Goal: Information Seeking & Learning: Learn about a topic

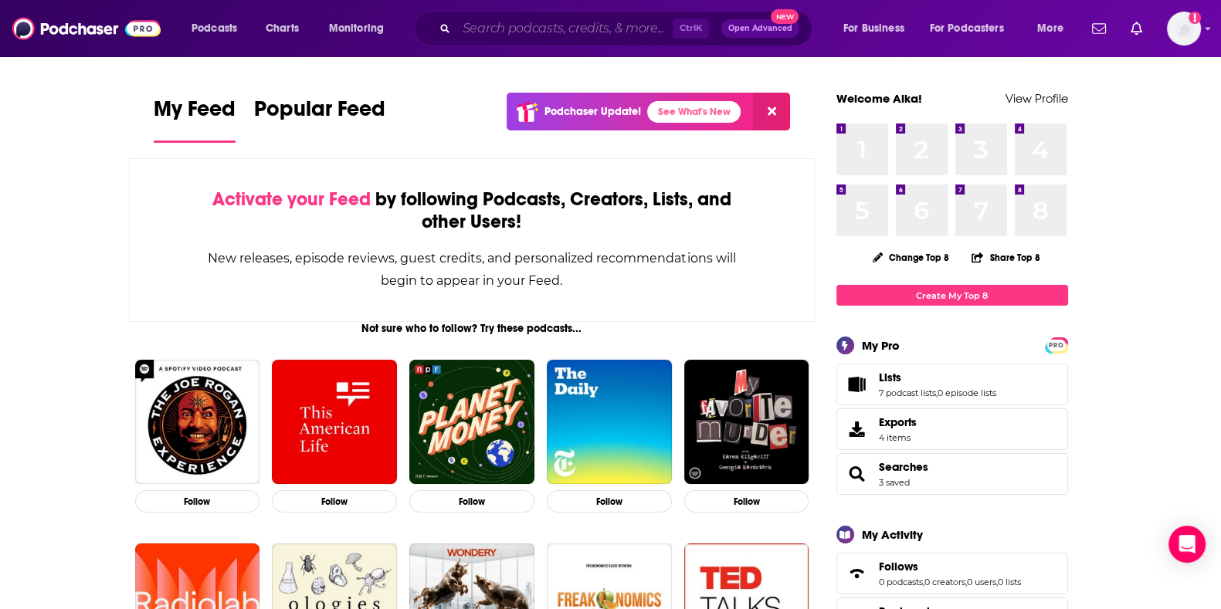
click at [526, 22] on input "Search podcasts, credits, & more..." at bounding box center [564, 28] width 216 height 25
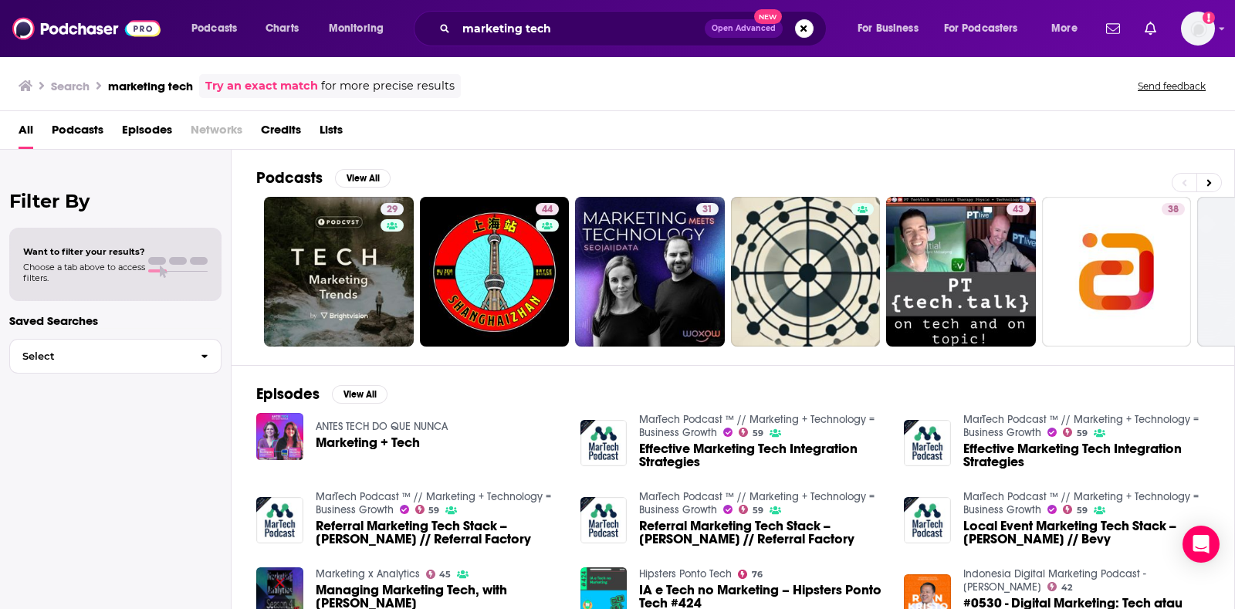
drag, startPoint x: 701, startPoint y: 411, endPoint x: 561, endPoint y: 389, distance: 142.2
click at [561, 389] on div "Episodes View All ANTES TECH DO QUE NUNCA Marketing + Tech MarTech Podcast ™ //…" at bounding box center [734, 506] width 1004 height 283
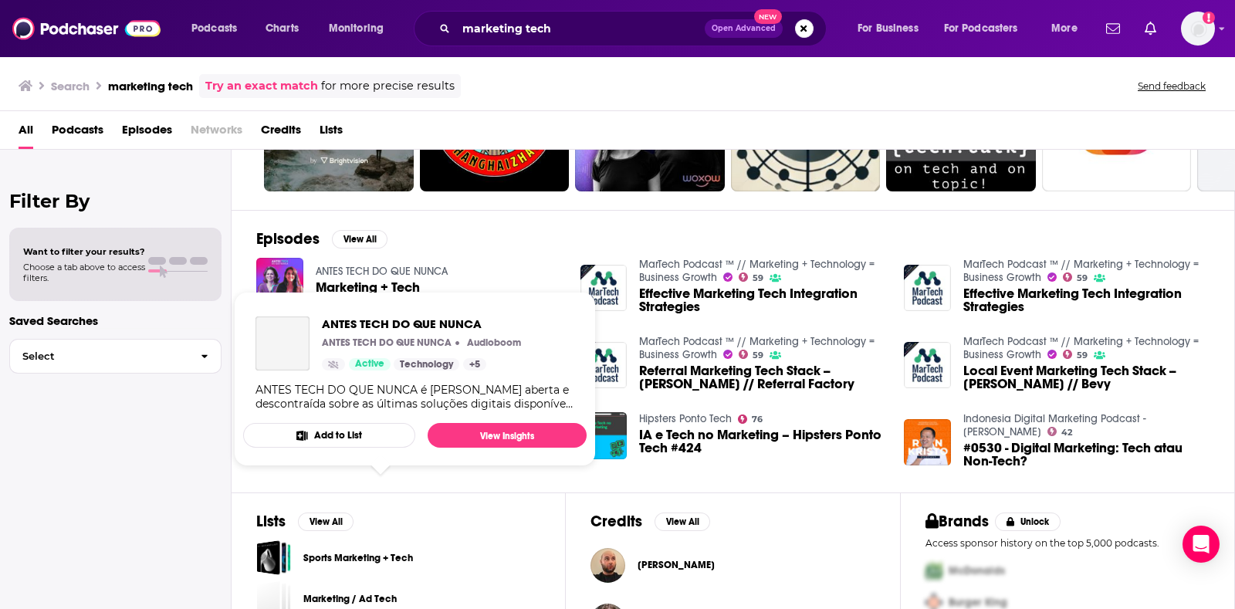
scroll to position [156, 0]
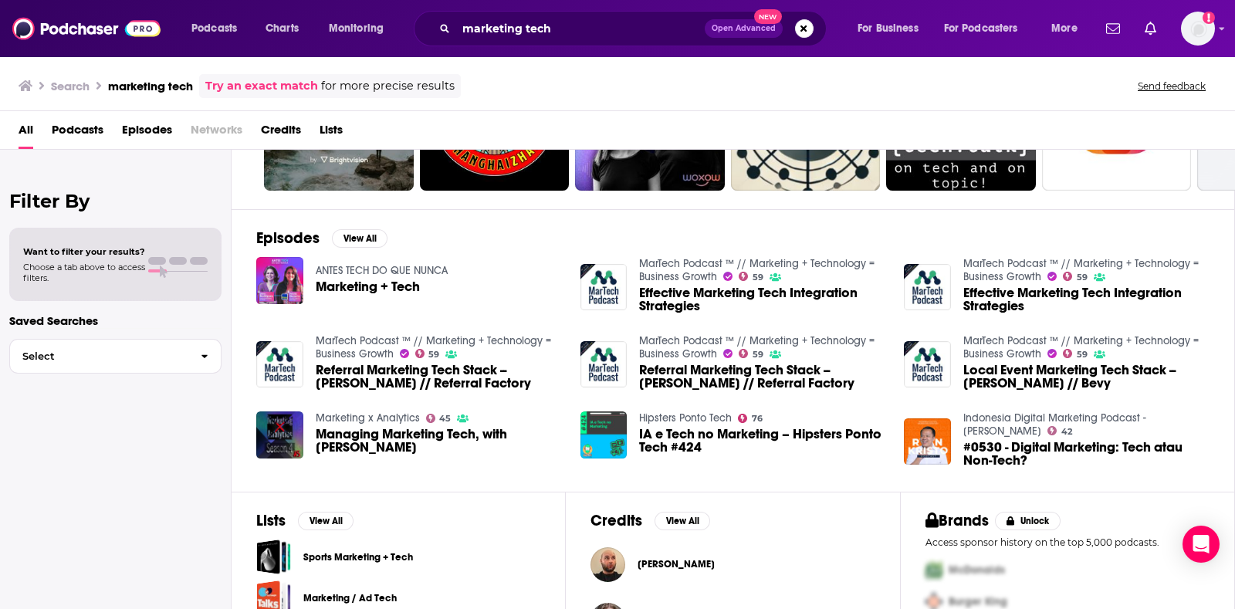
click at [73, 138] on span "Podcasts" at bounding box center [78, 133] width 52 height 32
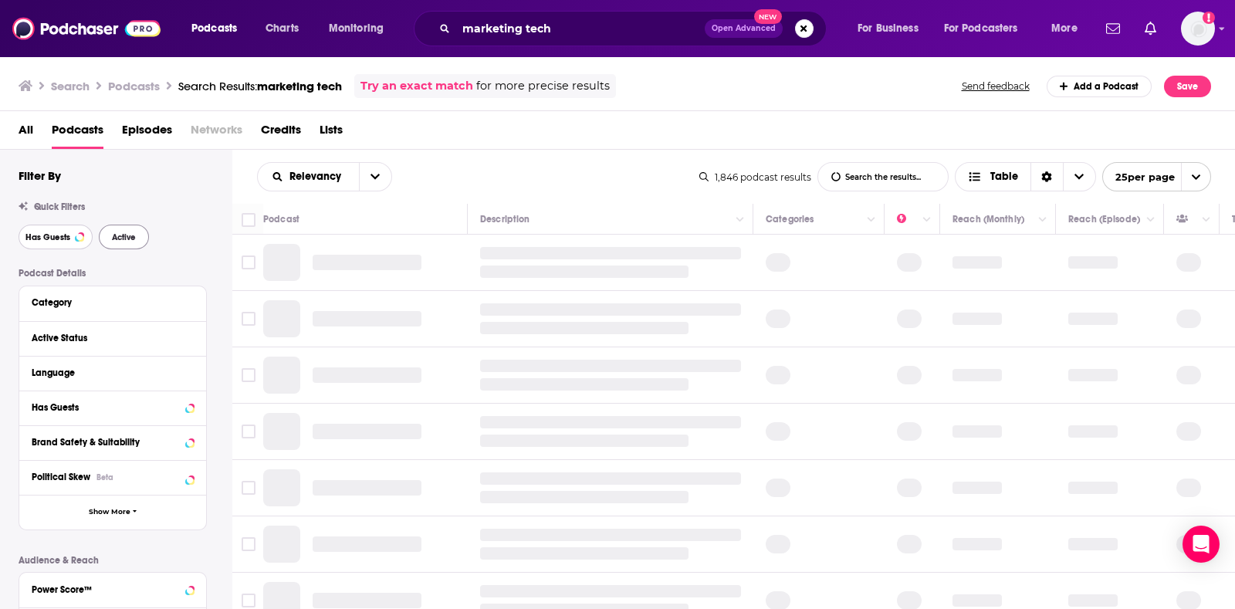
click at [68, 236] on span "Has Guests" at bounding box center [47, 237] width 45 height 8
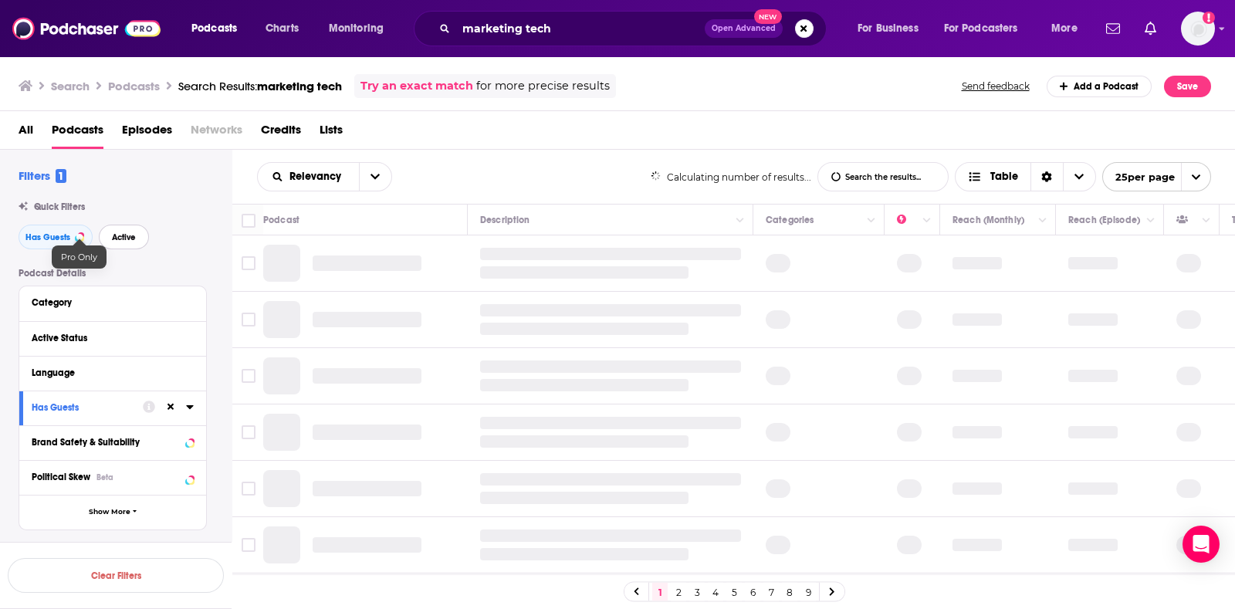
click at [117, 238] on span "Active" at bounding box center [124, 237] width 24 height 8
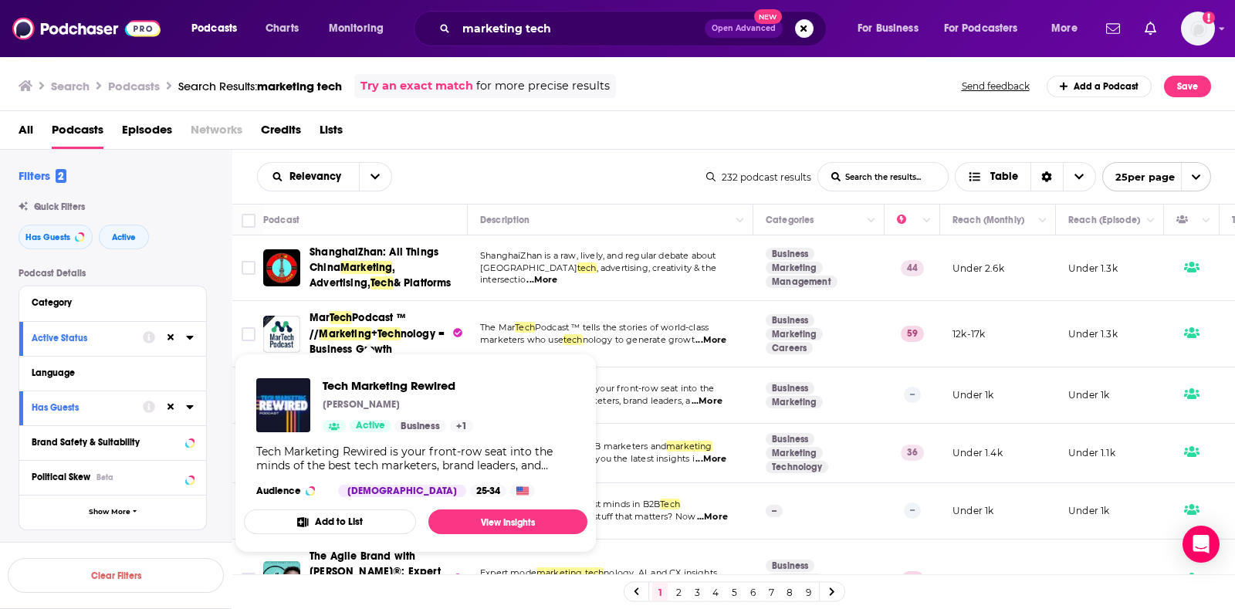
drag, startPoint x: 389, startPoint y: 391, endPoint x: 619, endPoint y: 104, distance: 367.4
click at [619, 104] on div "Search Podcasts Search Results: marketing tech Try an exact match for more prec…" at bounding box center [618, 84] width 1236 height 56
click at [558, 175] on div "Relevancy List Search Input Search the results... Table" at bounding box center [481, 176] width 449 height 29
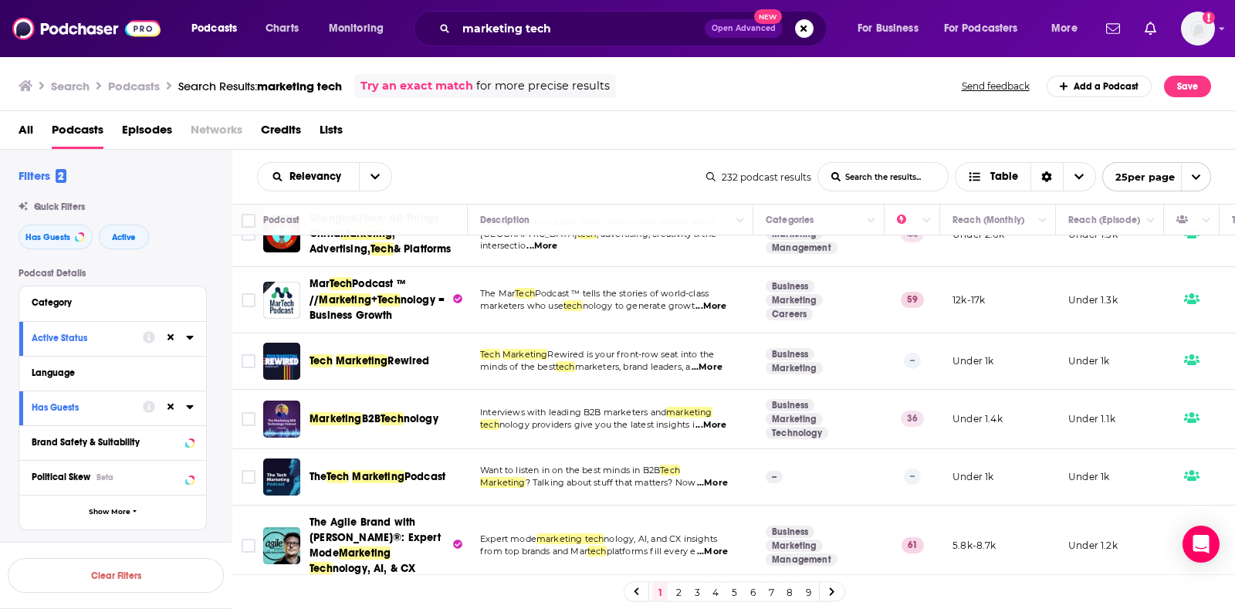
scroll to position [35, 0]
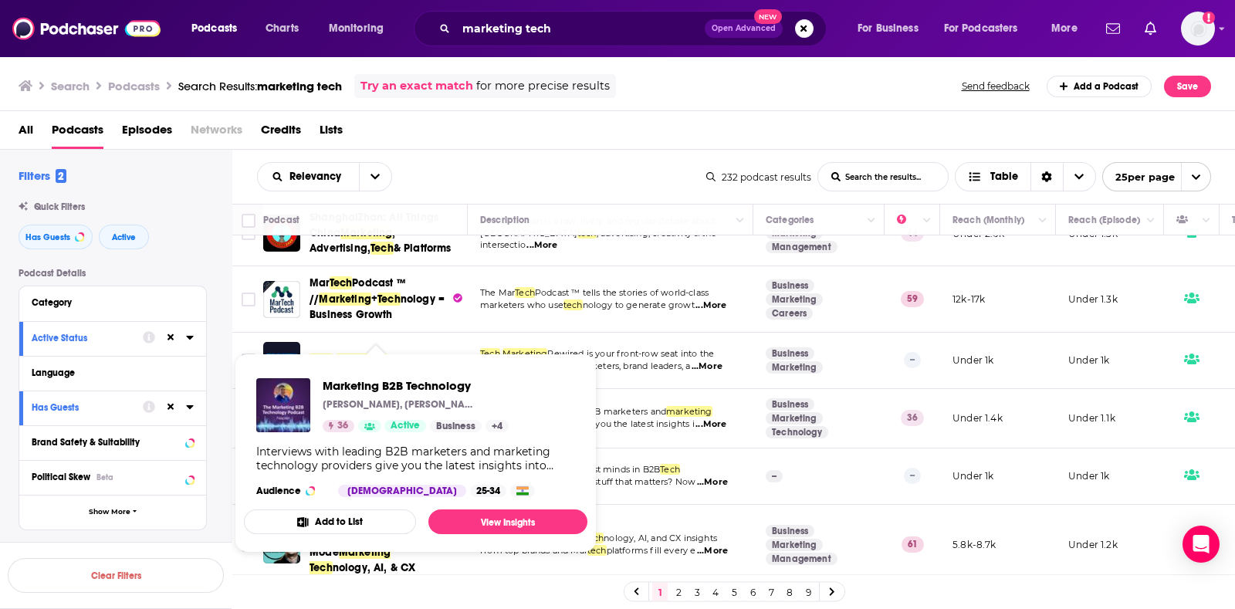
click at [568, 134] on div "All Podcasts Episodes Networks Credits Lists" at bounding box center [621, 133] width 1205 height 32
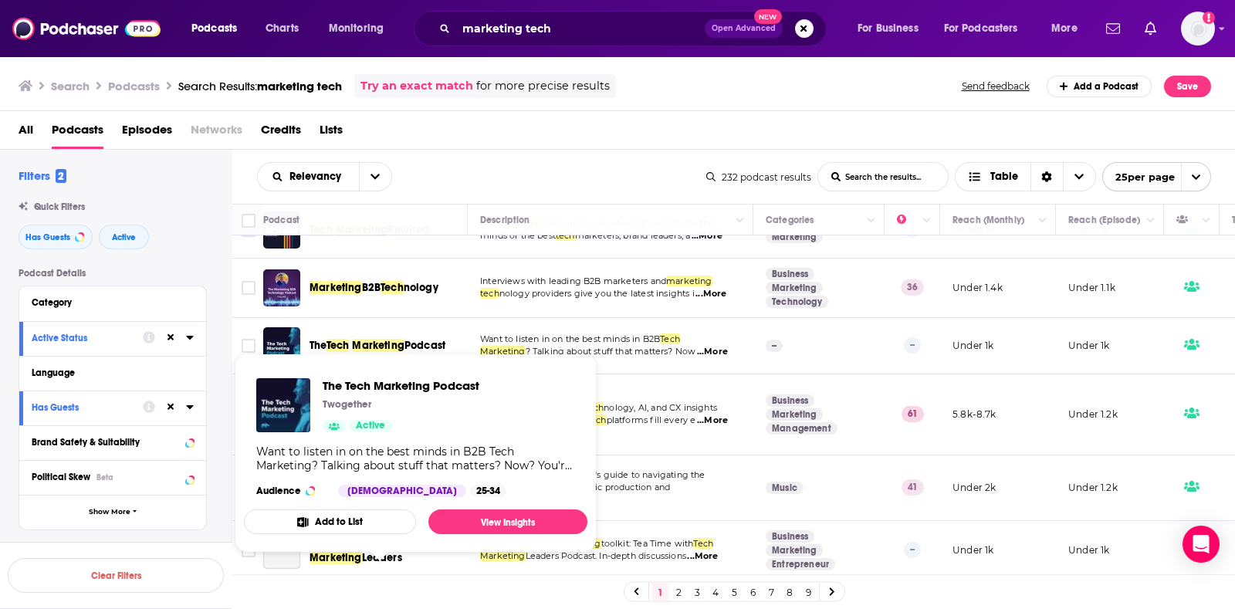
scroll to position [165, 0]
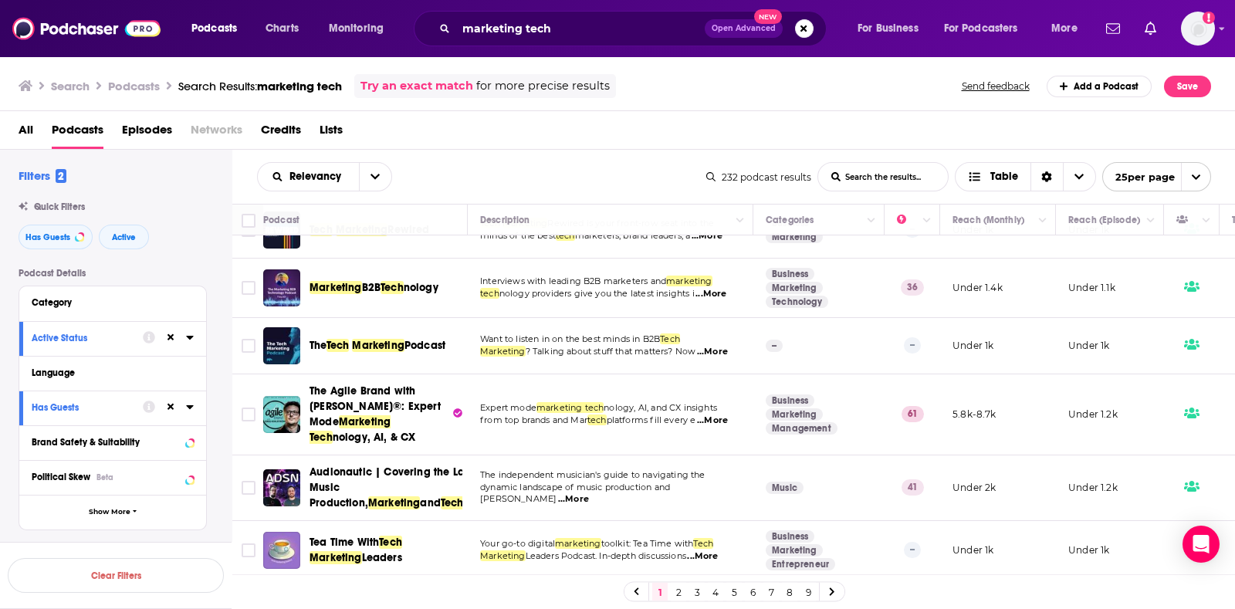
click at [497, 181] on div "Relevancy List Search Input Search the results... Table" at bounding box center [481, 176] width 449 height 29
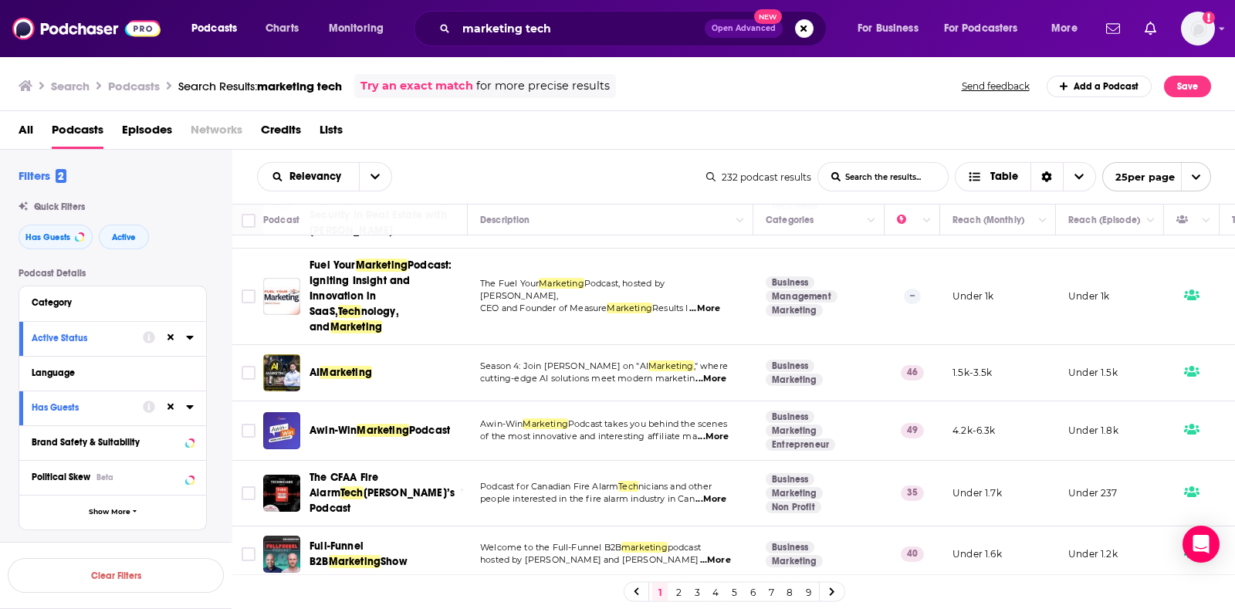
scroll to position [939, 0]
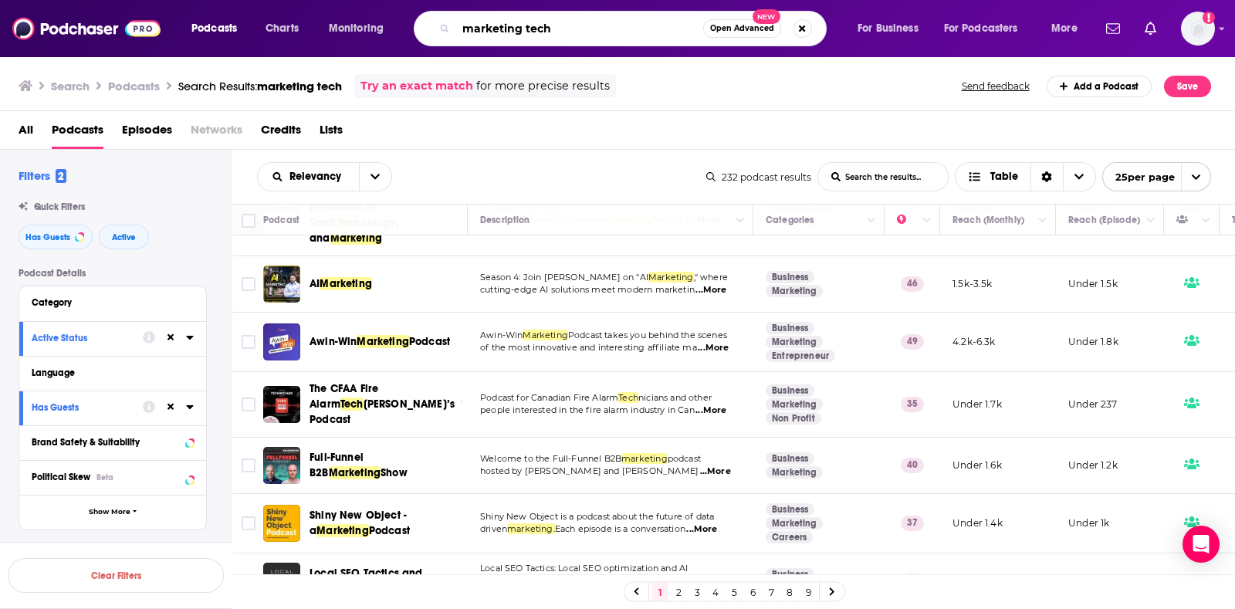
drag, startPoint x: 575, startPoint y: 29, endPoint x: 328, endPoint y: 6, distance: 248.1
click at [328, 6] on div "Podcasts Charts Monitoring marketing tech Open Advanced New For Business For Po…" at bounding box center [617, 28] width 1235 height 57
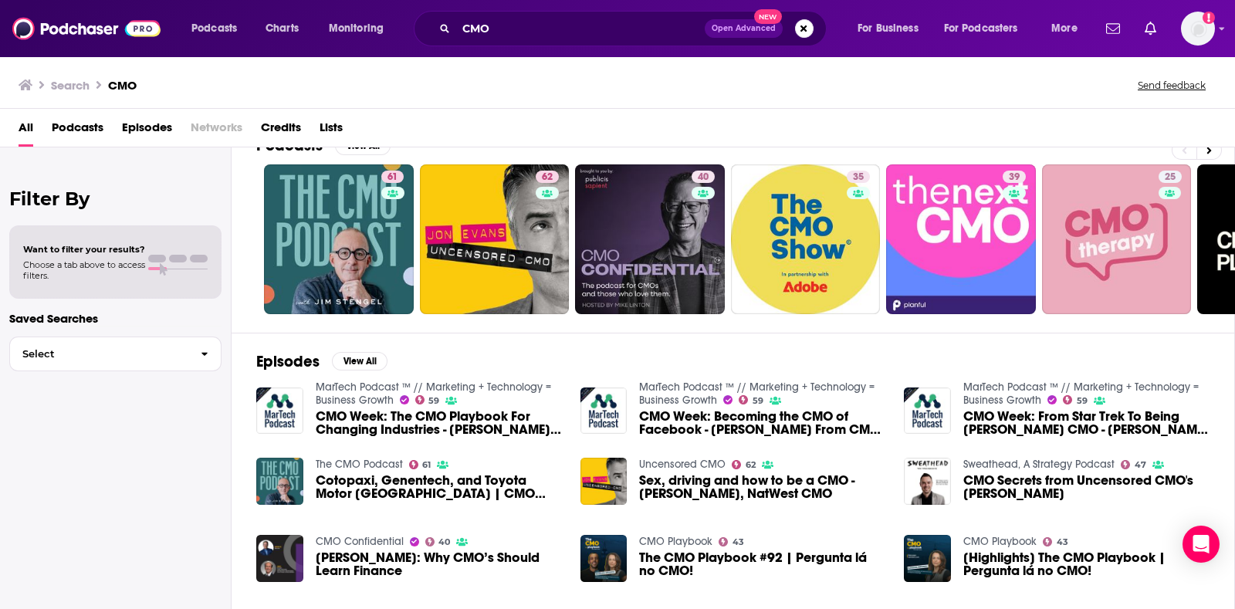
click at [67, 135] on span "Podcasts" at bounding box center [78, 131] width 52 height 32
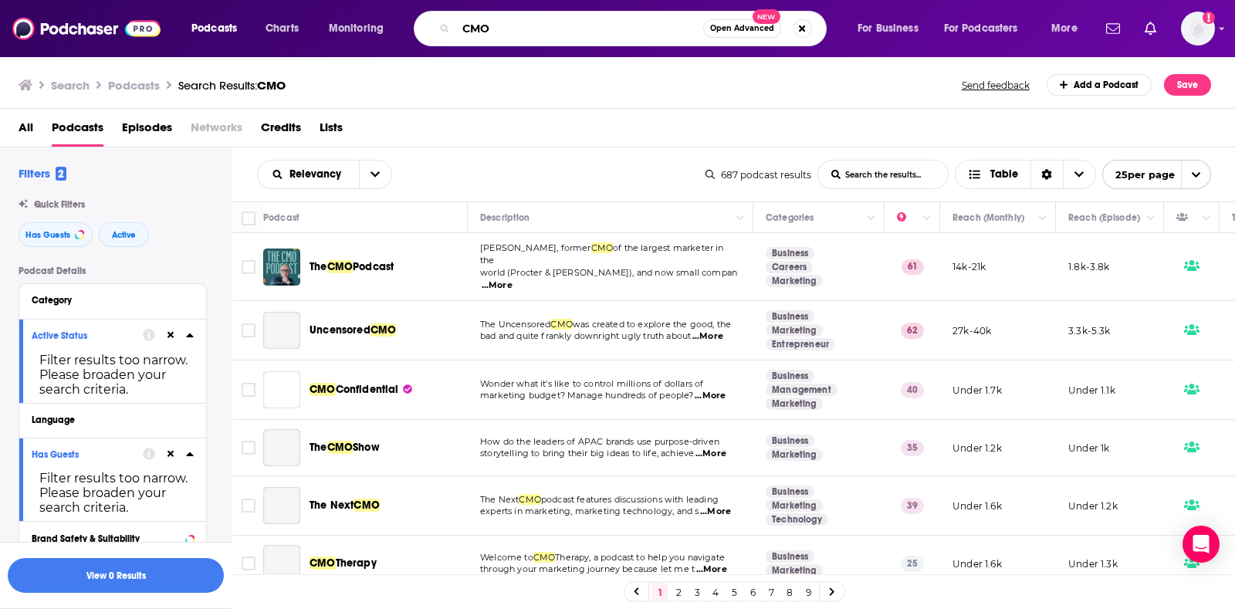
click at [525, 28] on input "CMO" at bounding box center [579, 28] width 247 height 25
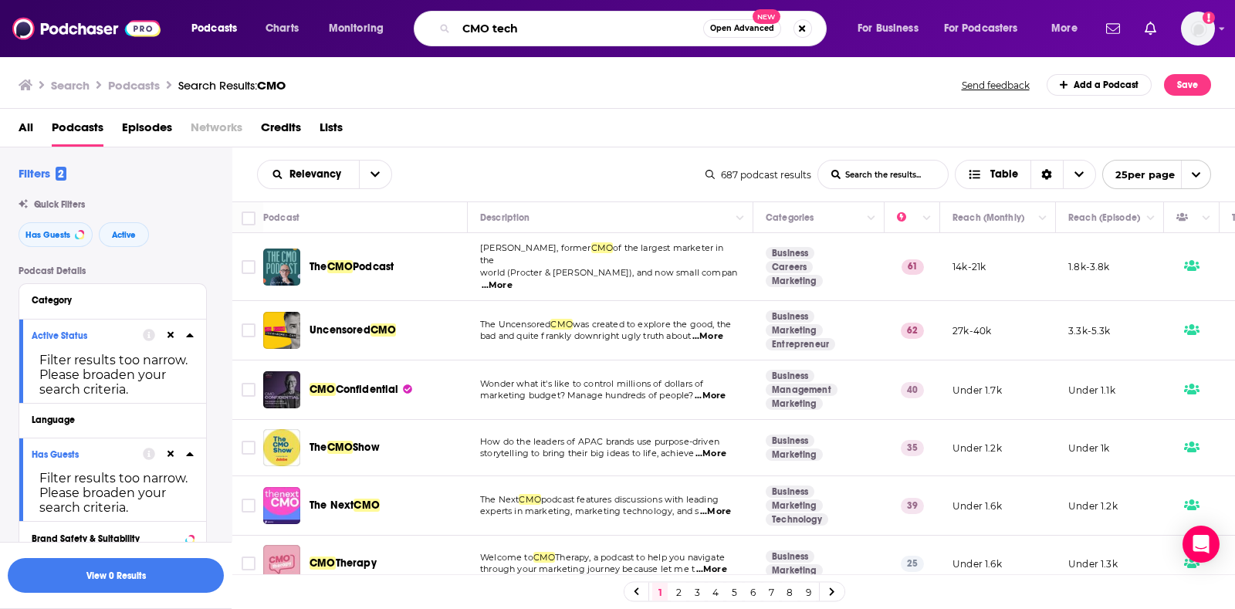
type input "CMO tech"
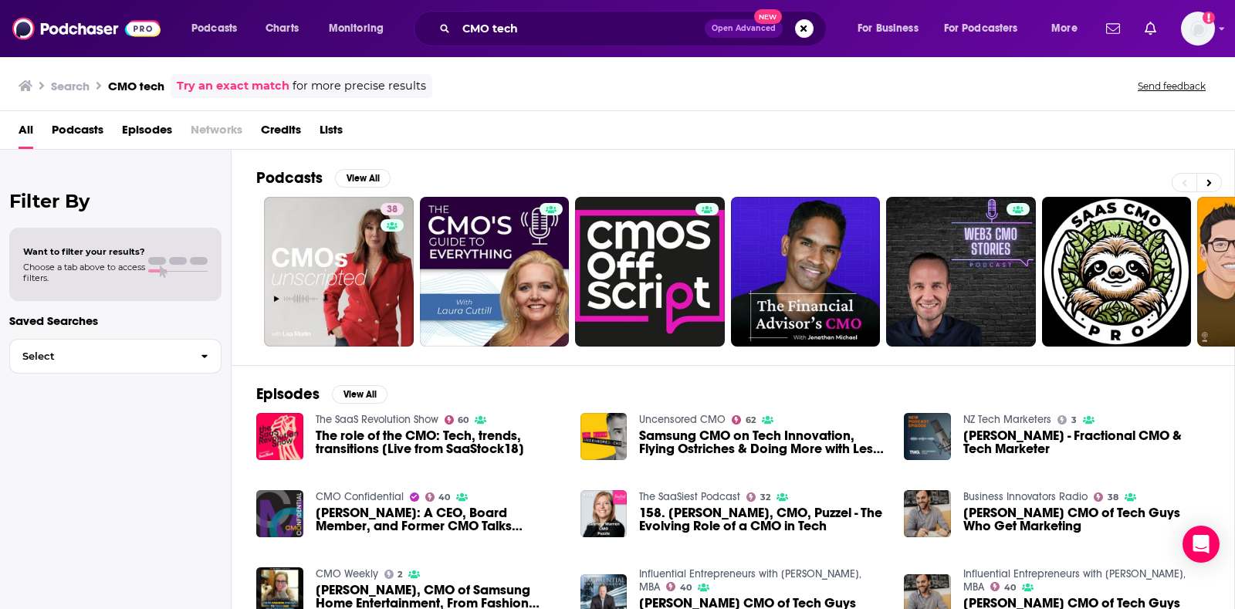
scroll to position [96, 0]
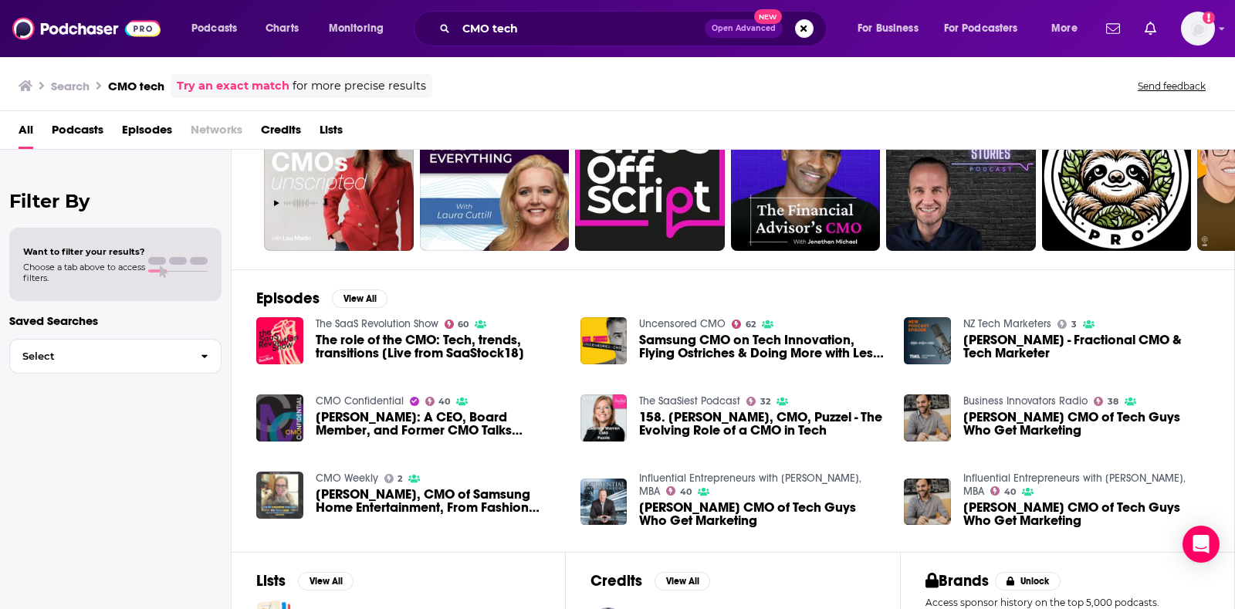
click at [286, 476] on img "Sarah Larsen, CMO of Samsung Home Entertainment, From Fashion Dreams To Tech CMO" at bounding box center [279, 495] width 47 height 47
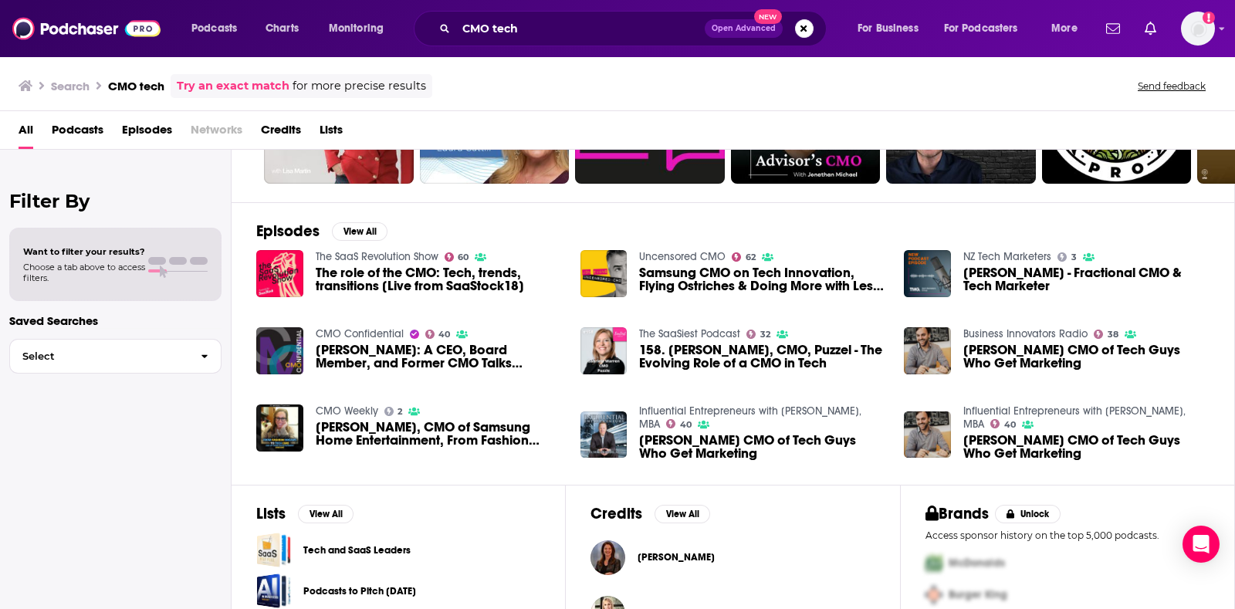
scroll to position [164, 0]
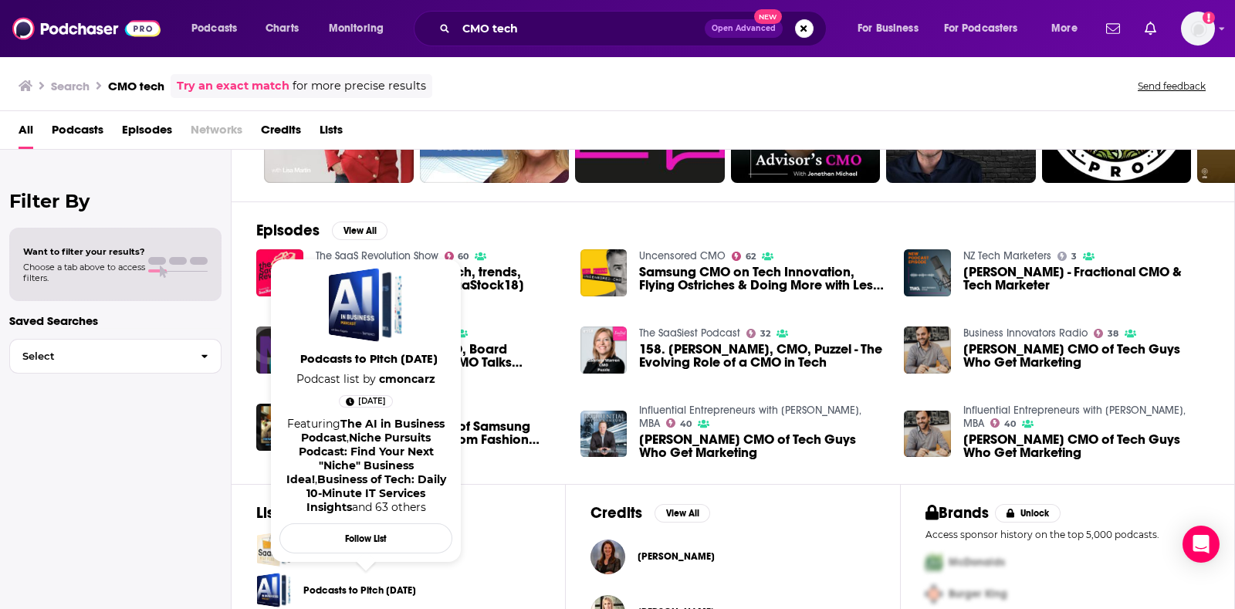
click at [270, 420] on span "Podcasts to Pitch July 2023 Podcast list by cmoncarz Jul 15th, 2025 Featuring T…" at bounding box center [365, 410] width 191 height 323
click at [278, 423] on span "Podcasts to Pitch July 2023 Podcast list by cmoncarz Jul 15th, 2025 Featuring T…" at bounding box center [365, 410] width 191 height 323
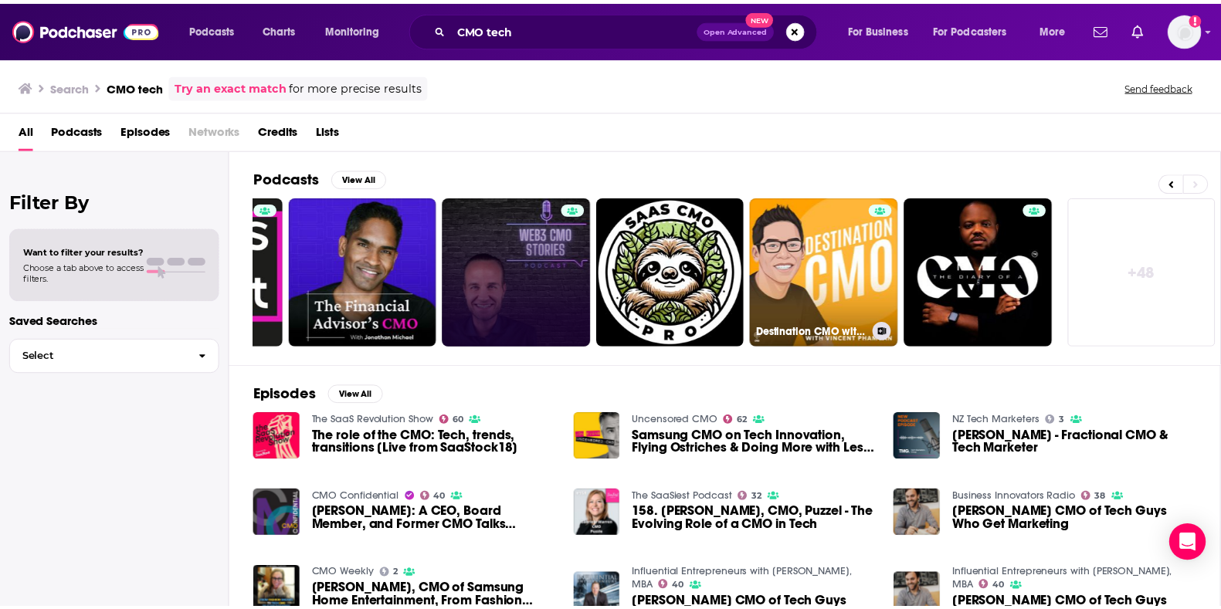
scroll to position [0, 439]
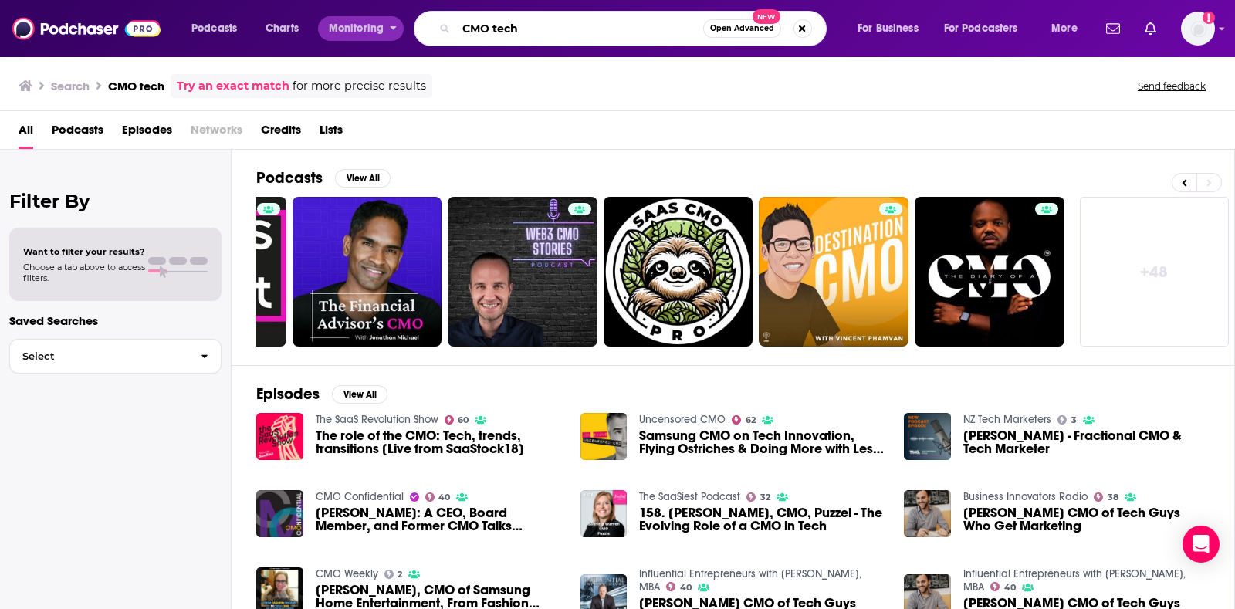
drag, startPoint x: 587, startPoint y: 23, endPoint x: 314, endPoint y: 22, distance: 273.4
click at [314, 22] on div "Podcasts Charts Monitoring CMO tech Open Advanced New For Business For Podcaste…" at bounding box center [637, 29] width 912 height 36
paste input "onversations with MarT"
type input "Conversations with MarTech"
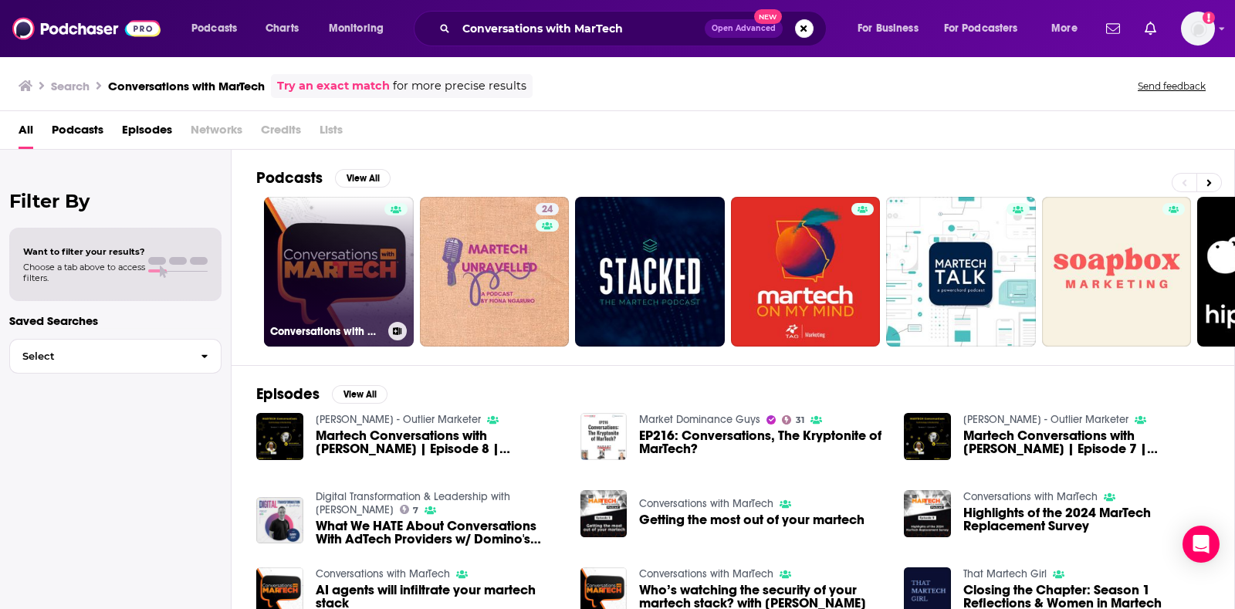
click at [364, 255] on link "Conversations with MarTech" at bounding box center [339, 272] width 150 height 150
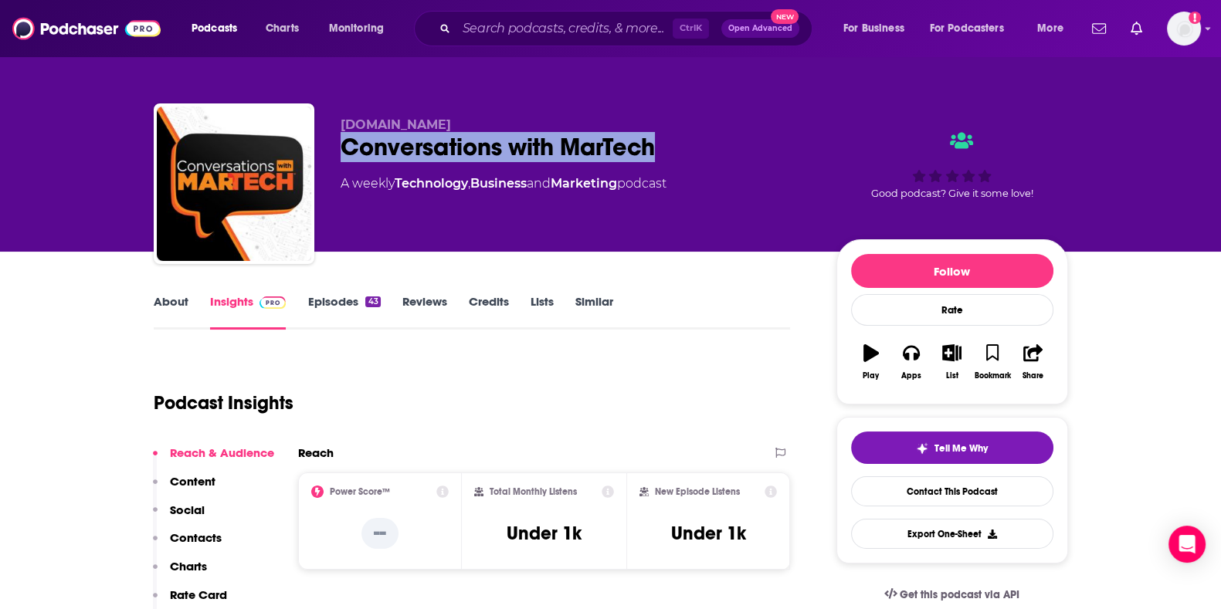
drag, startPoint x: 347, startPoint y: 150, endPoint x: 669, endPoint y: 153, distance: 322.0
click at [669, 153] on div "Conversations with MarTech" at bounding box center [576, 147] width 471 height 30
copy h2 "Conversations with MarTech"
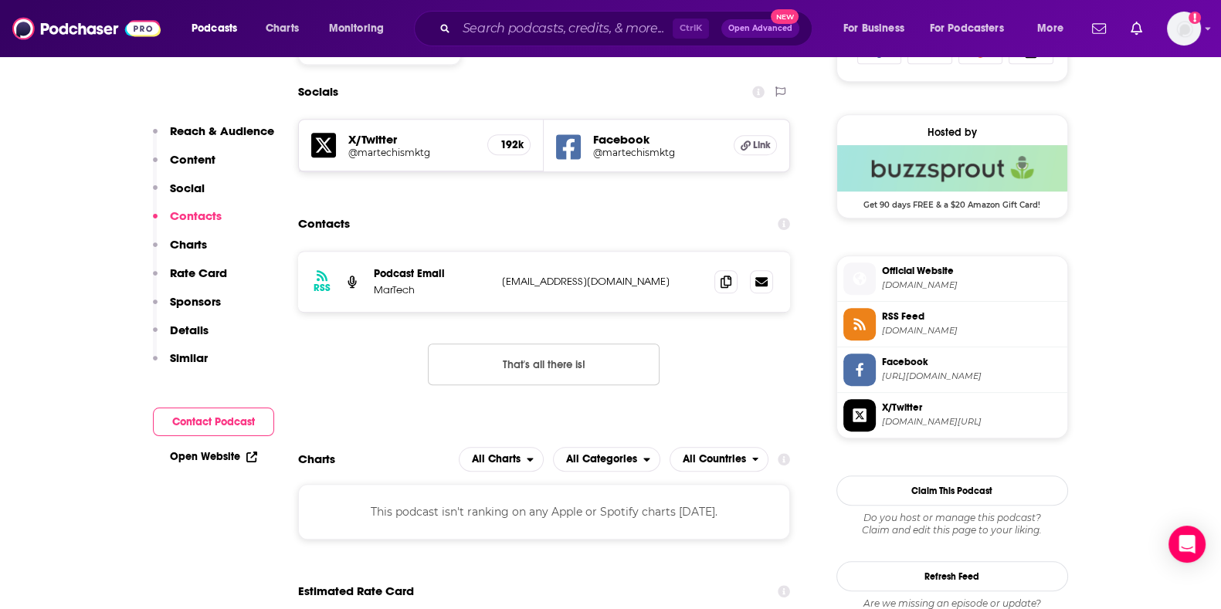
scroll to position [1069, 0]
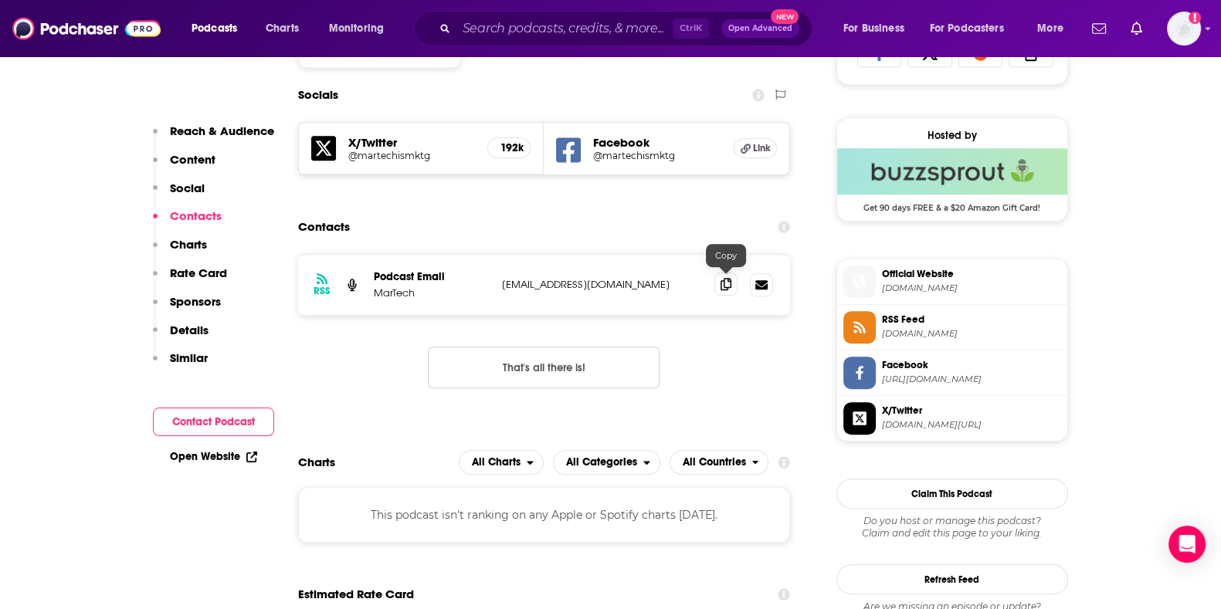
click at [718, 280] on span at bounding box center [725, 284] width 23 height 23
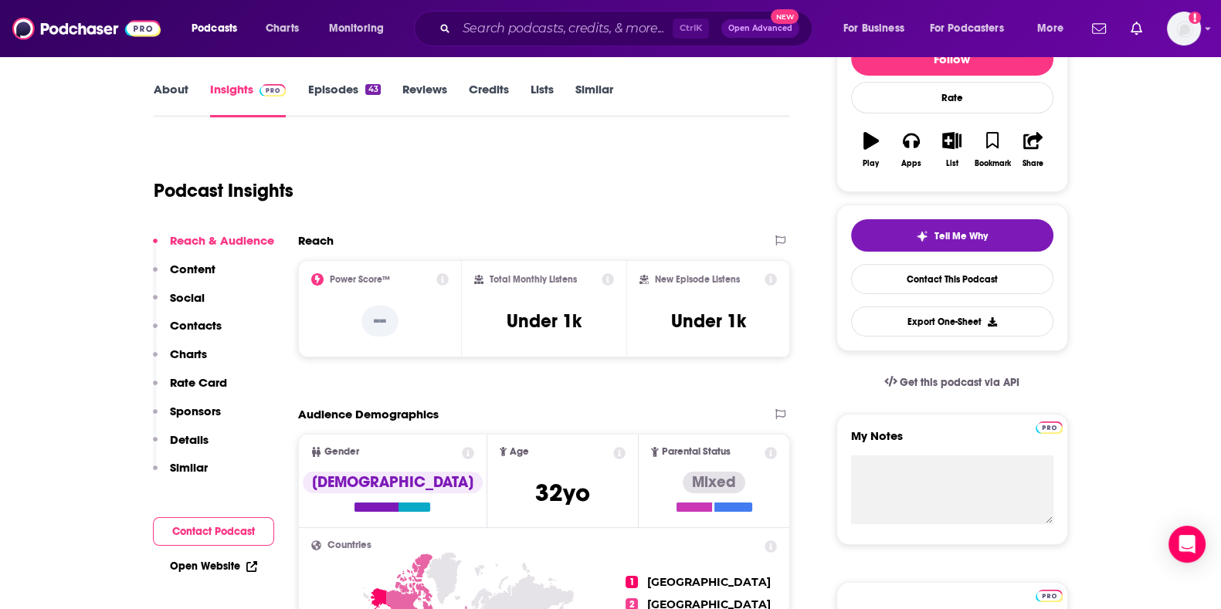
scroll to position [0, 0]
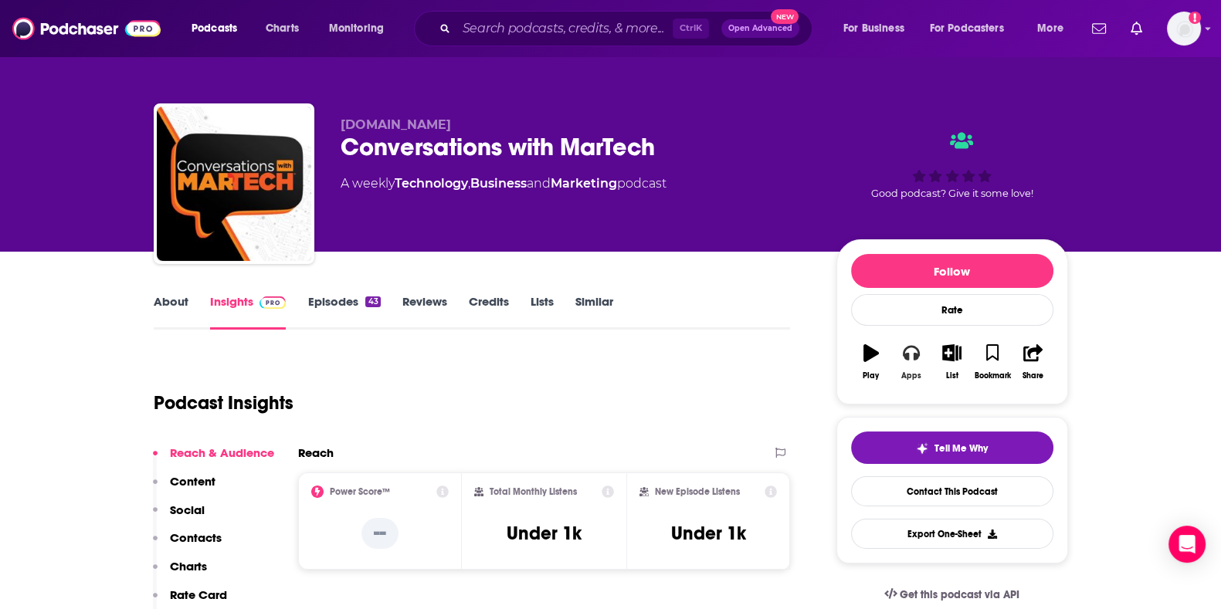
click at [917, 365] on button "Apps" at bounding box center [911, 362] width 40 height 56
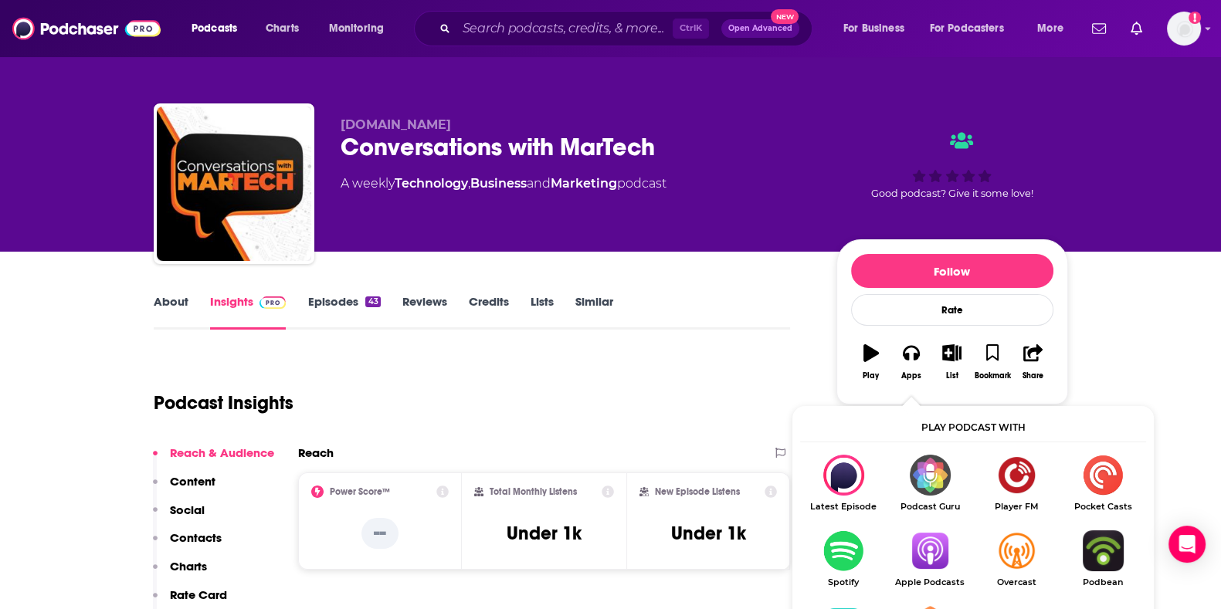
click at [934, 564] on img "Show Listen On dropdown" at bounding box center [929, 550] width 86 height 41
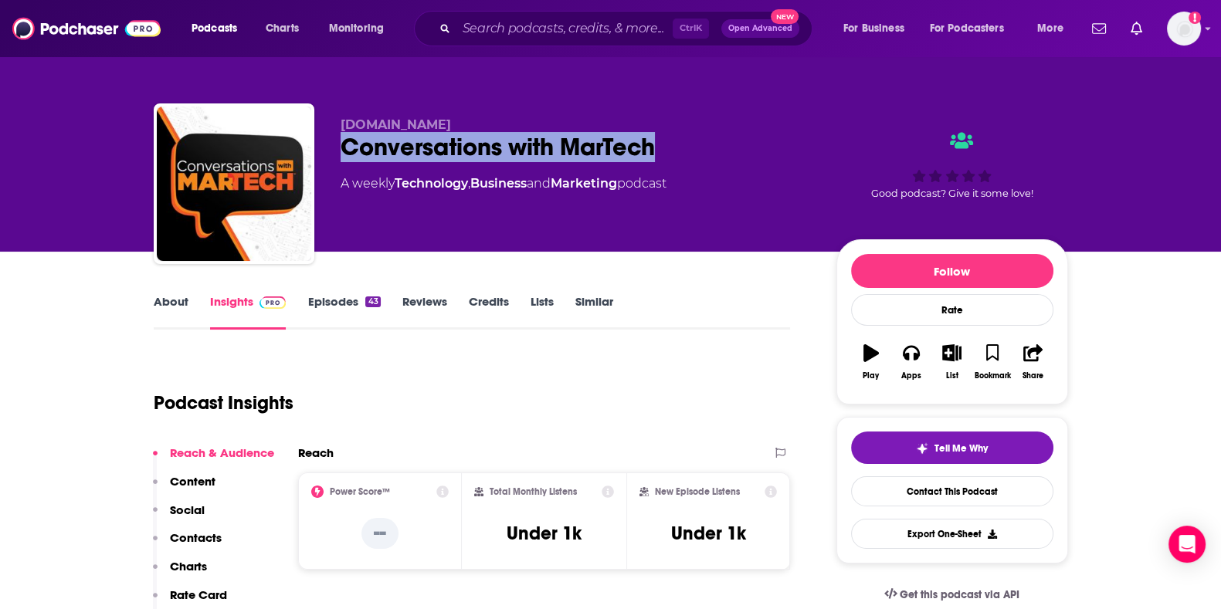
drag, startPoint x: 345, startPoint y: 148, endPoint x: 686, endPoint y: 139, distance: 340.7
click at [686, 139] on div "Conversations with MarTech" at bounding box center [576, 147] width 471 height 30
copy h2 "Conversations with MarTech"
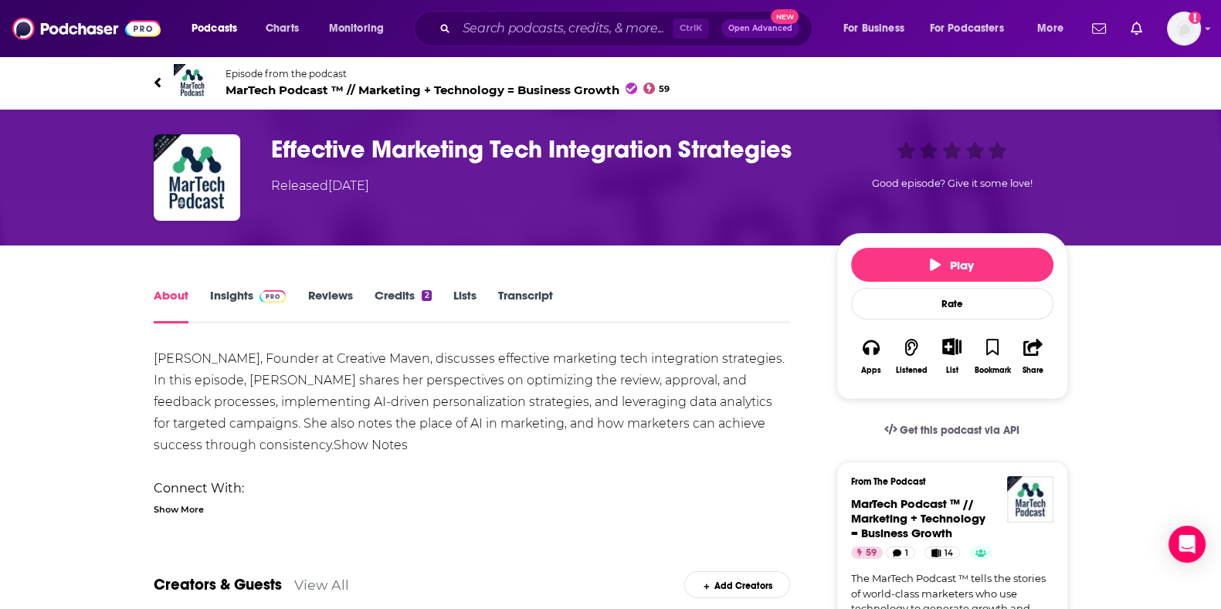
click at [331, 89] on span "MarTech Podcast ™ // Marketing + Technology = Business Growth 59" at bounding box center [447, 90] width 445 height 15
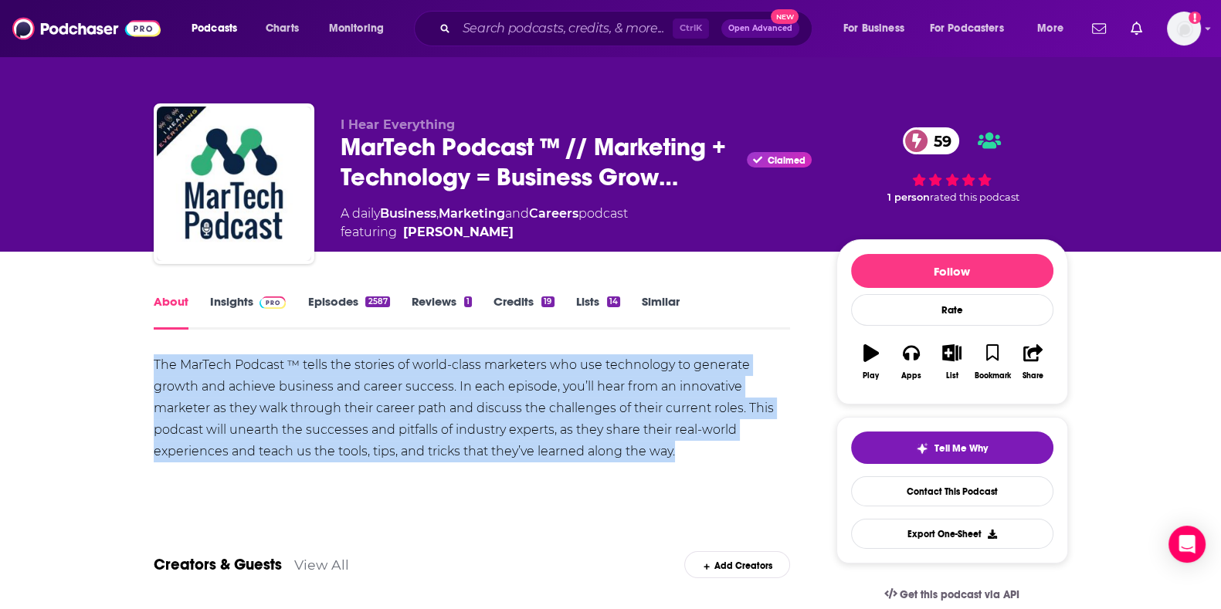
drag, startPoint x: 697, startPoint y: 445, endPoint x: 150, endPoint y: 359, distance: 554.1
copy div "The MarTech Podcast ™ tells the stories of world-class marketers who use techno…"
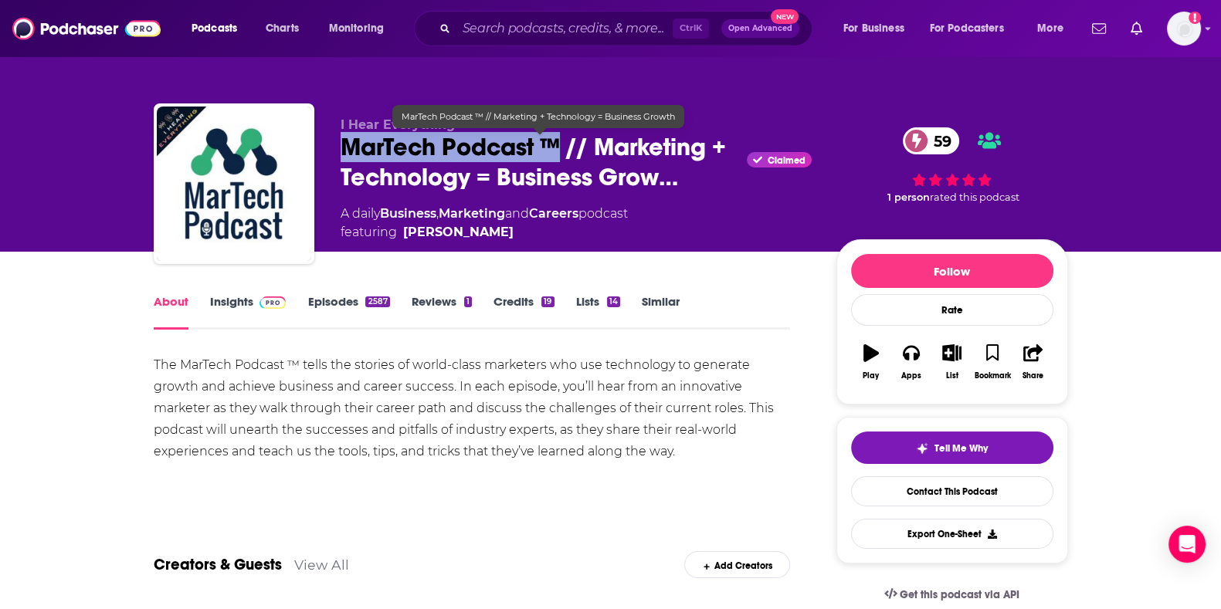
drag, startPoint x: 336, startPoint y: 136, endPoint x: 563, endPoint y: 149, distance: 227.4
click at [563, 149] on div "I Hear Everything MarTech Podcast ™ // Marketing + Technology = Business Grow… …" at bounding box center [611, 186] width 914 height 167
copy h1 "MarTech Podcast ™"
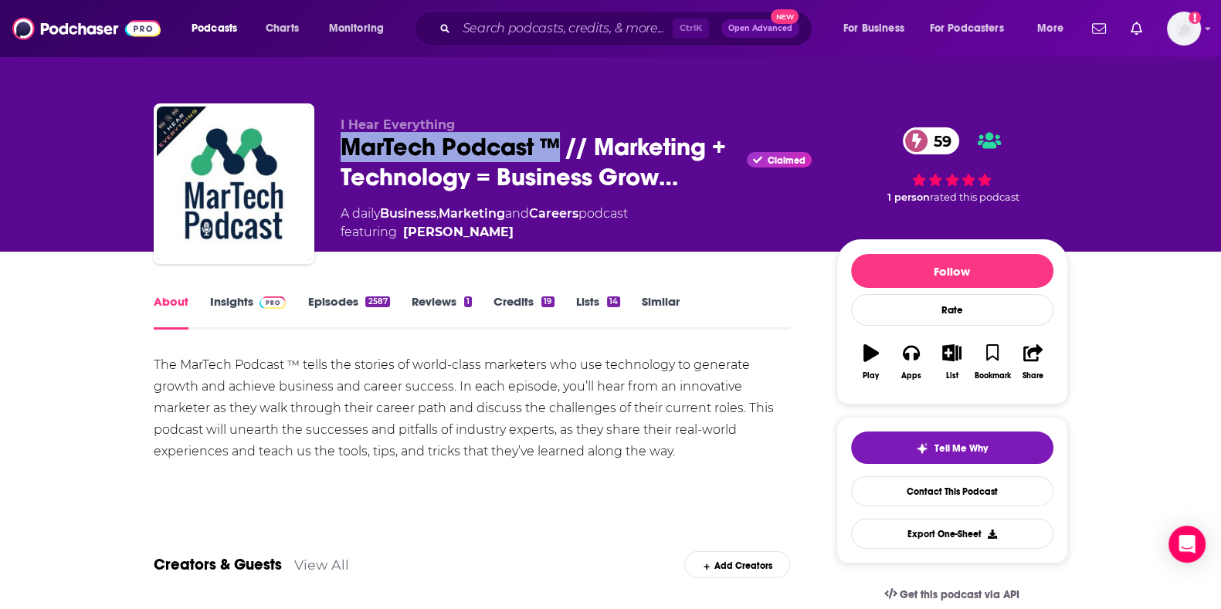
click at [237, 298] on link "Insights" at bounding box center [248, 312] width 76 height 36
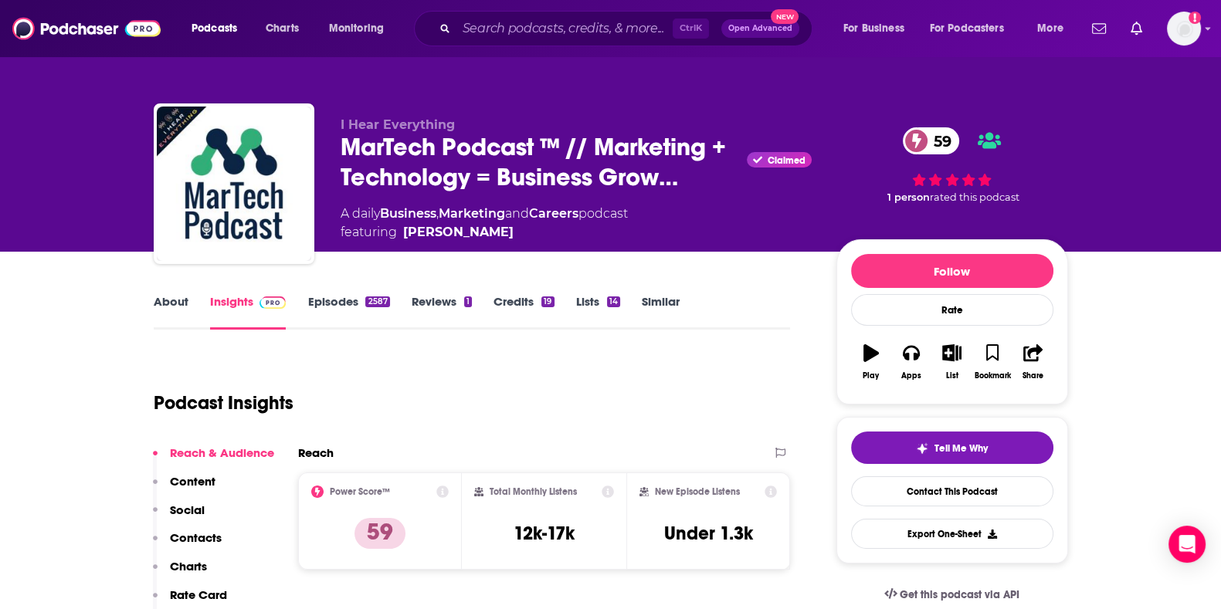
click at [320, 317] on link "Episodes 2587" at bounding box center [348, 312] width 82 height 36
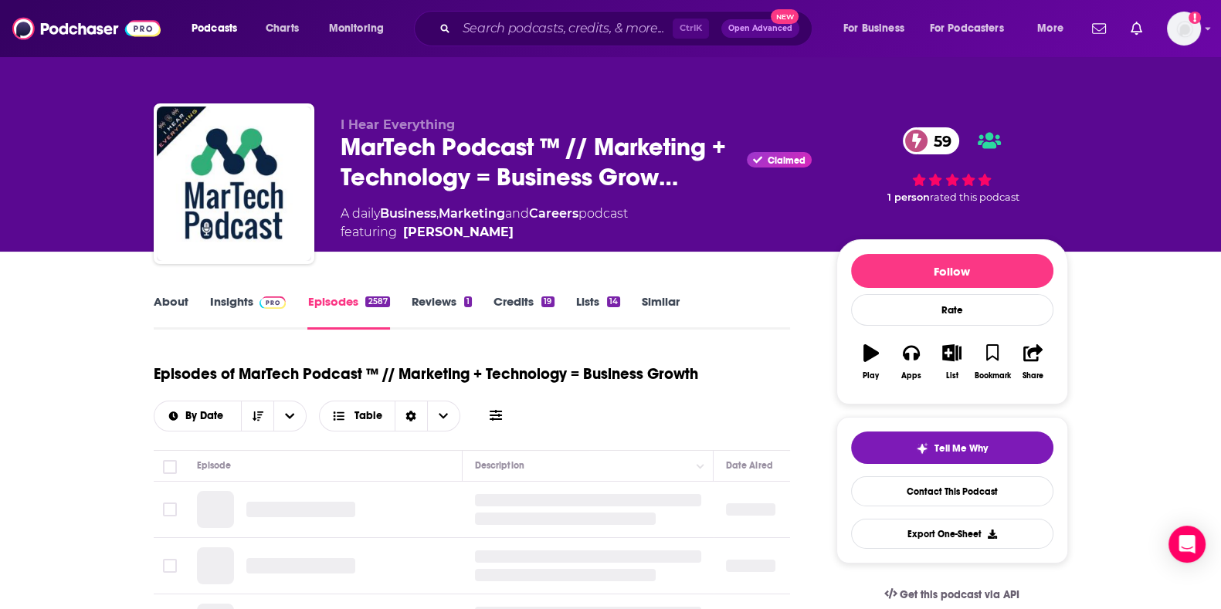
click at [240, 312] on link "Insights" at bounding box center [248, 312] width 76 height 36
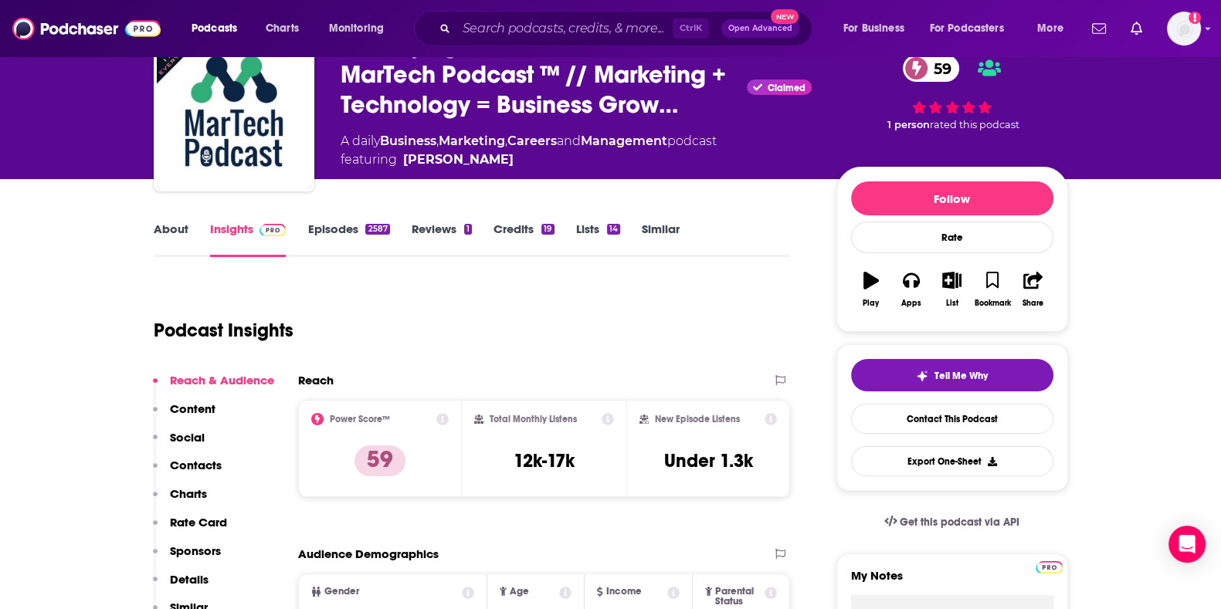
scroll to position [71, 0]
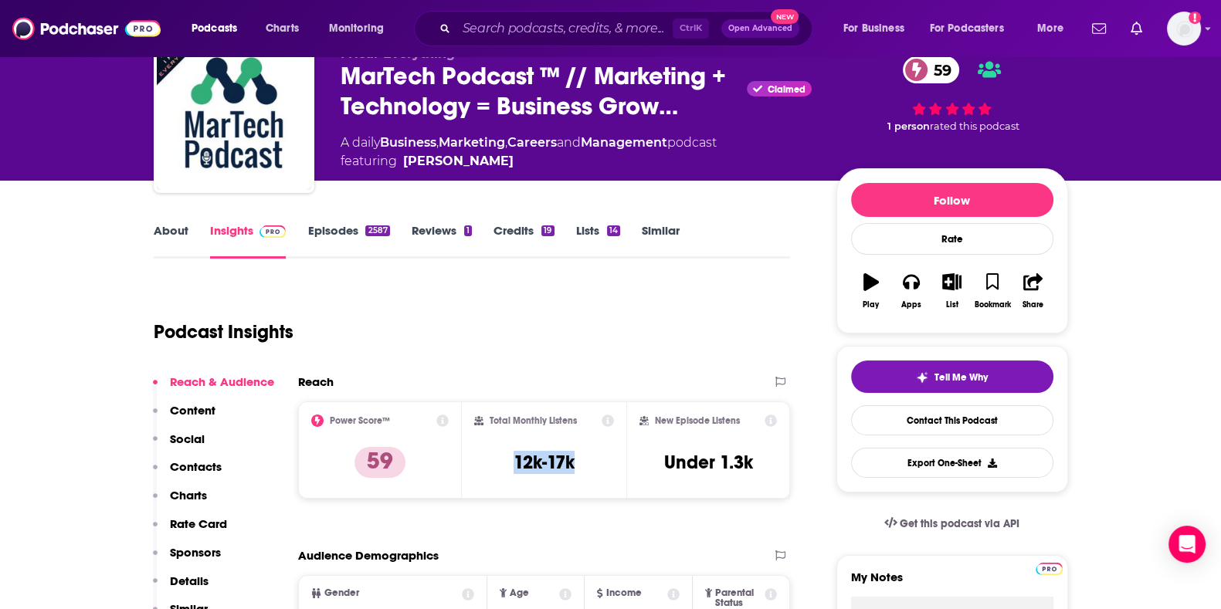
drag, startPoint x: 507, startPoint y: 461, endPoint x: 588, endPoint y: 462, distance: 81.9
click at [588, 462] on div "Total Monthly Listens 12k-17k" at bounding box center [544, 450] width 140 height 71
copy h3 "12k-17k"
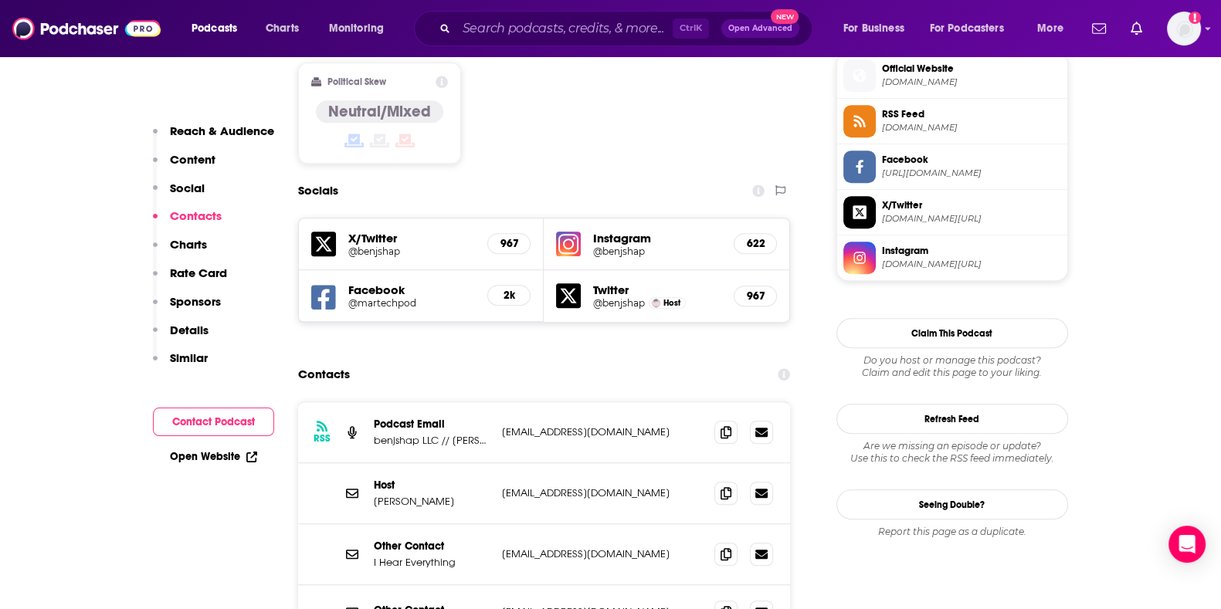
scroll to position [1259, 0]
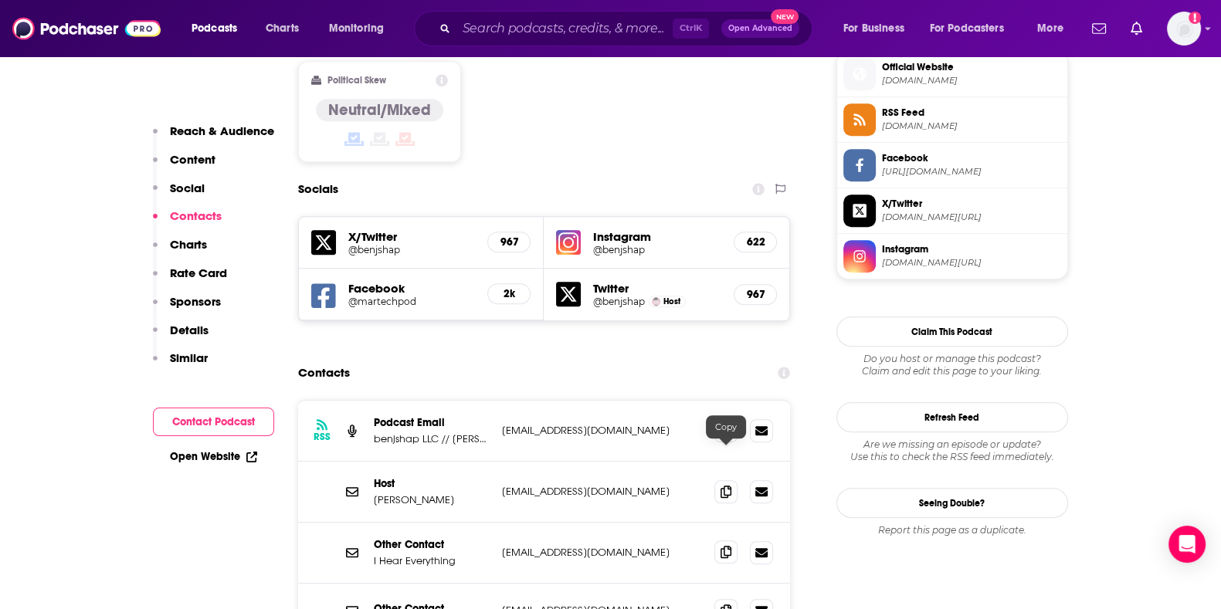
click at [727, 546] on icon at bounding box center [725, 552] width 11 height 12
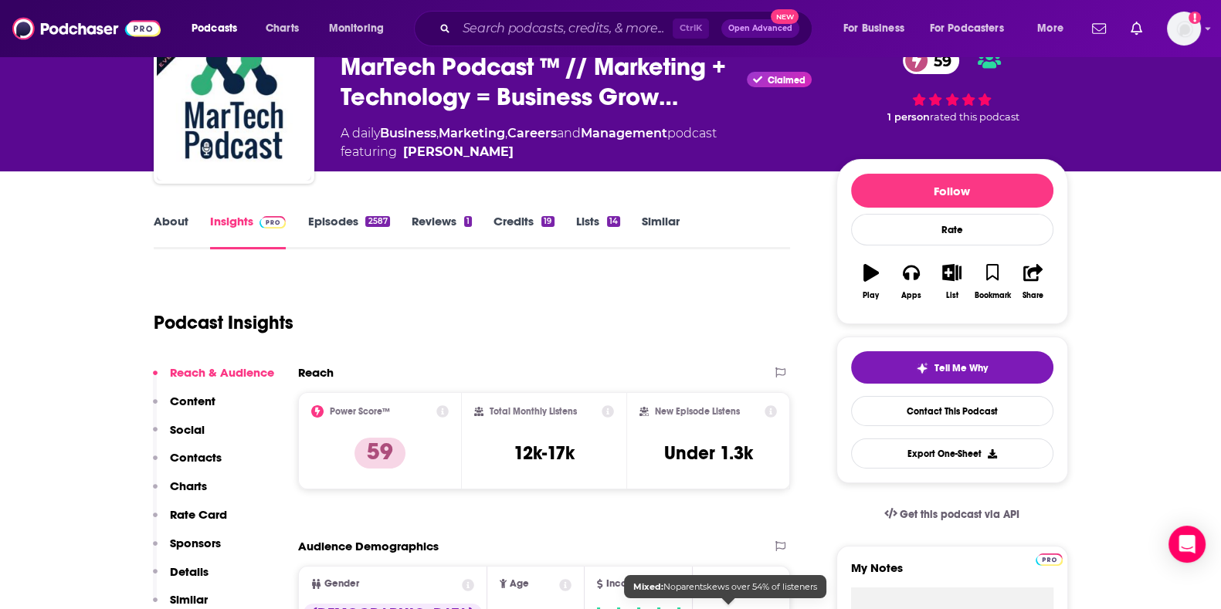
scroll to position [0, 0]
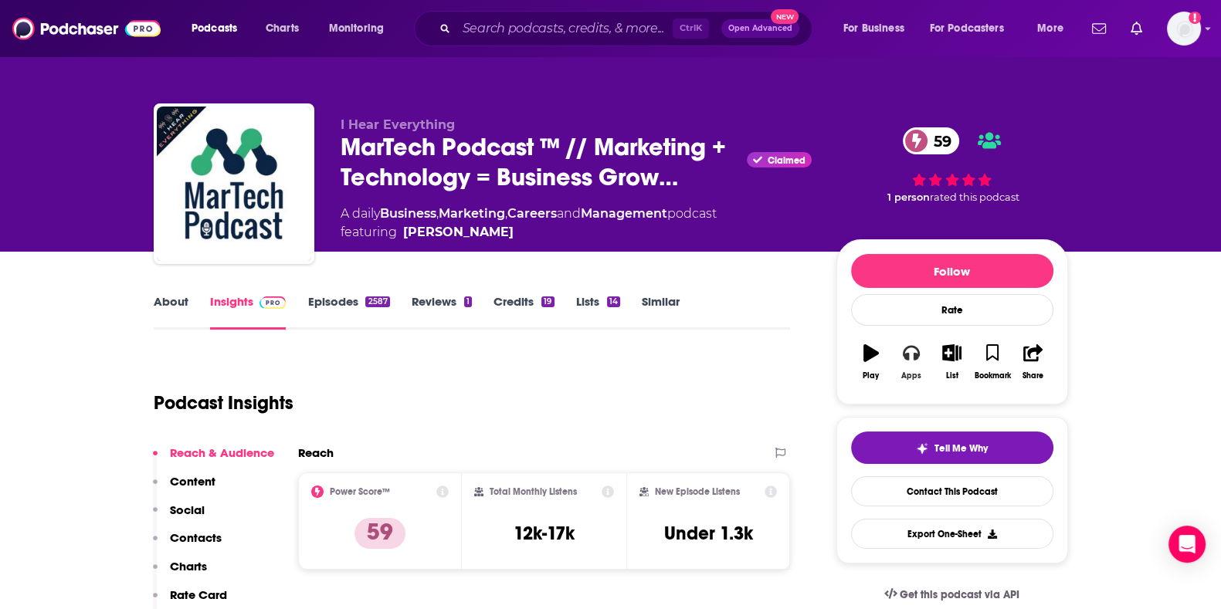
click at [912, 368] on button "Apps" at bounding box center [911, 362] width 40 height 56
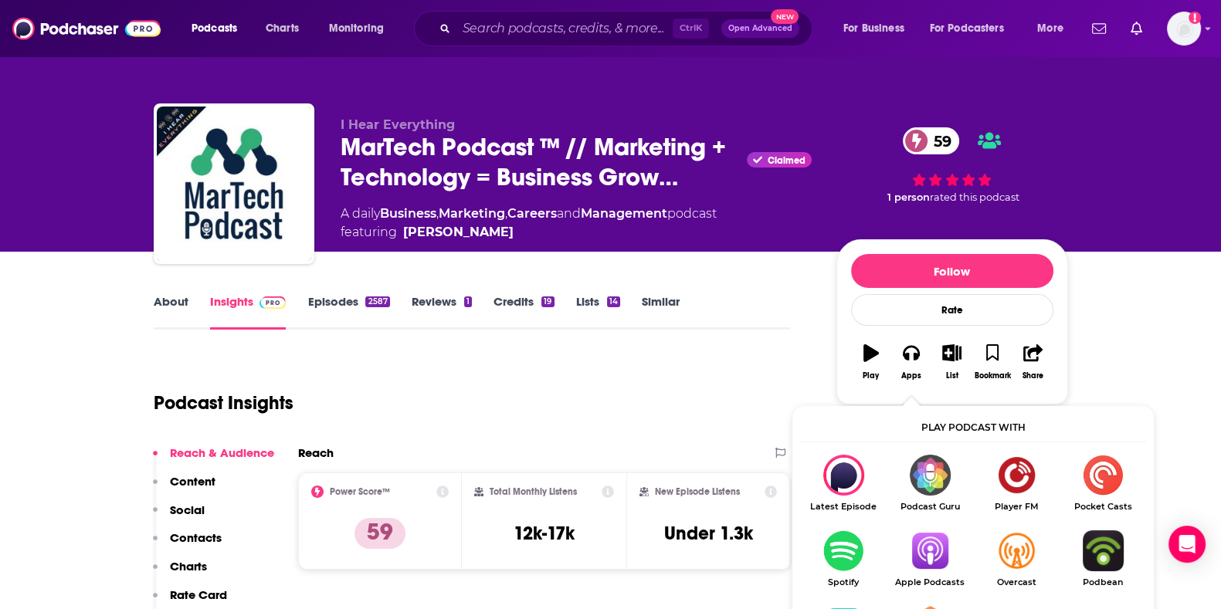
click at [912, 541] on img "Show Listen On dropdown" at bounding box center [929, 550] width 86 height 41
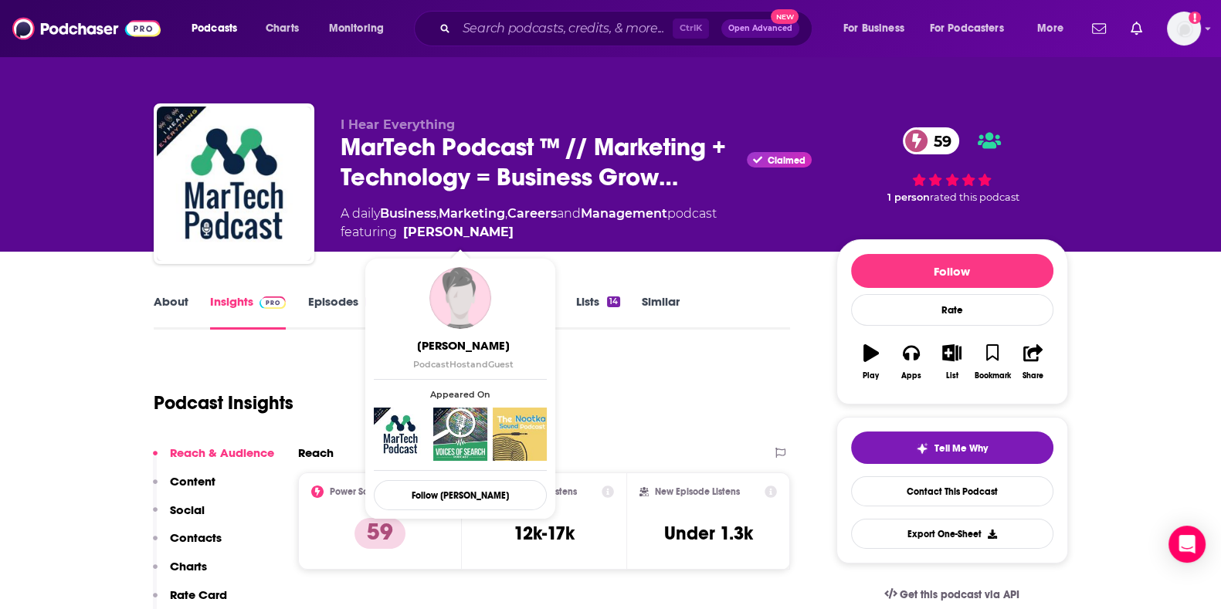
drag, startPoint x: 530, startPoint y: 230, endPoint x: 518, endPoint y: 232, distance: 12.5
click at [518, 232] on span "featuring Benjamin Shapiro" at bounding box center [529, 232] width 376 height 19
drag, startPoint x: 518, startPoint y: 232, endPoint x: 510, endPoint y: 236, distance: 9.3
click at [510, 236] on span "featuring Benjamin Shapiro" at bounding box center [529, 232] width 376 height 19
copy span "Benjamin Shapir"
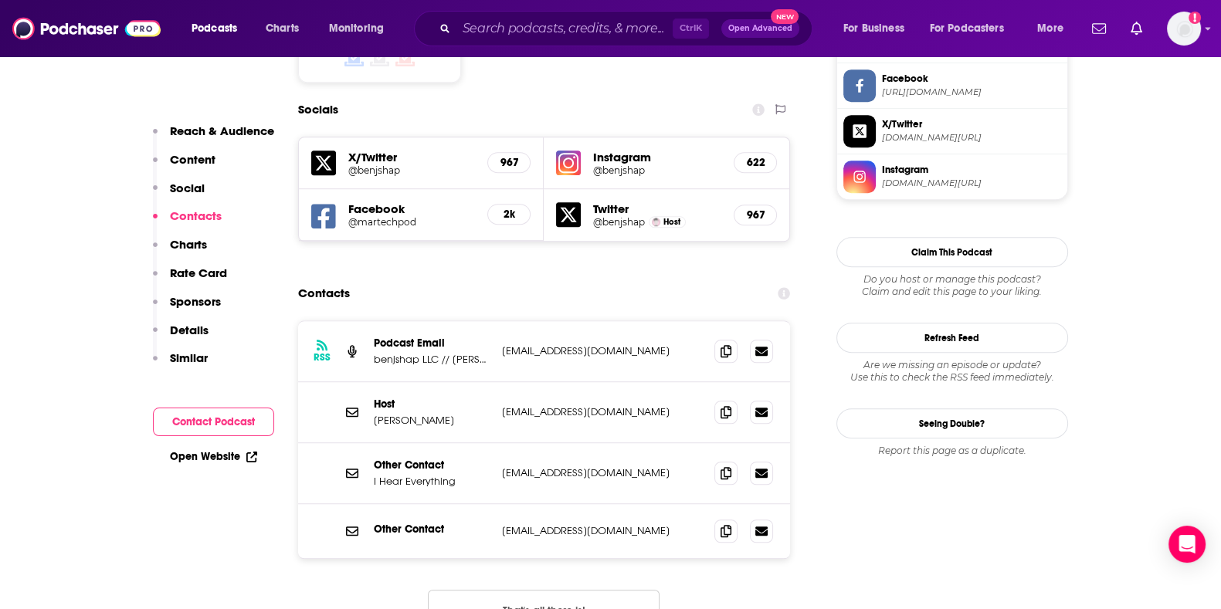
scroll to position [1337, 0]
click at [729, 346] on icon at bounding box center [725, 352] width 11 height 12
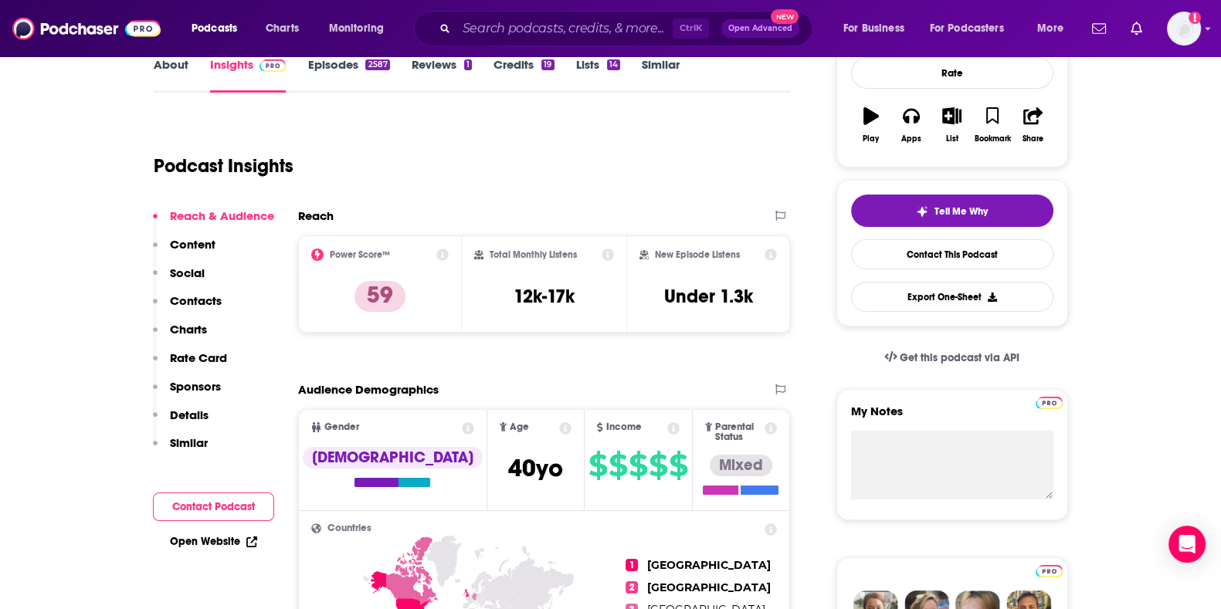
scroll to position [165, 0]
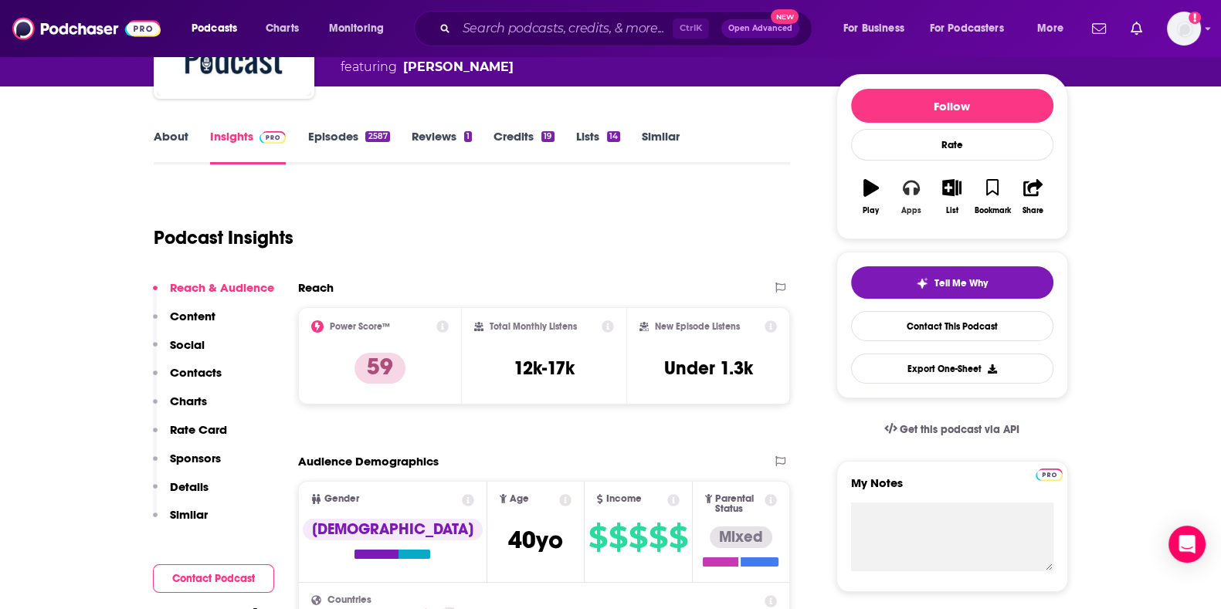
click at [910, 202] on button "Apps" at bounding box center [911, 197] width 40 height 56
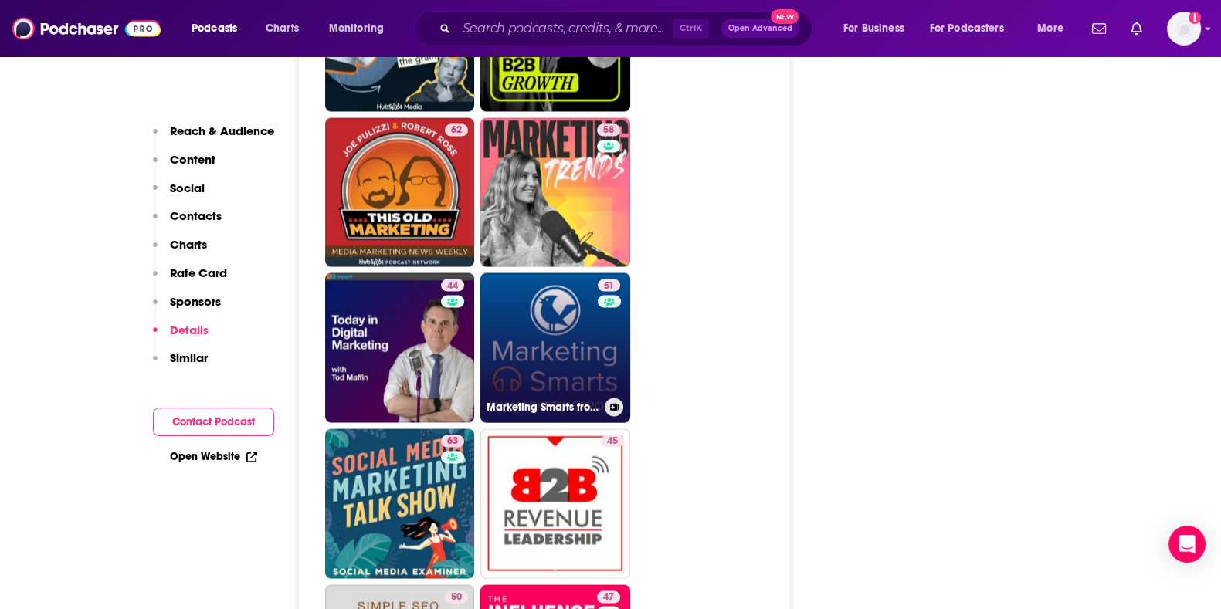
scroll to position [3920, 0]
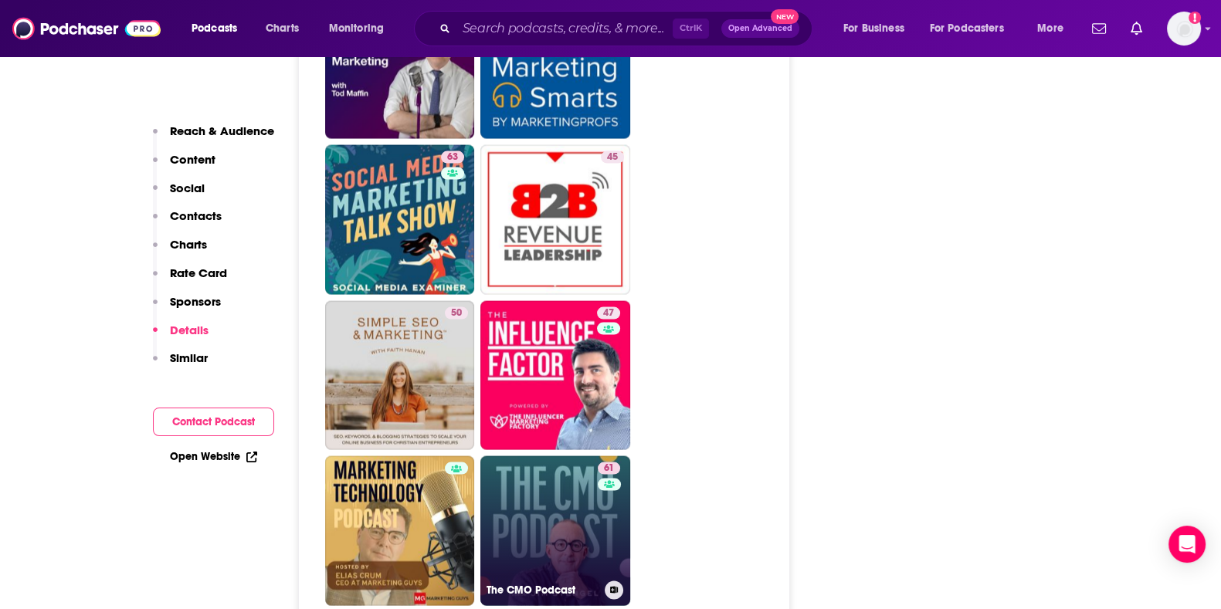
click at [563, 461] on link "61 The CMO Podcast" at bounding box center [555, 531] width 150 height 150
type input "https://www.podchaser.com/podcasts/the-cmo-podcast-848718"
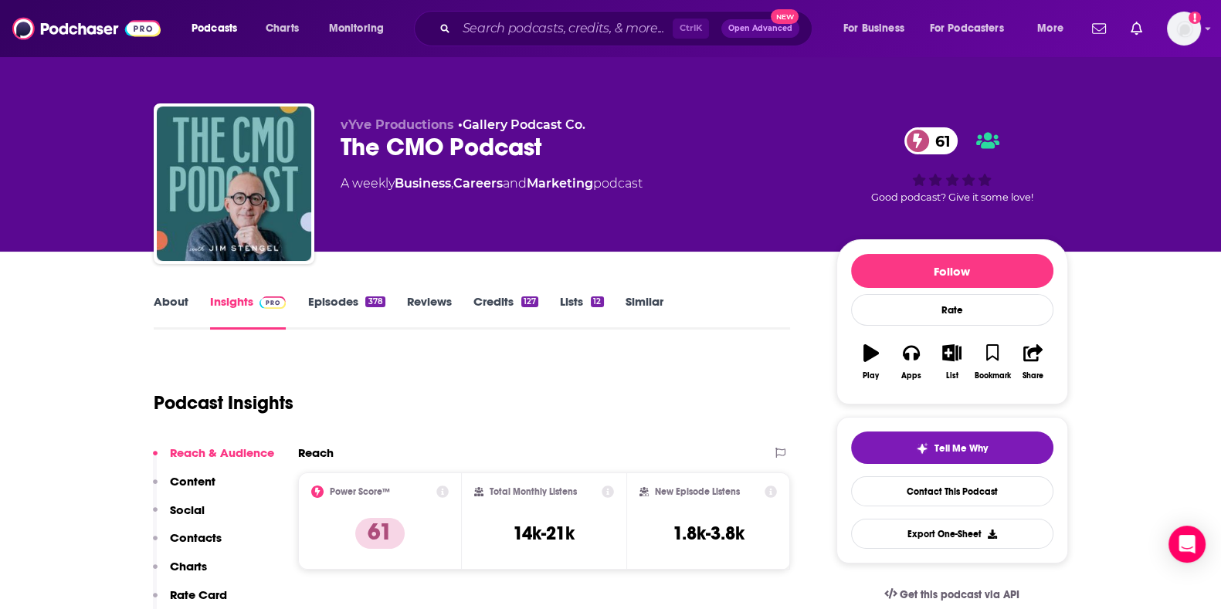
click at [164, 294] on link "About" at bounding box center [171, 312] width 35 height 36
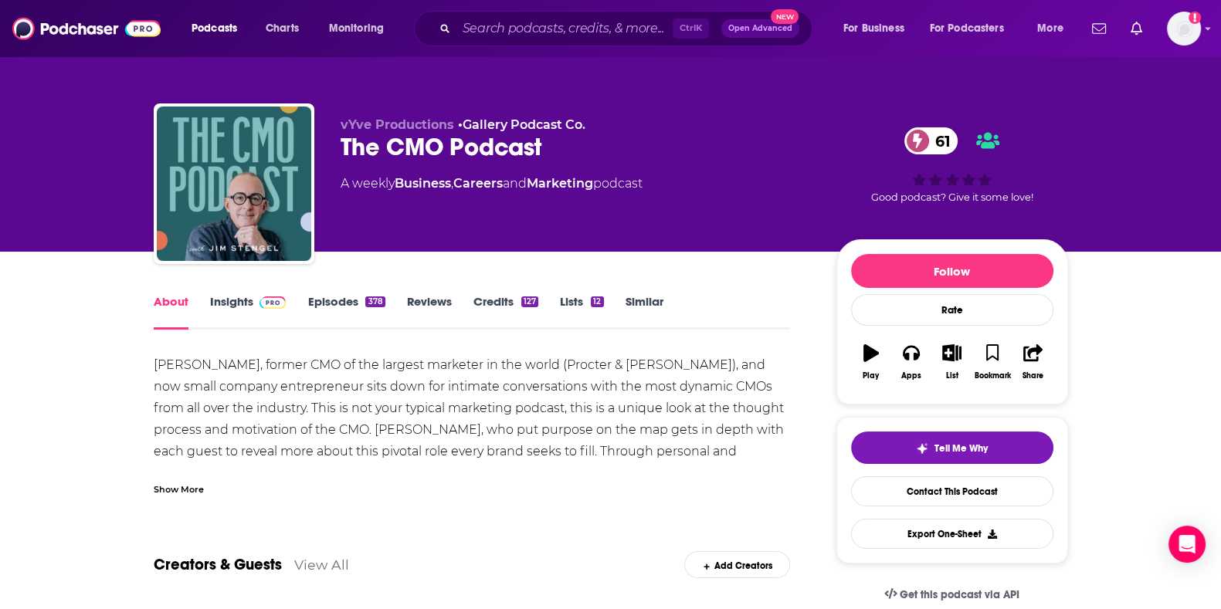
click at [185, 486] on div "Show More" at bounding box center [179, 488] width 50 height 15
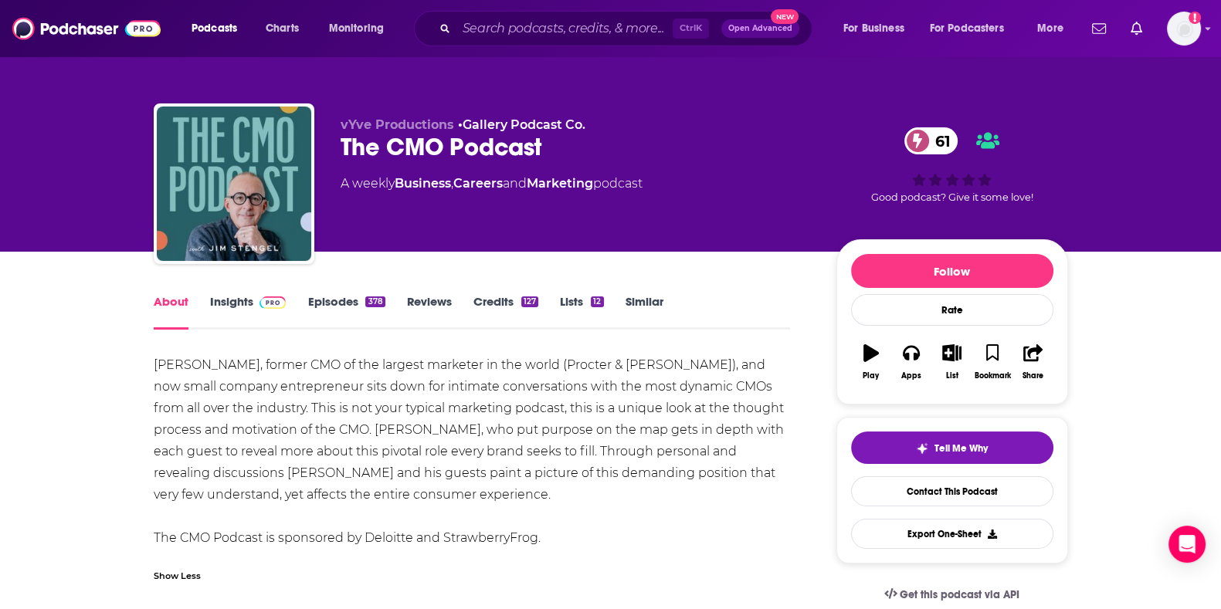
click at [290, 487] on div "Jim Stengel, former CMO of the largest marketer in the world (Procter & Gamble)…" at bounding box center [472, 451] width 637 height 195
drag, startPoint x: 544, startPoint y: 534, endPoint x: 147, endPoint y: 365, distance: 432.1
copy div "Jim Stengel, former CMO of the largest marketer in the world (Procter & Gamble)…"
click at [236, 297] on link "Insights" at bounding box center [248, 312] width 76 height 36
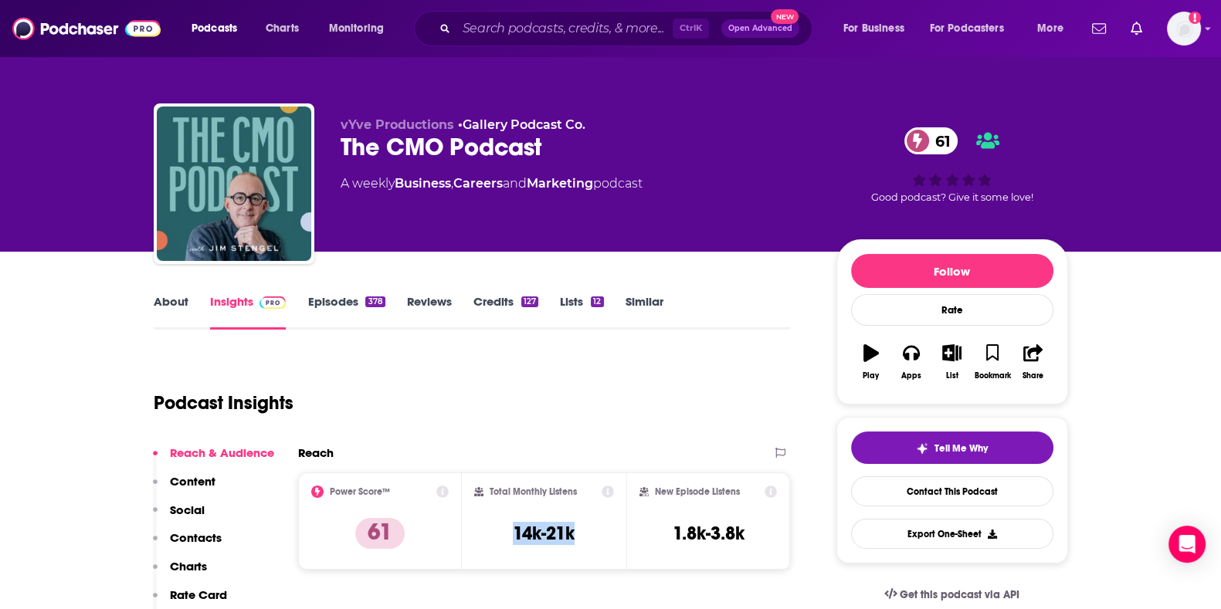
drag, startPoint x: 506, startPoint y: 530, endPoint x: 577, endPoint y: 534, distance: 71.1
click at [577, 534] on div "Total Monthly Listens 14k-21k" at bounding box center [544, 521] width 140 height 71
copy h3 "14k-21k"
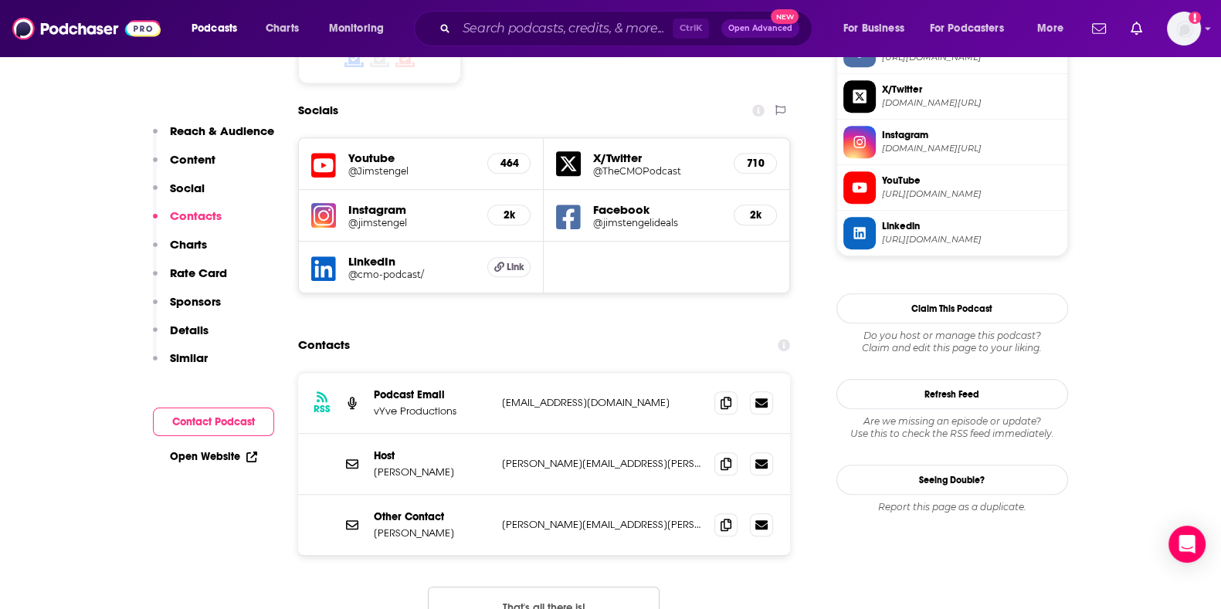
scroll to position [1374, 0]
click at [723, 396] on icon at bounding box center [725, 402] width 11 height 12
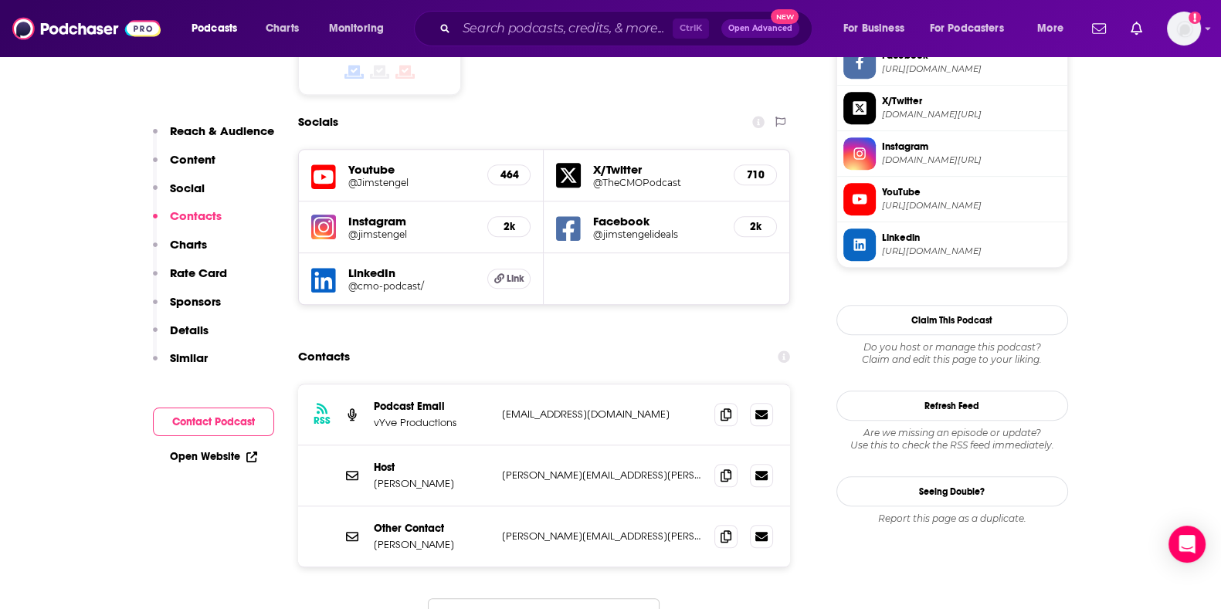
scroll to position [1381, 0]
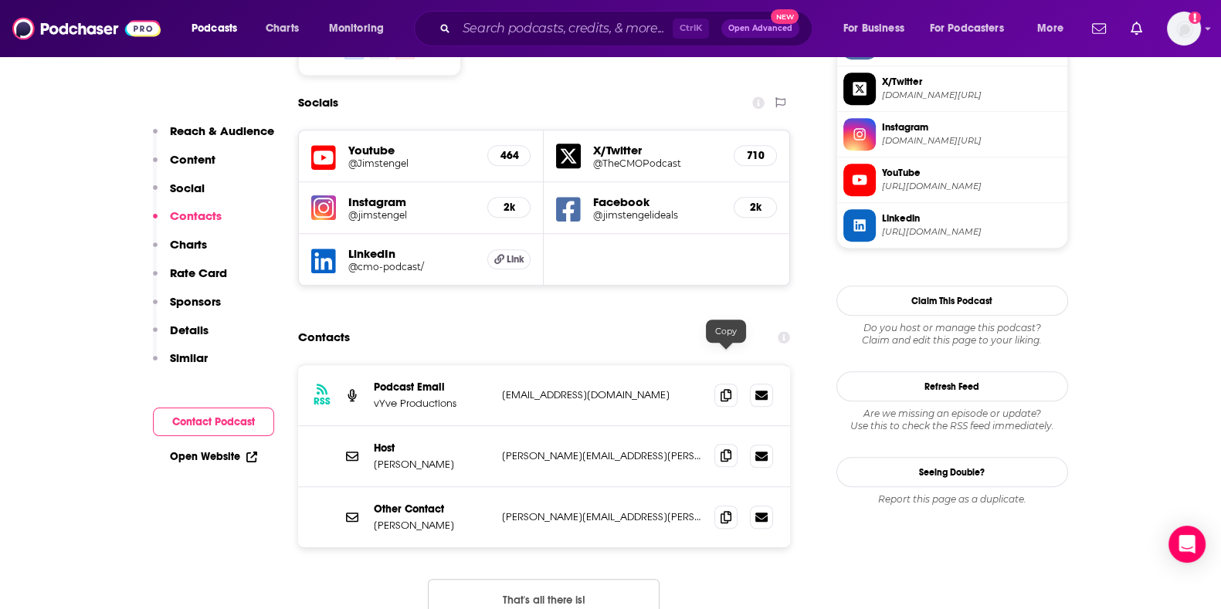
click at [724, 449] on icon at bounding box center [725, 455] width 11 height 12
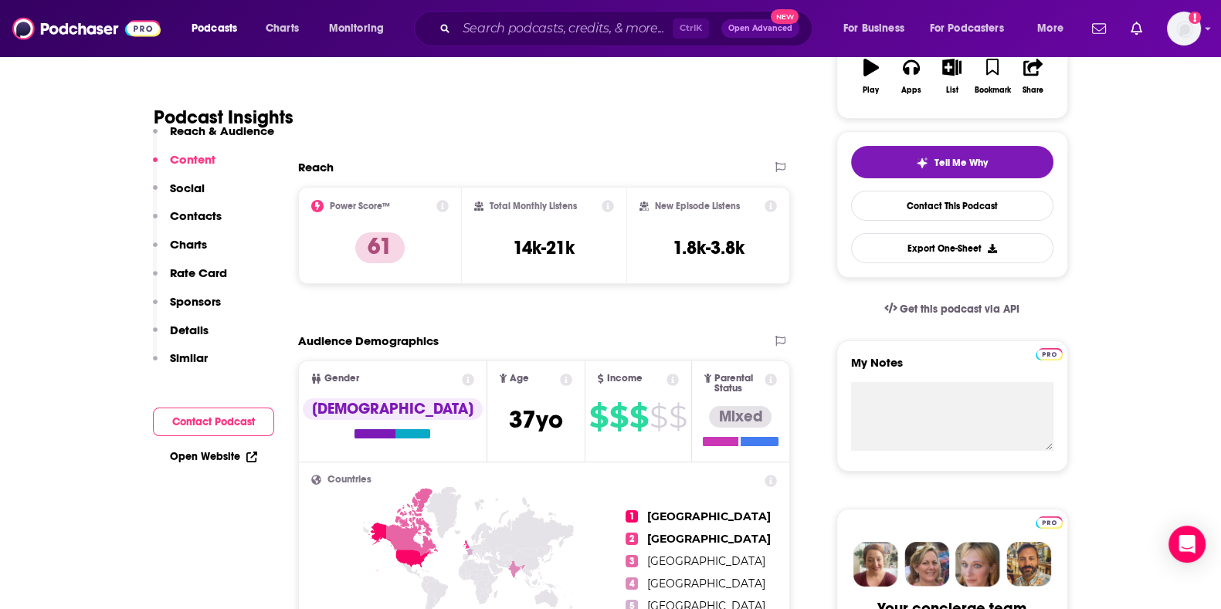
scroll to position [0, 0]
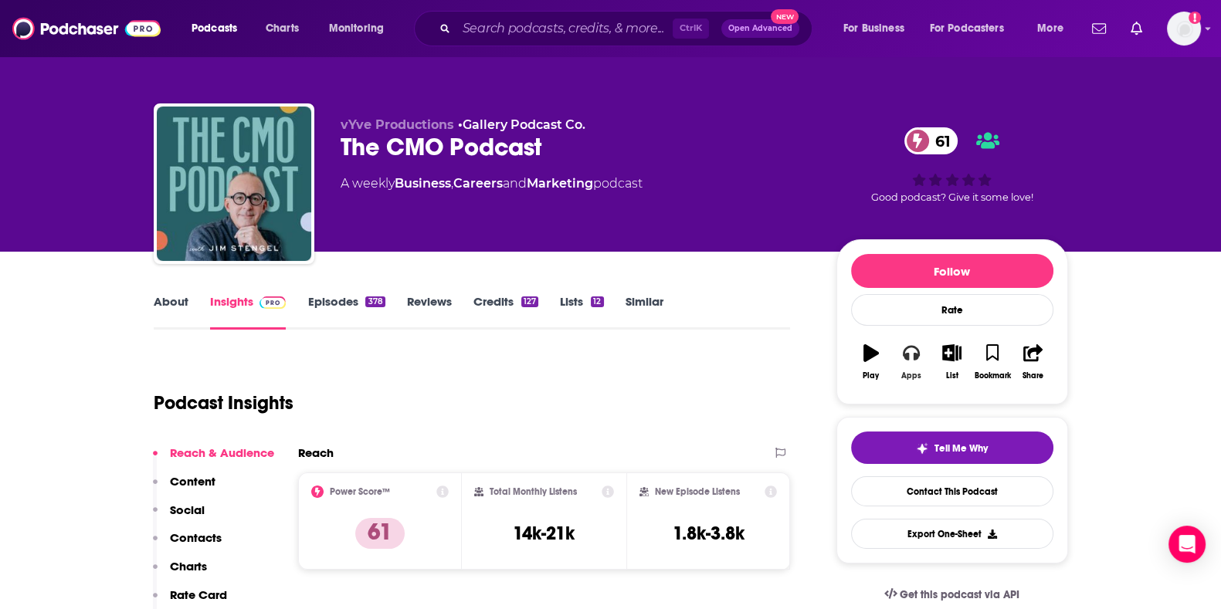
click at [904, 365] on button "Apps" at bounding box center [911, 362] width 40 height 56
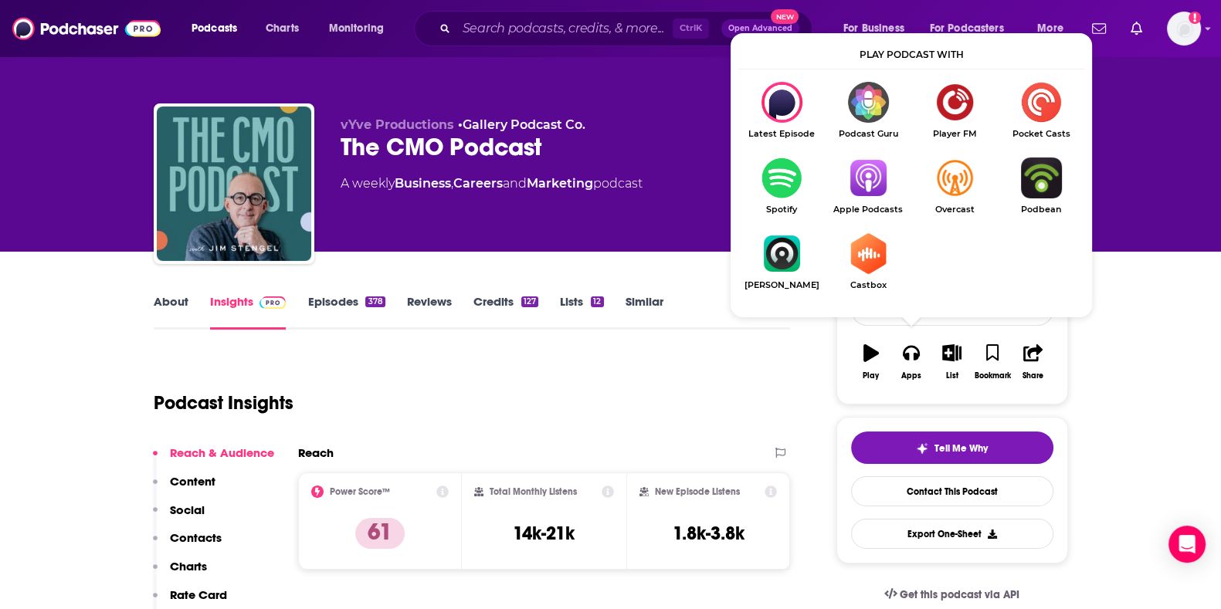
click at [867, 202] on link "Apple Podcasts" at bounding box center [868, 186] width 86 height 57
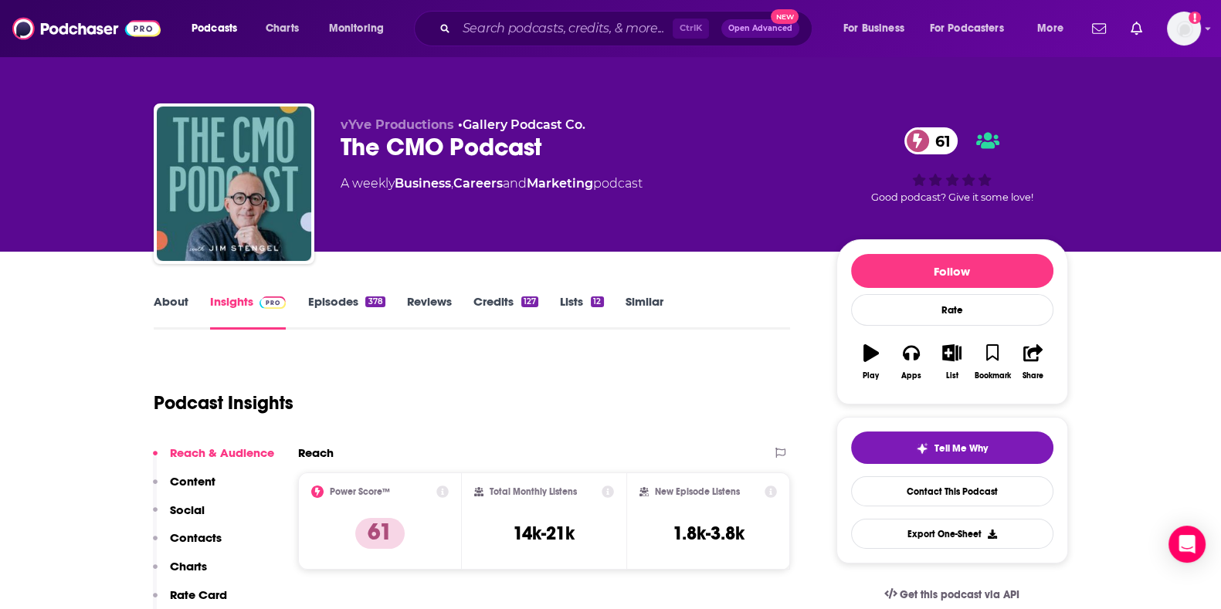
click at [181, 303] on link "About" at bounding box center [171, 312] width 35 height 36
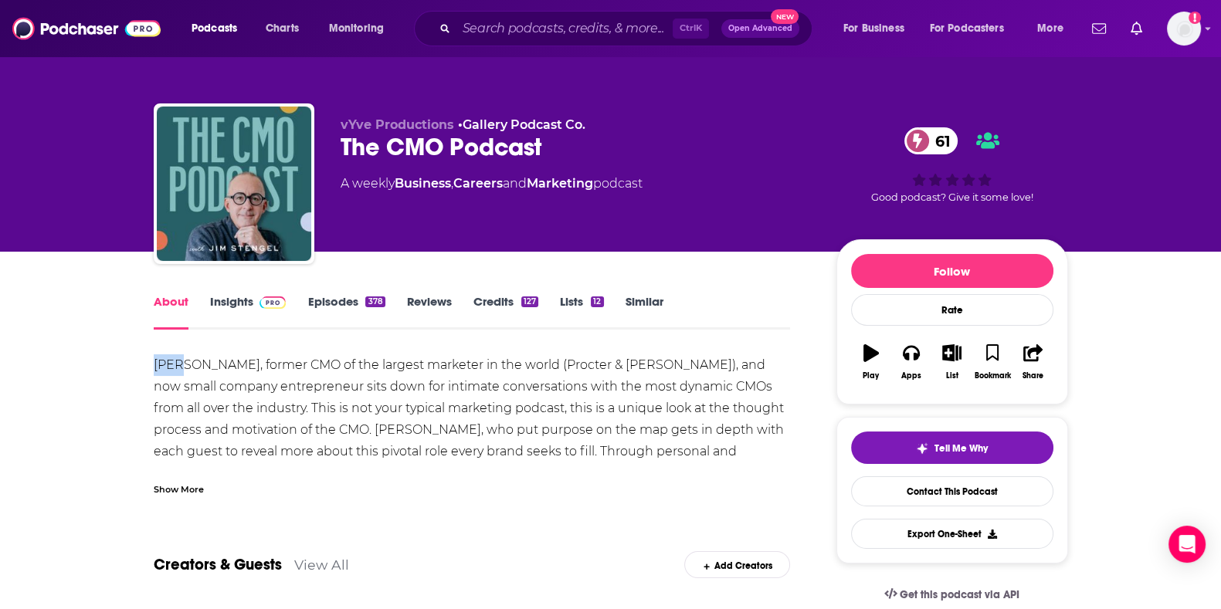
drag, startPoint x: 151, startPoint y: 364, endPoint x: 181, endPoint y: 366, distance: 30.2
copy div "Jim"
drag, startPoint x: 224, startPoint y: 366, endPoint x: 141, endPoint y: 368, distance: 83.4
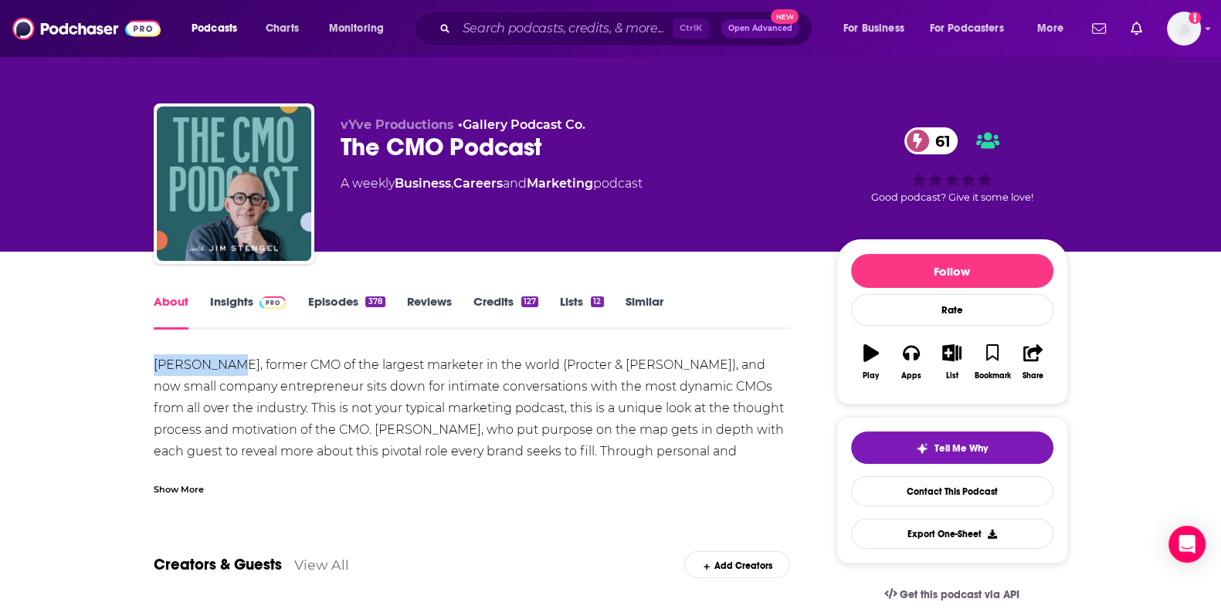
copy div "Jim Stengel"
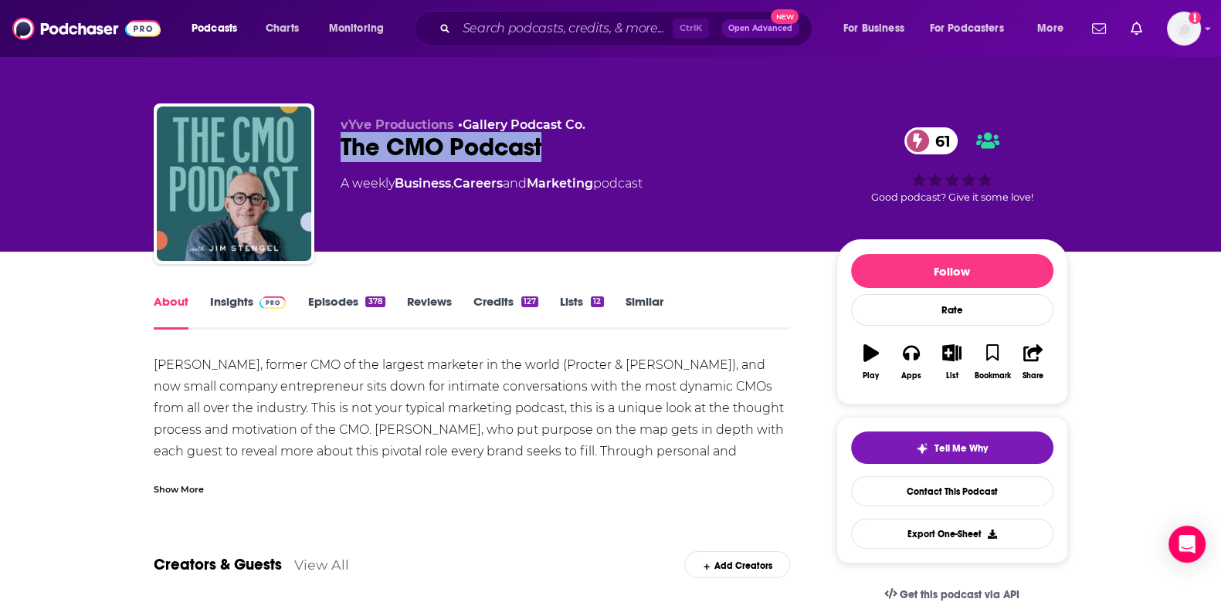
drag, startPoint x: 392, startPoint y: 150, endPoint x: 554, endPoint y: 148, distance: 161.4
click at [554, 148] on div "The CMO Podcast 61" at bounding box center [576, 147] width 471 height 30
copy h1 "The CMO Podcast"
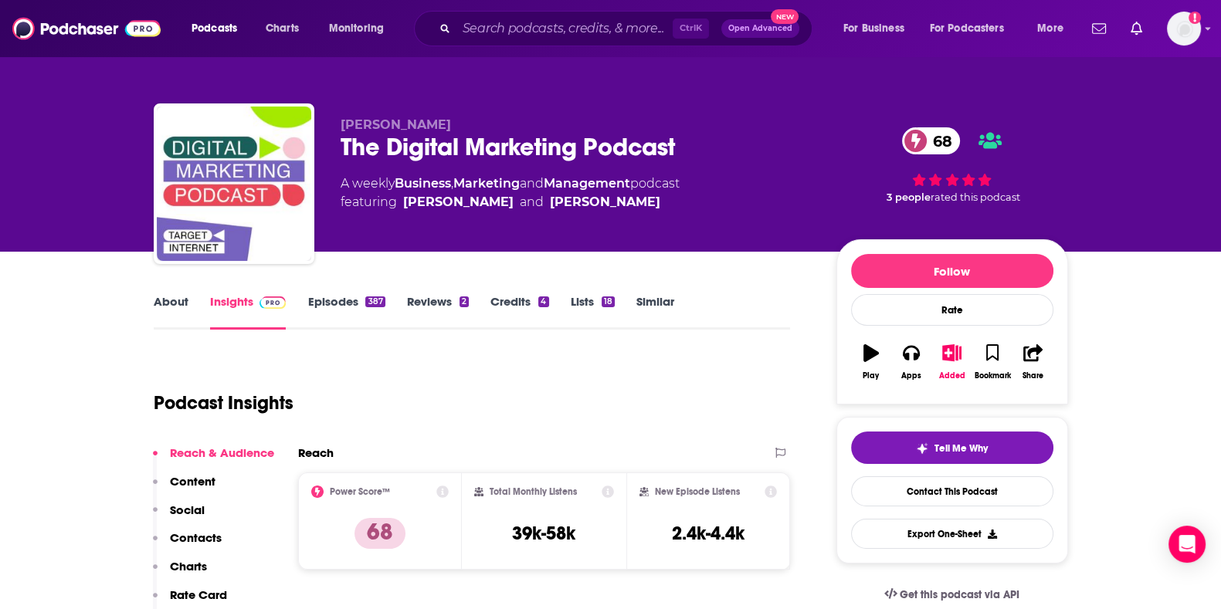
click at [176, 310] on link "About" at bounding box center [171, 312] width 35 height 36
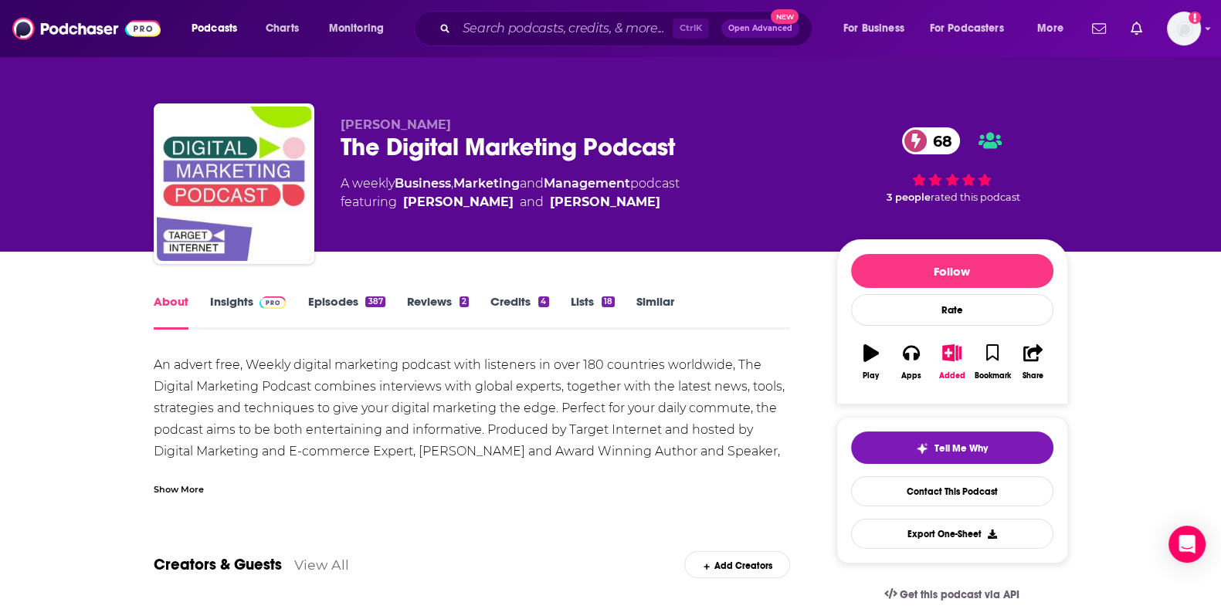
click at [192, 479] on div "Show More" at bounding box center [472, 483] width 637 height 26
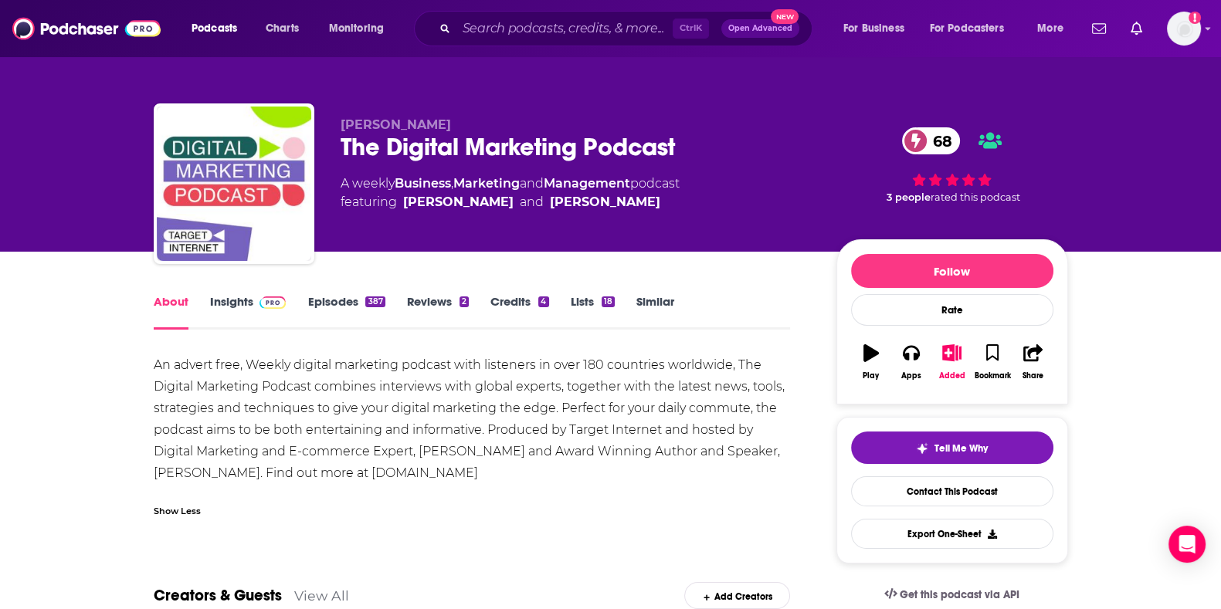
click at [264, 463] on div "An advert free, Weekly digital marketing podcast with listeners in over 180 cou…" at bounding box center [472, 419] width 637 height 130
drag, startPoint x: 571, startPoint y: 426, endPoint x: 658, endPoint y: 430, distance: 87.3
click at [658, 430] on div "An advert free, Weekly digital marketing podcast with listeners in over 180 cou…" at bounding box center [472, 419] width 637 height 130
copy div "Target Internet"
click at [920, 375] on button "Apps" at bounding box center [911, 362] width 40 height 56
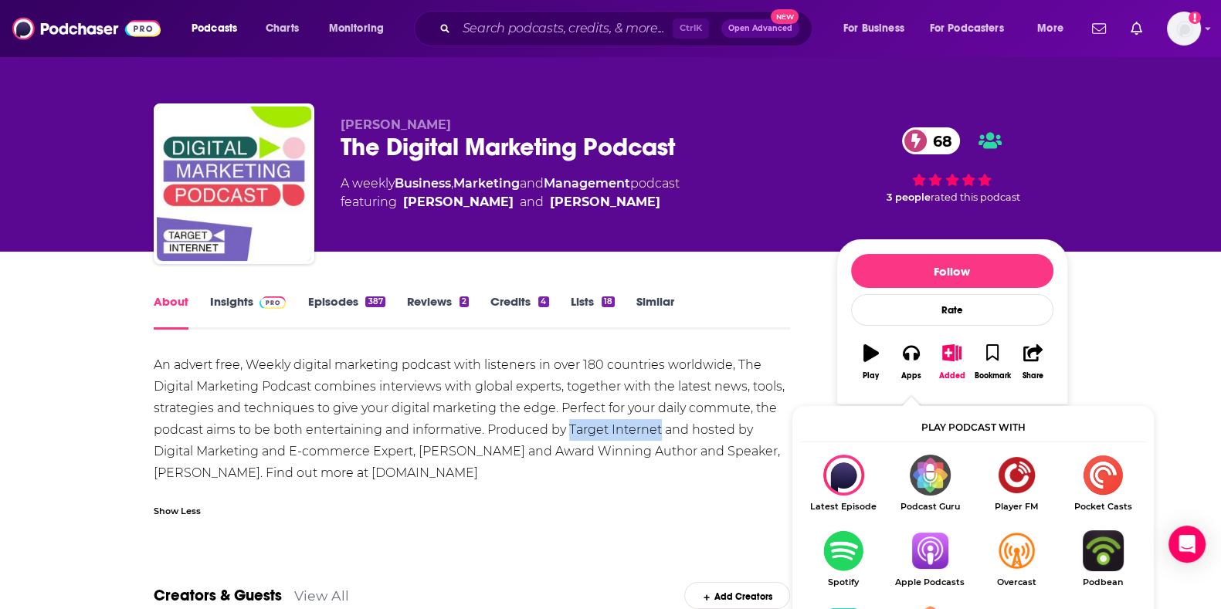
click at [944, 547] on img "Show Listen On dropdown" at bounding box center [929, 550] width 86 height 41
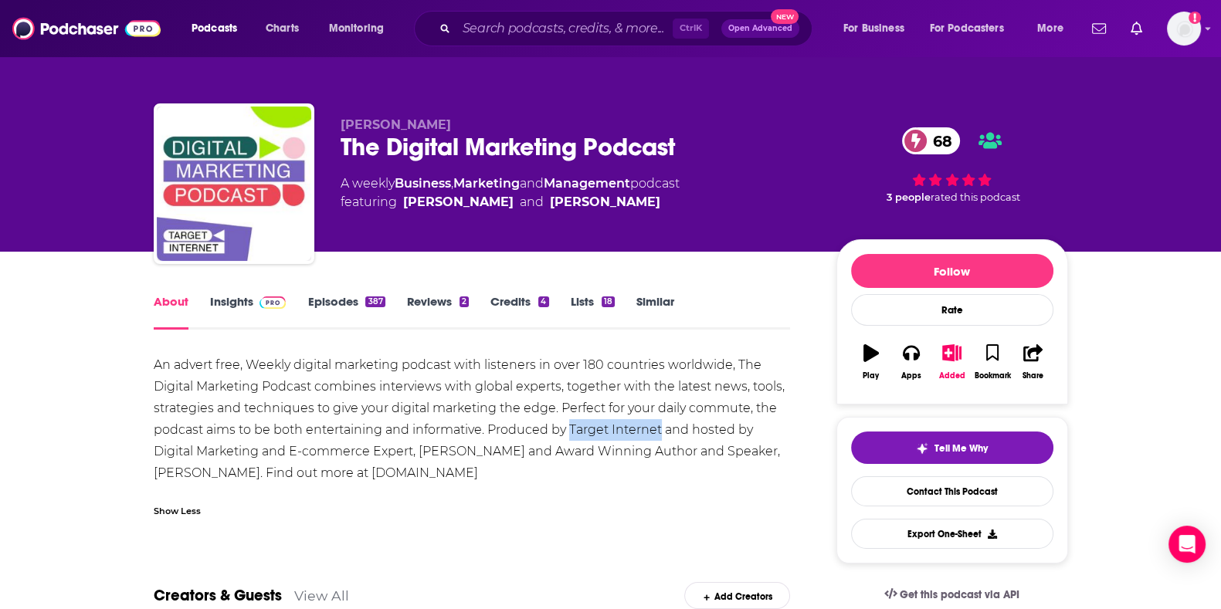
click at [255, 311] on link "Insights" at bounding box center [248, 312] width 76 height 36
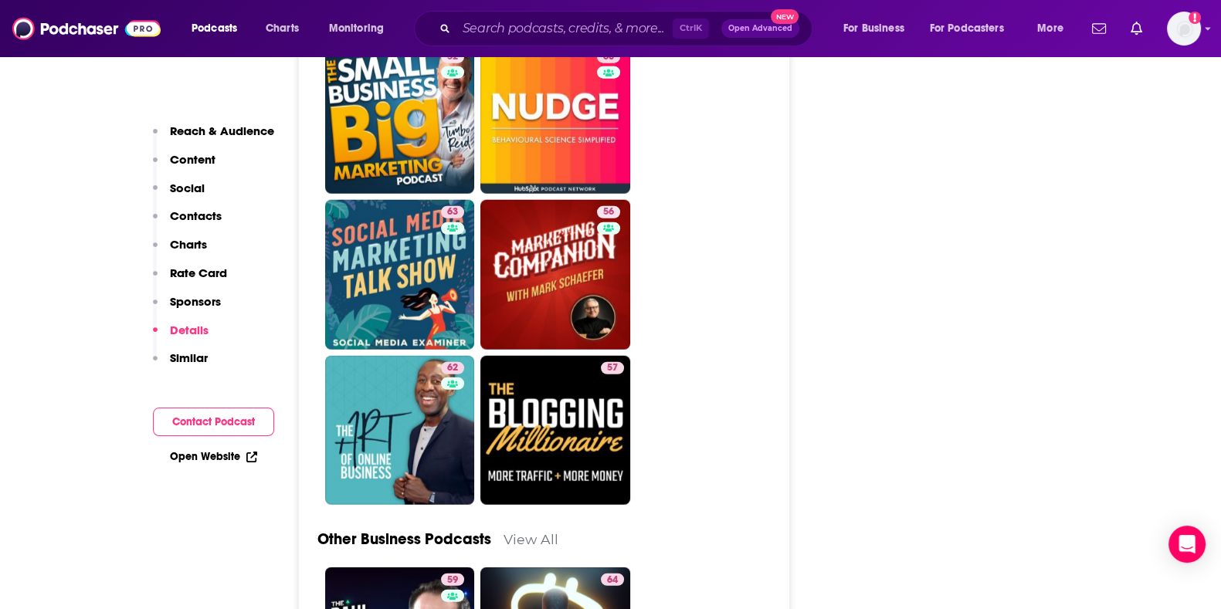
scroll to position [5123, 0]
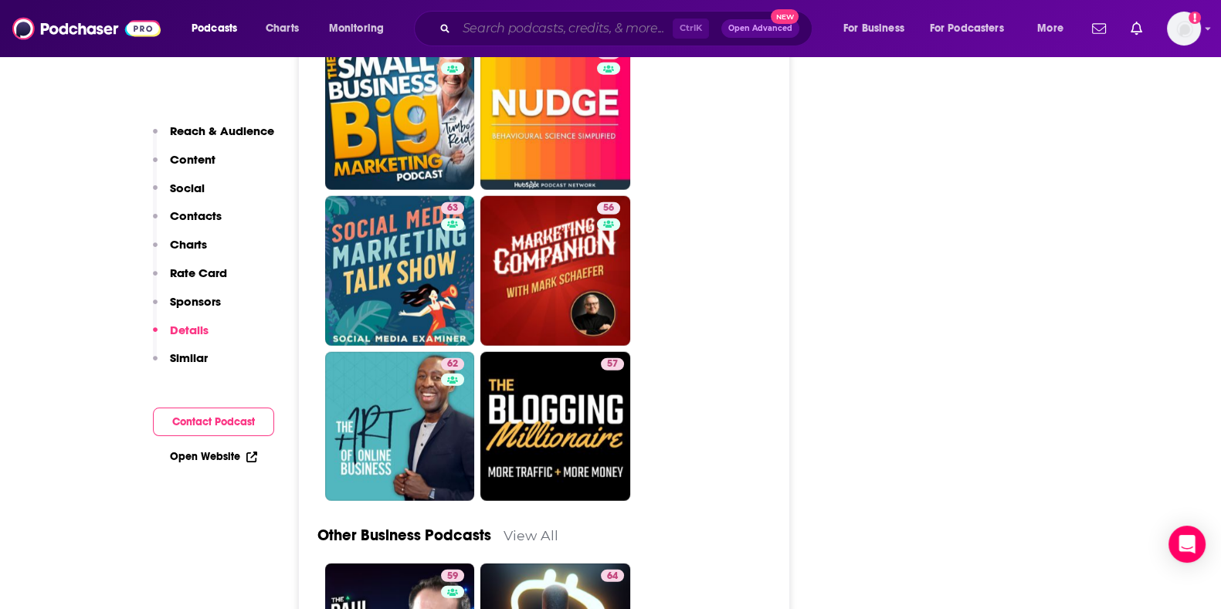
click at [522, 25] on input "Search podcasts, credits, & more..." at bounding box center [564, 28] width 216 height 25
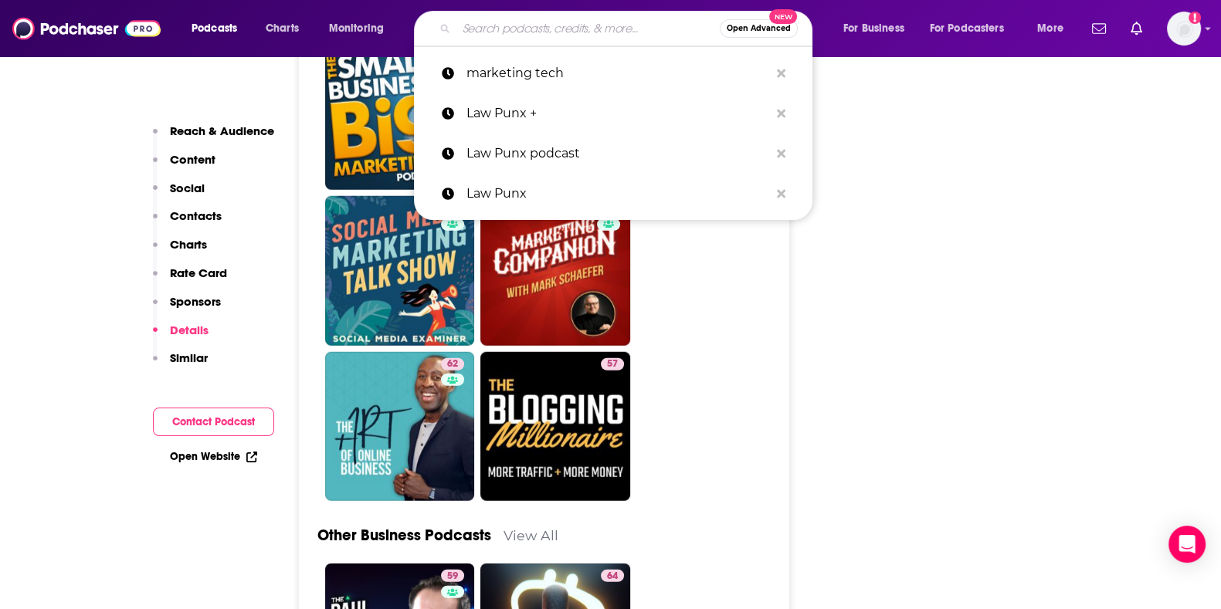
paste input "Marketing Over Coffee"
type input "Marketing Over Coffee"
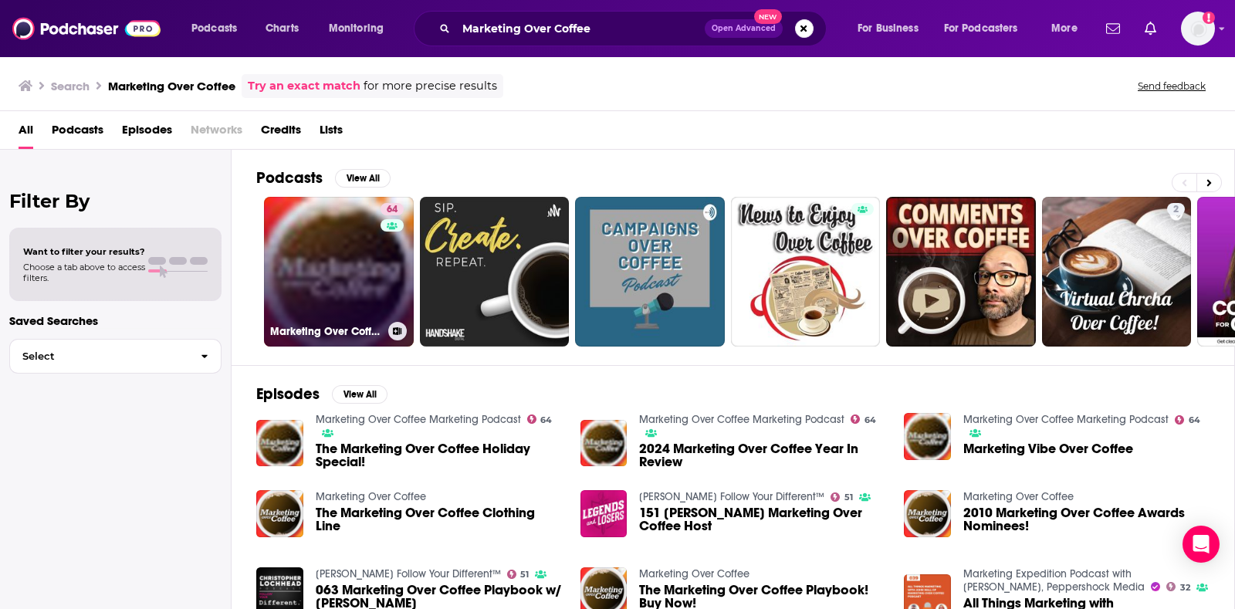
click at [368, 287] on link "64 Marketing Over Coffee Marketing Podcast" at bounding box center [339, 272] width 150 height 150
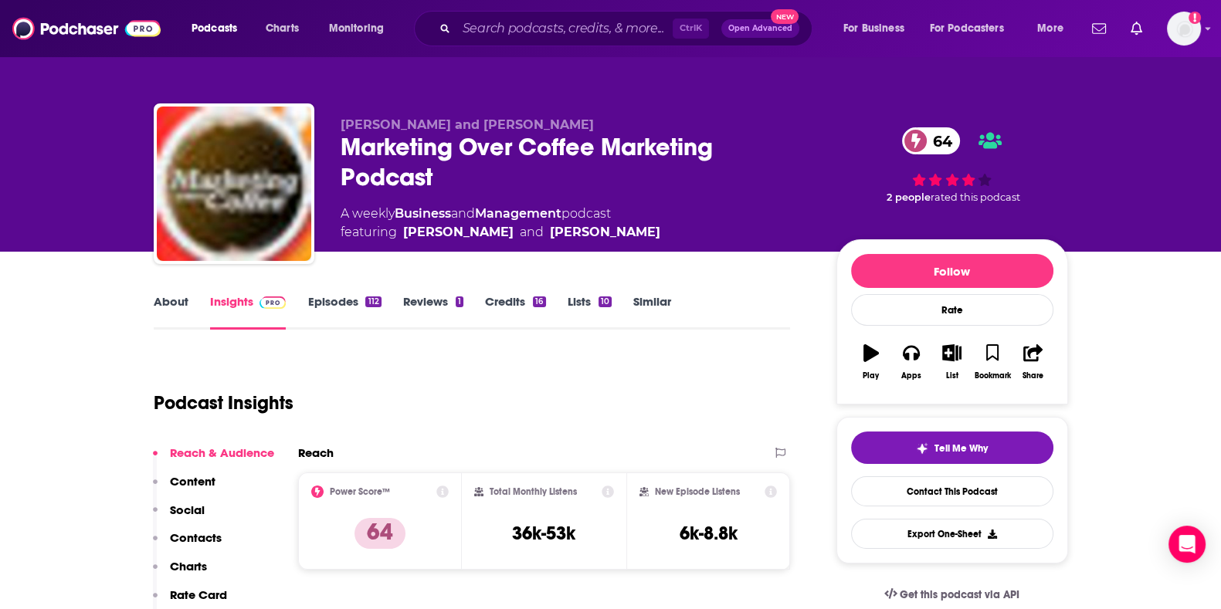
click at [509, 399] on div "Podcast Insights" at bounding box center [466, 393] width 625 height 79
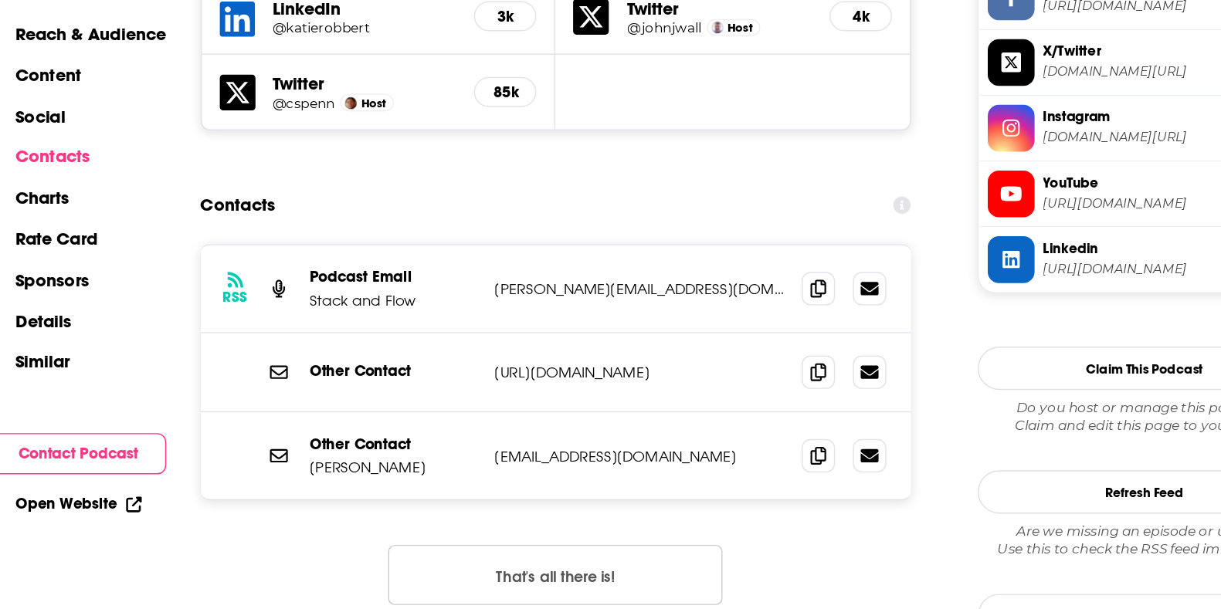
scroll to position [1461, 0]
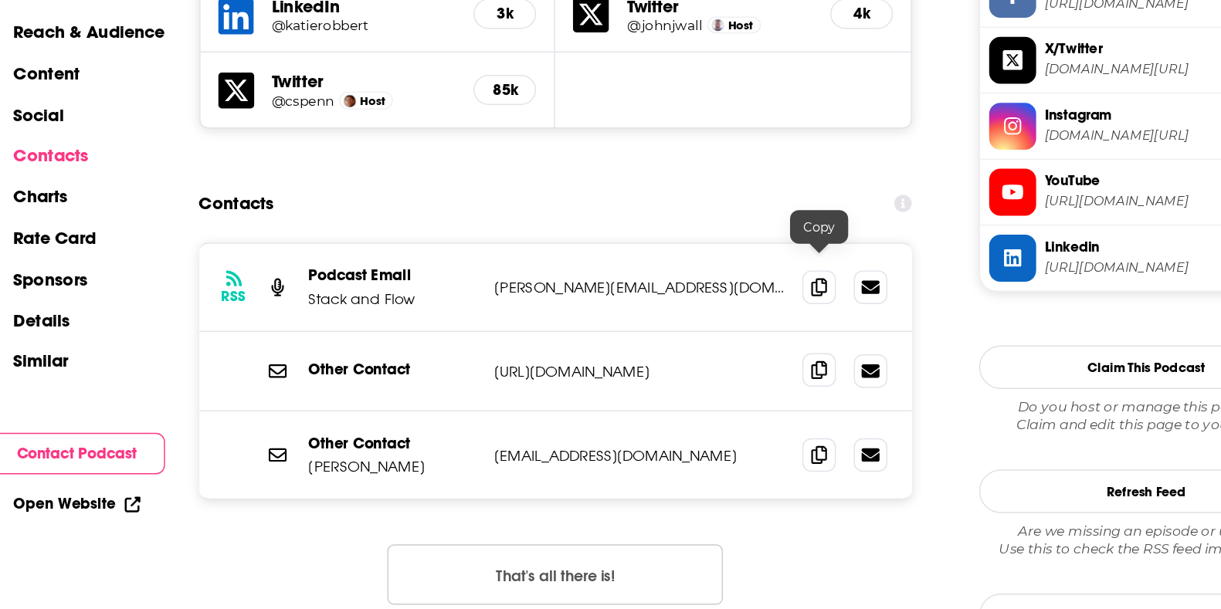
click at [717, 353] on span at bounding box center [725, 364] width 23 height 23
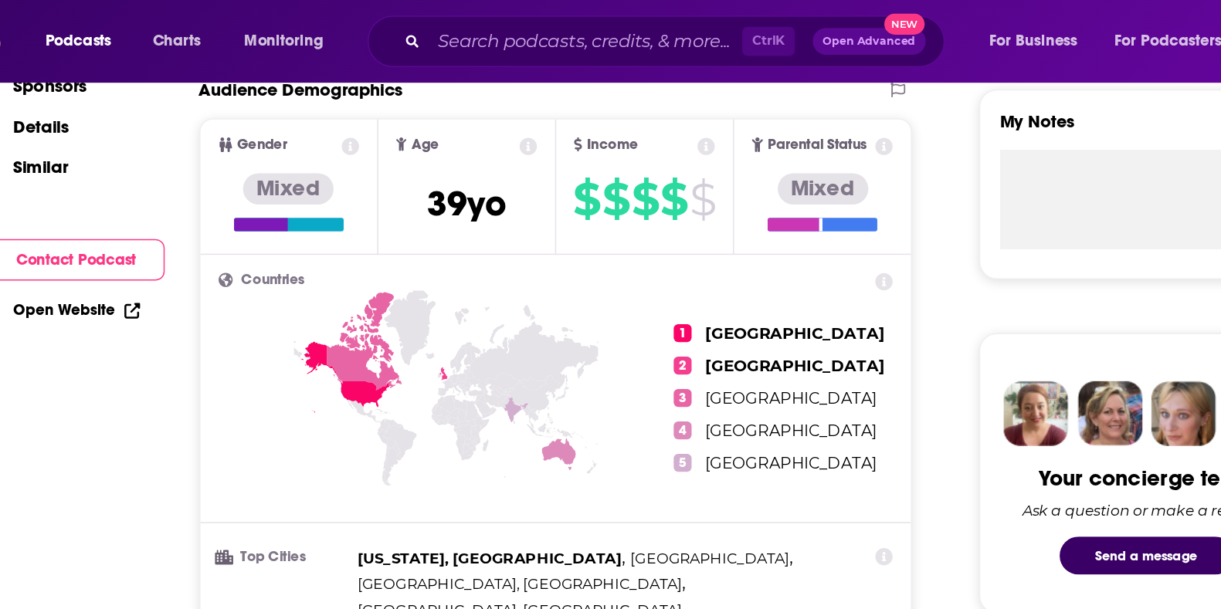
scroll to position [0, 0]
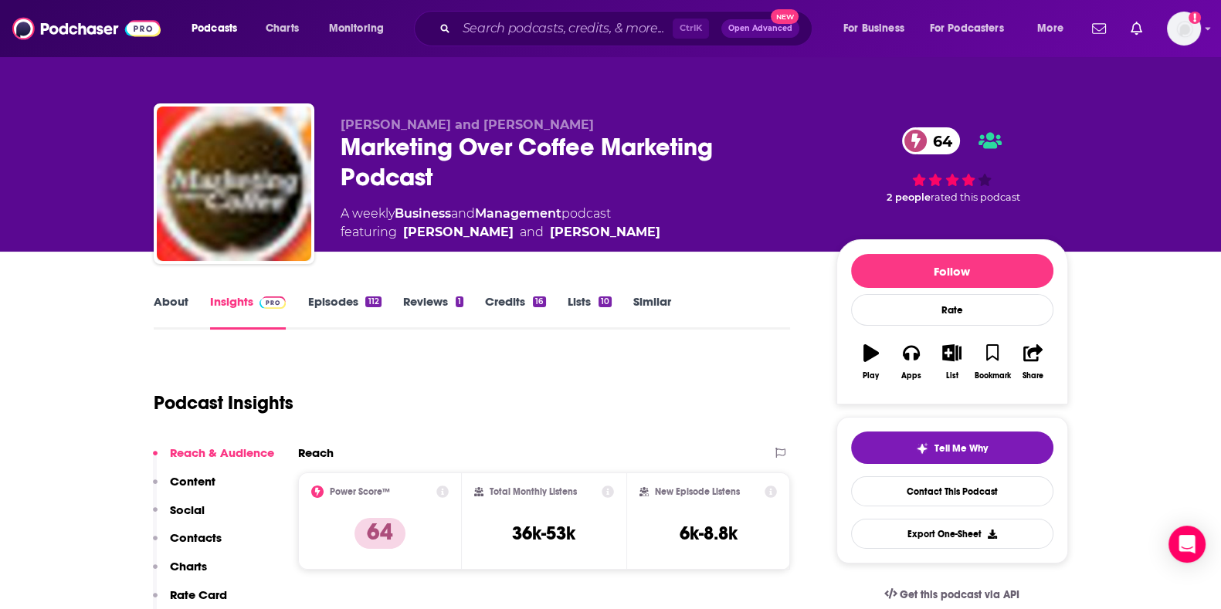
click at [177, 315] on link "About" at bounding box center [171, 312] width 35 height 36
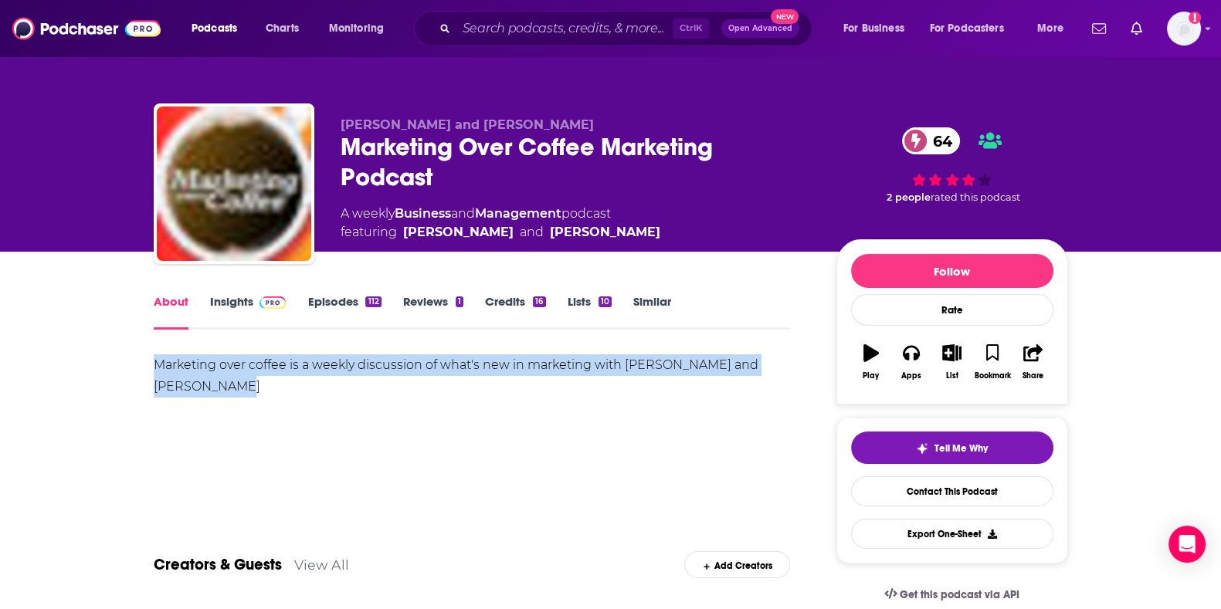
drag, startPoint x: 207, startPoint y: 382, endPoint x: 142, endPoint y: 366, distance: 66.9
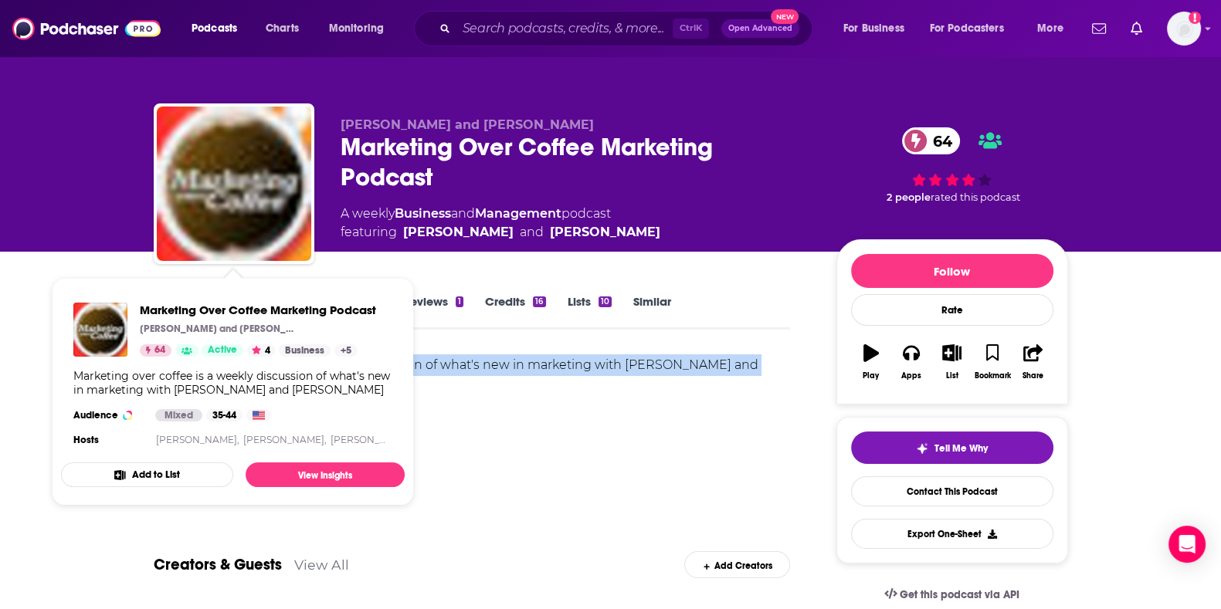
copy div "Marketing over coffee is a weekly discussion of what's new in marketing with Jo…"
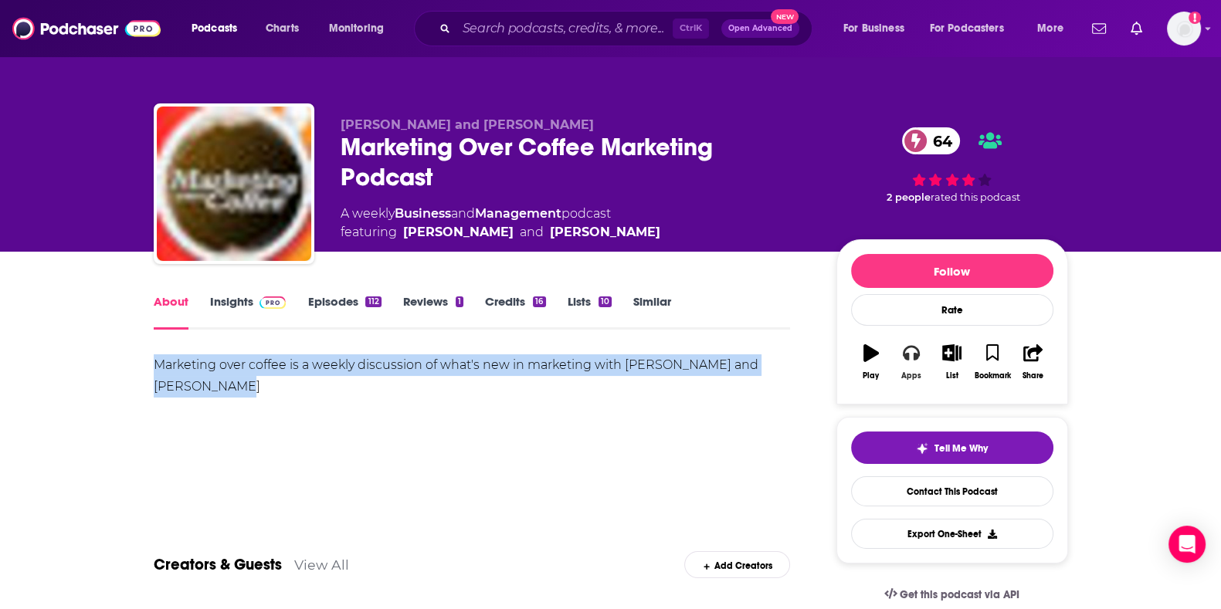
click at [907, 371] on div "Apps" at bounding box center [911, 375] width 20 height 9
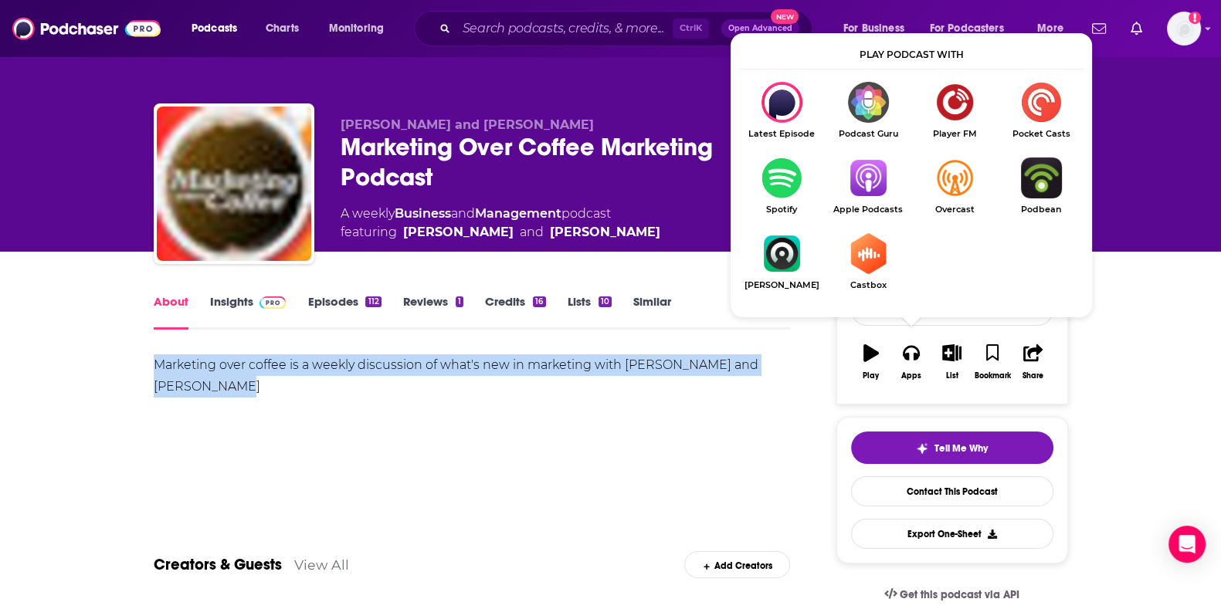
click at [862, 188] on img "Show Listen On dropdown" at bounding box center [868, 178] width 86 height 41
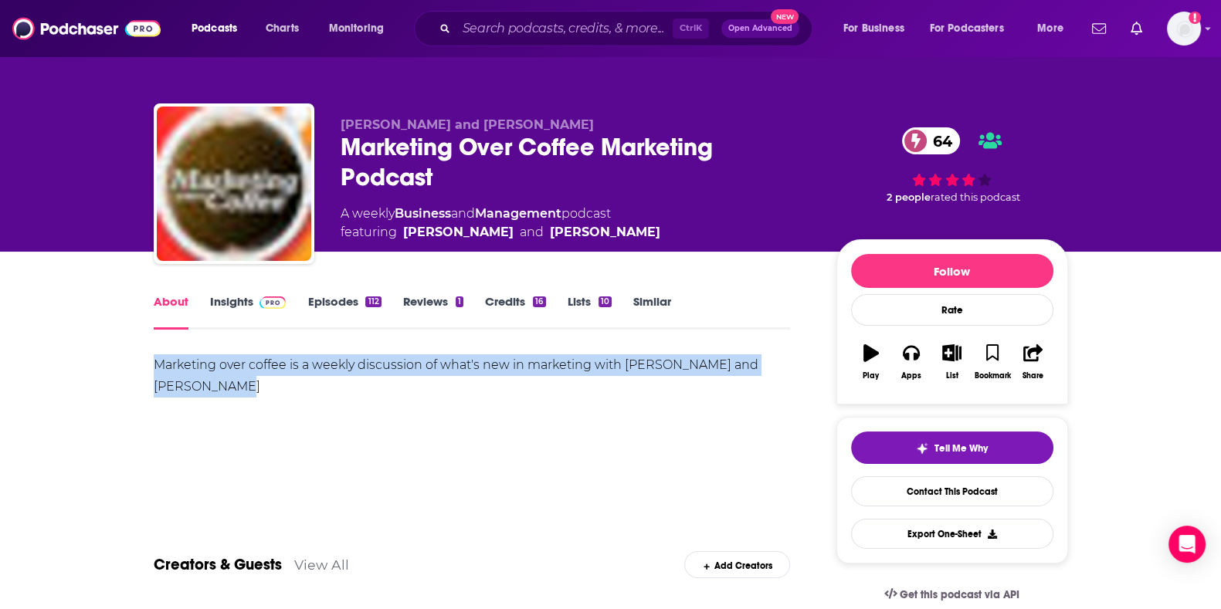
click at [236, 298] on link "Insights" at bounding box center [248, 312] width 76 height 36
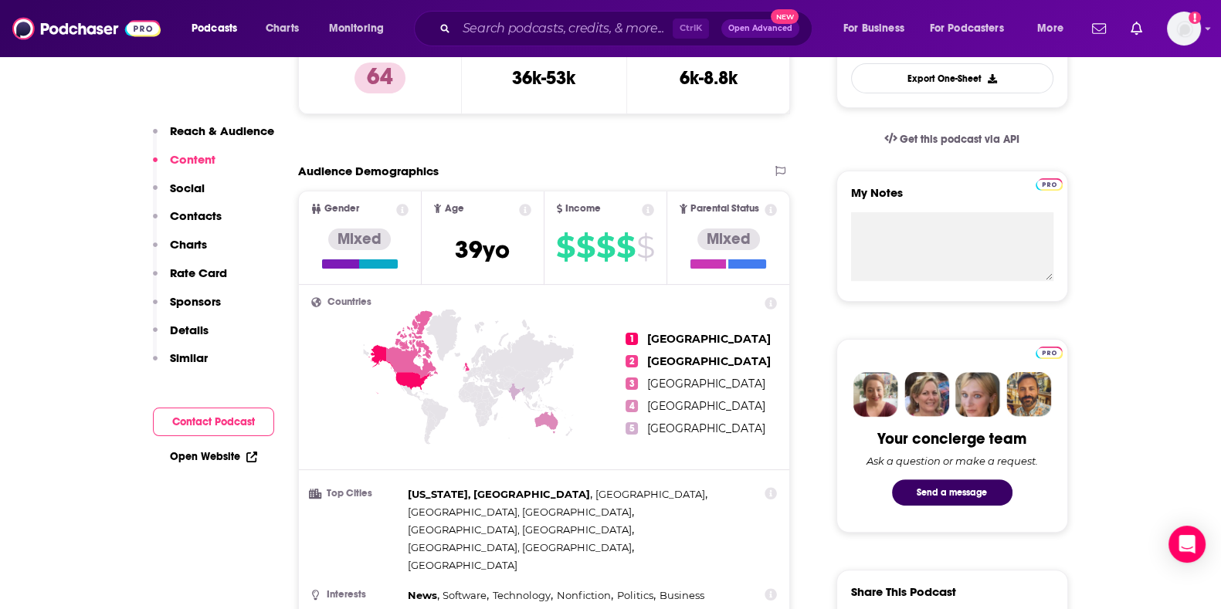
scroll to position [232, 0]
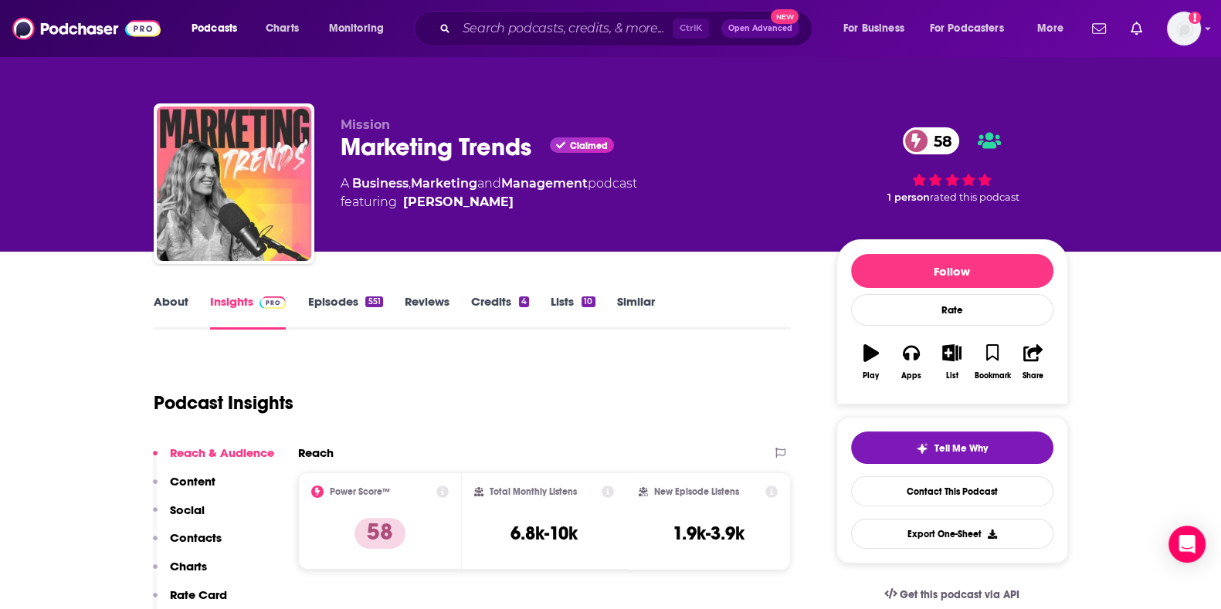
click at [175, 315] on link "About" at bounding box center [171, 312] width 35 height 36
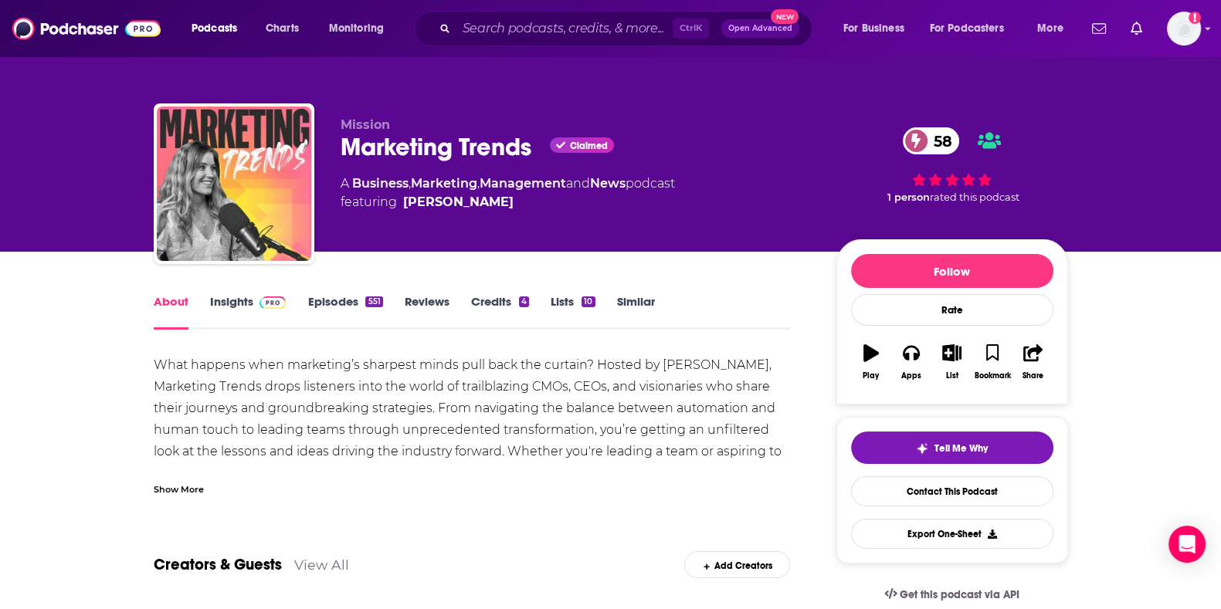
click at [180, 483] on div "Show More" at bounding box center [179, 488] width 50 height 15
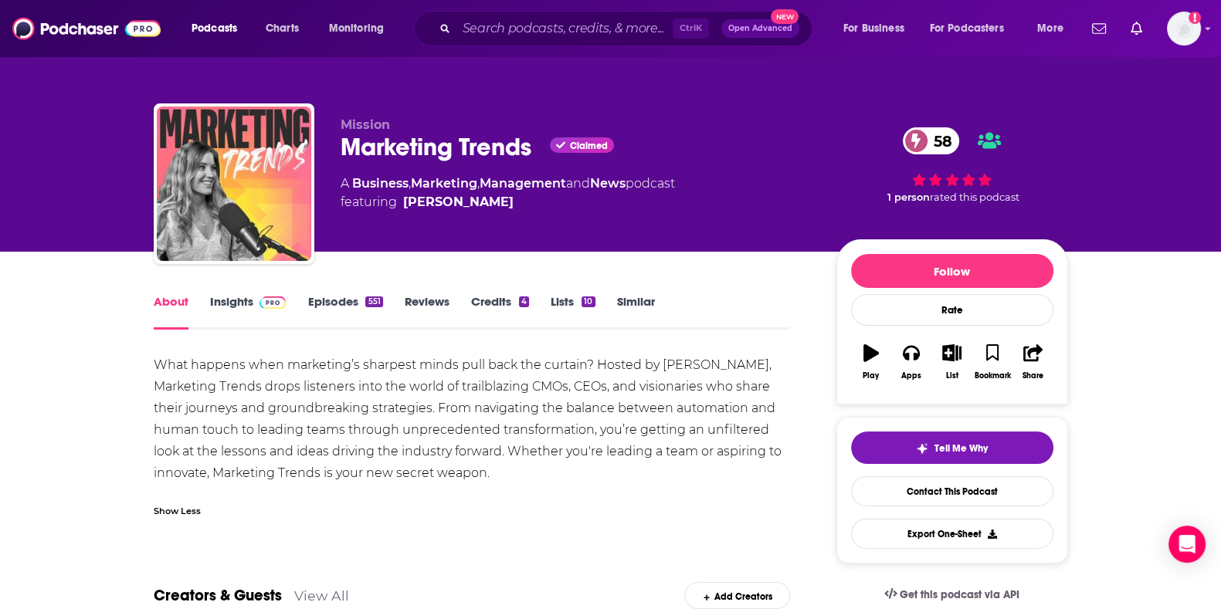
click at [316, 429] on div "What happens when marketing’s sharpest minds pull back the curtain? Hosted by […" at bounding box center [472, 419] width 637 height 130
drag, startPoint x: 158, startPoint y: 356, endPoint x: 514, endPoint y: 474, distance: 375.1
copy div "What happens when marketing’s sharpest minds pull back the curtain? Hosted by […"
drag, startPoint x: 344, startPoint y: 144, endPoint x: 541, endPoint y: 152, distance: 197.1
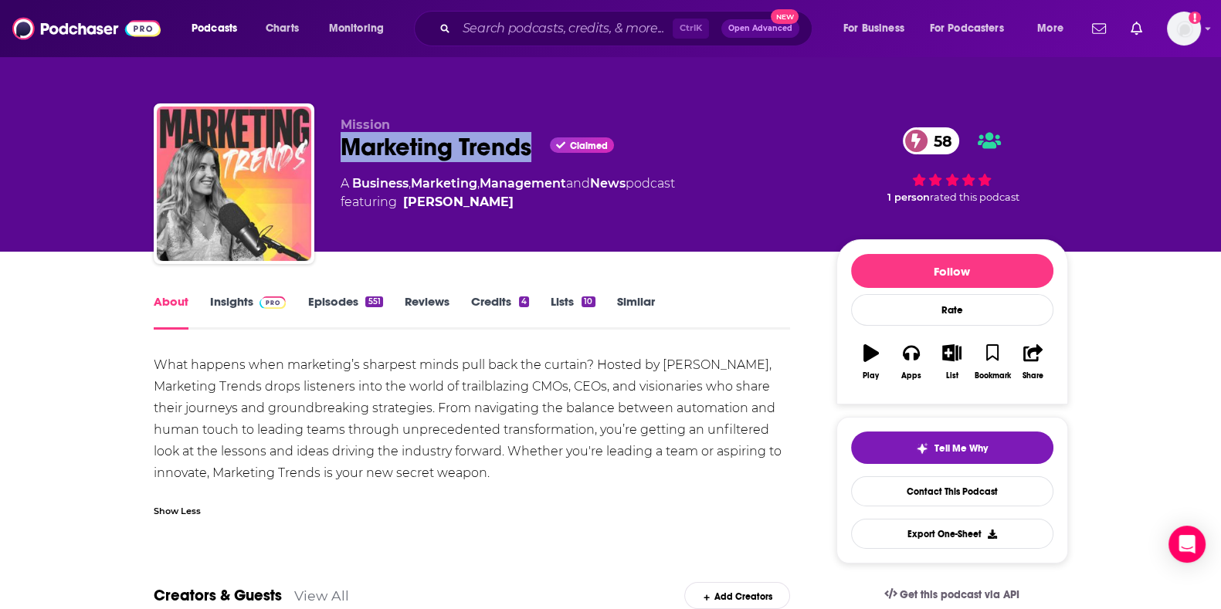
click at [541, 152] on div "Marketing Trends Claimed 58" at bounding box center [576, 147] width 471 height 30
copy div "Marketing Trends"
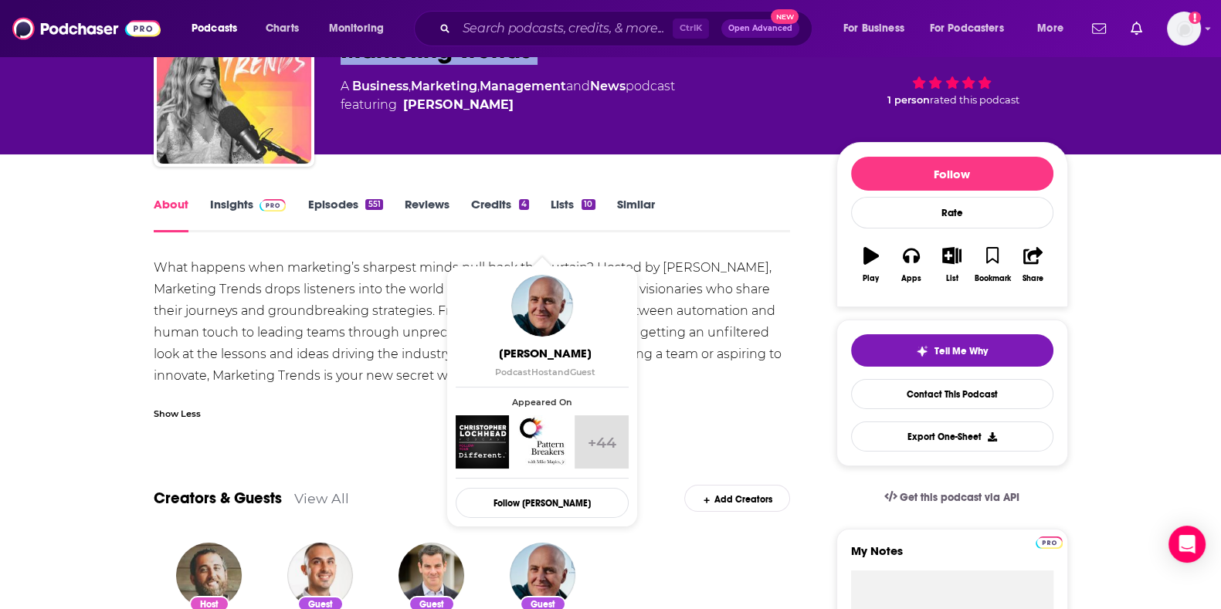
scroll to position [30, 0]
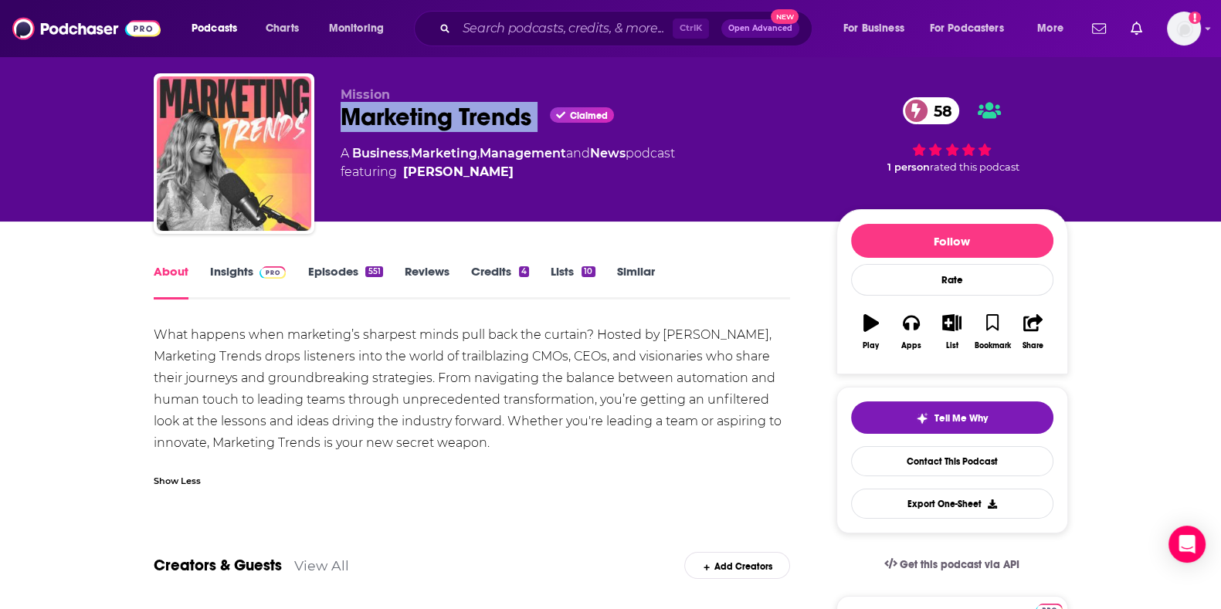
click at [266, 273] on img at bounding box center [272, 272] width 27 height 12
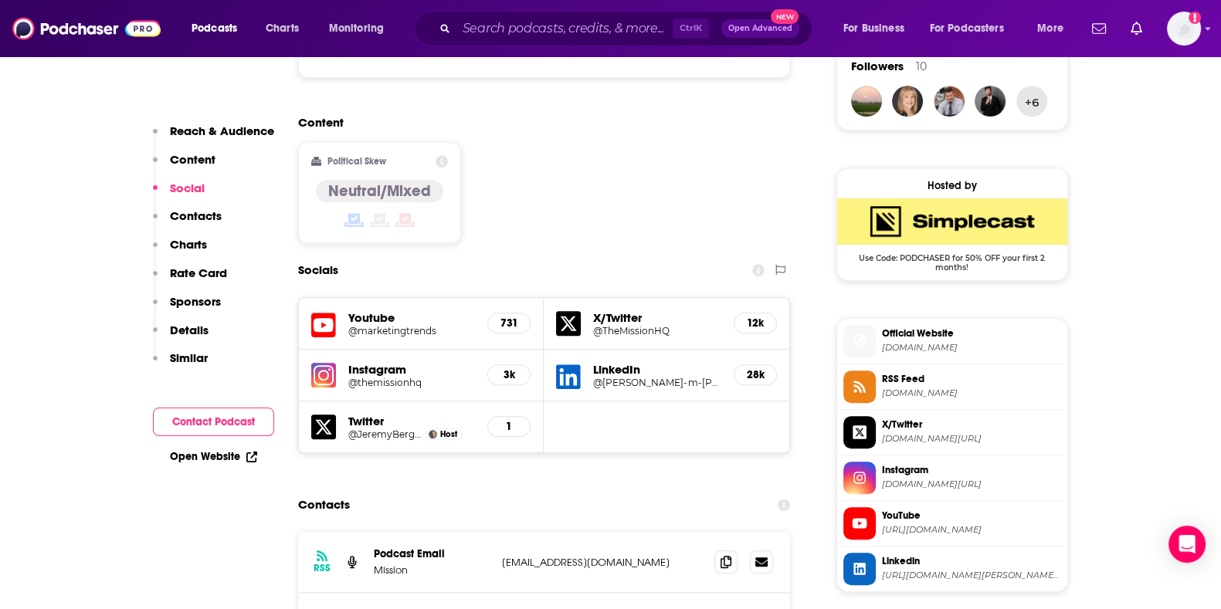
click at [533, 490] on div "Contacts" at bounding box center [544, 504] width 493 height 29
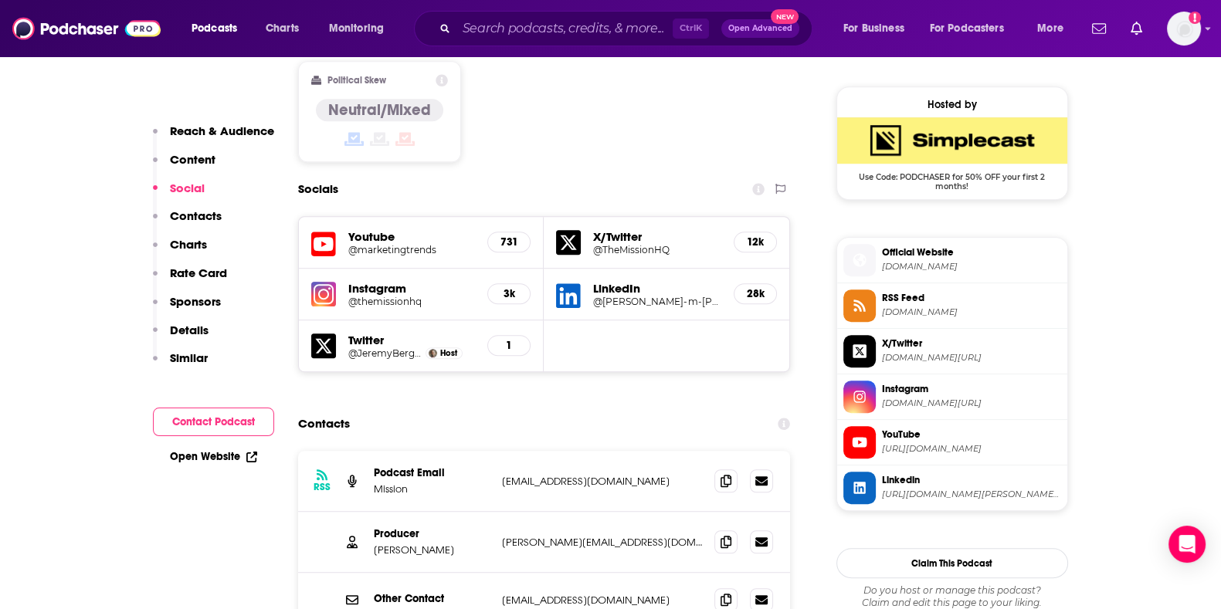
scroll to position [1225, 0]
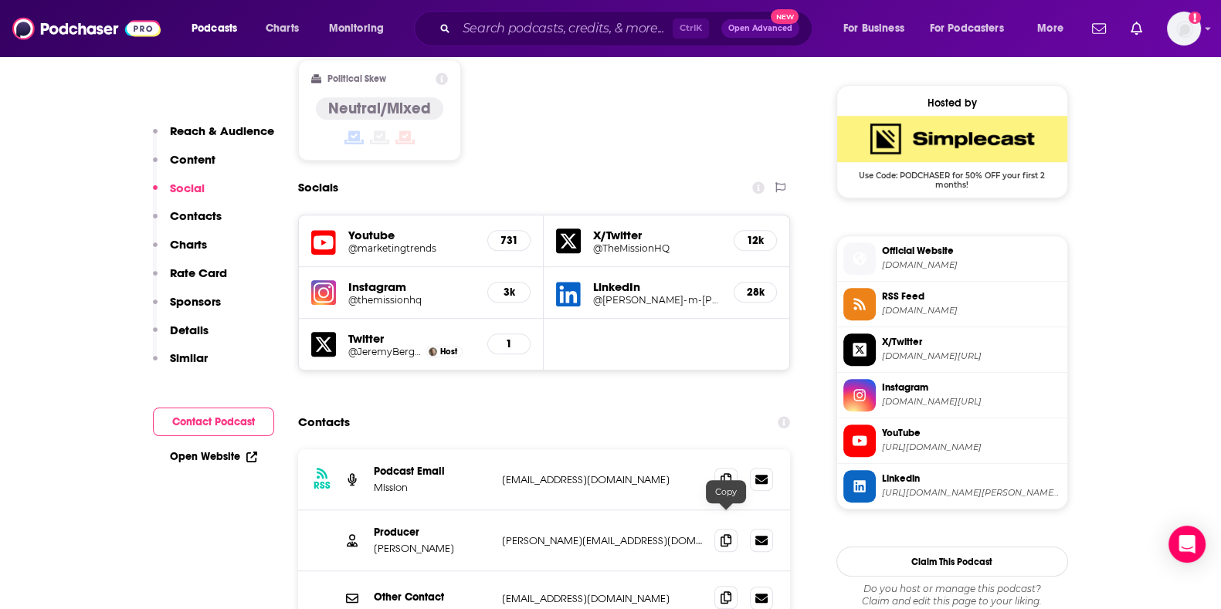
click at [724, 591] on icon at bounding box center [725, 597] width 11 height 12
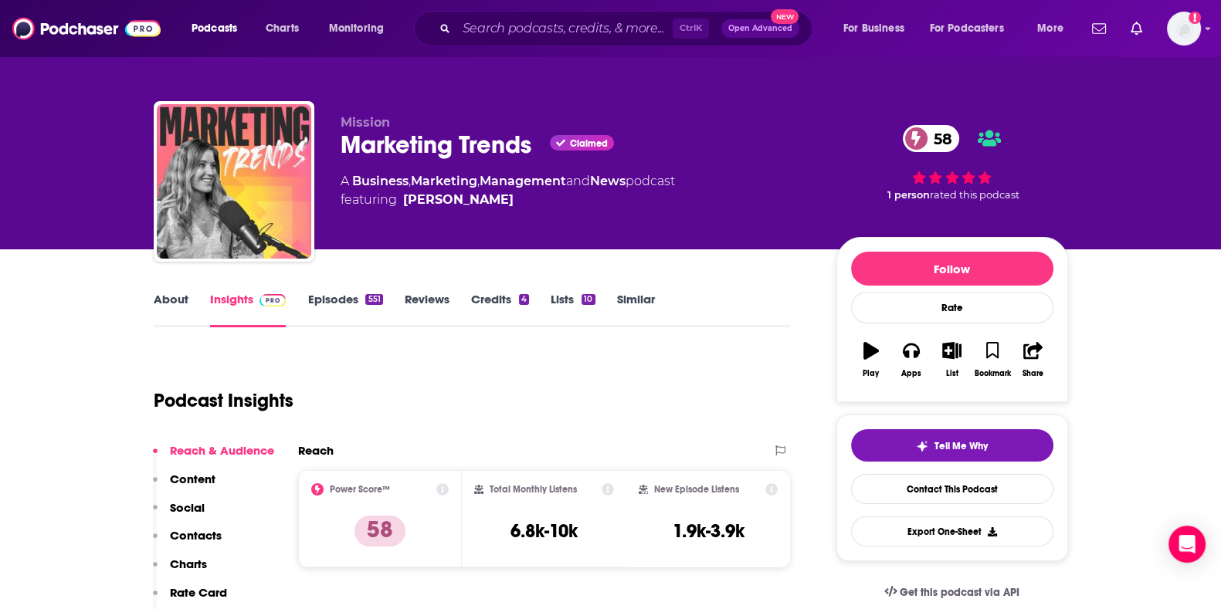
scroll to position [0, 0]
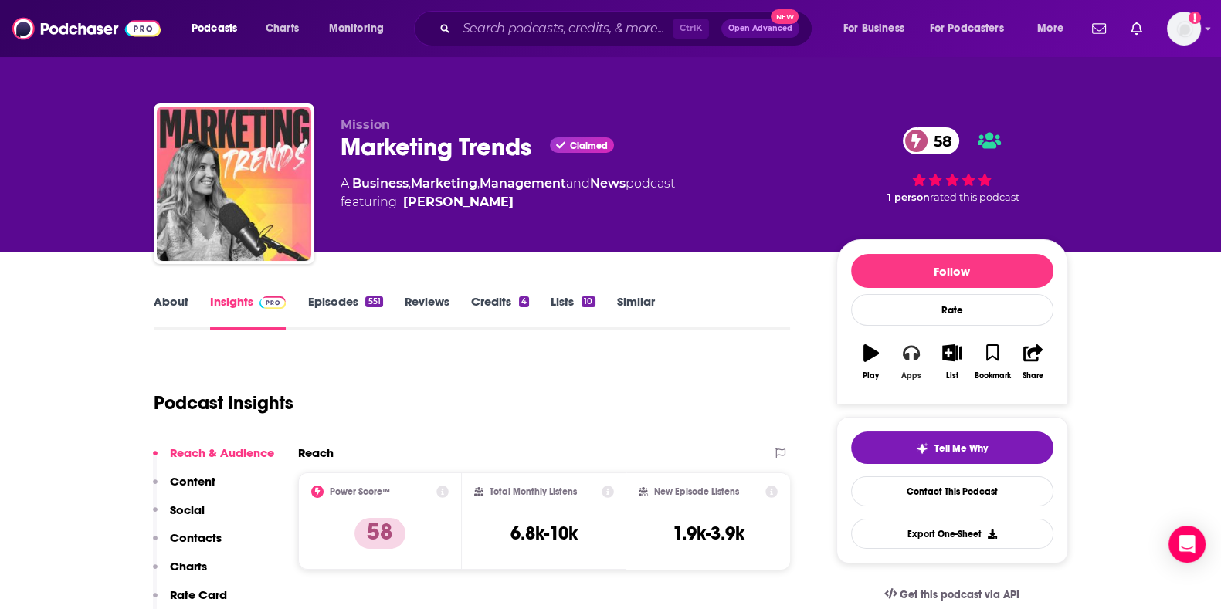
click at [910, 361] on button "Apps" at bounding box center [911, 362] width 40 height 56
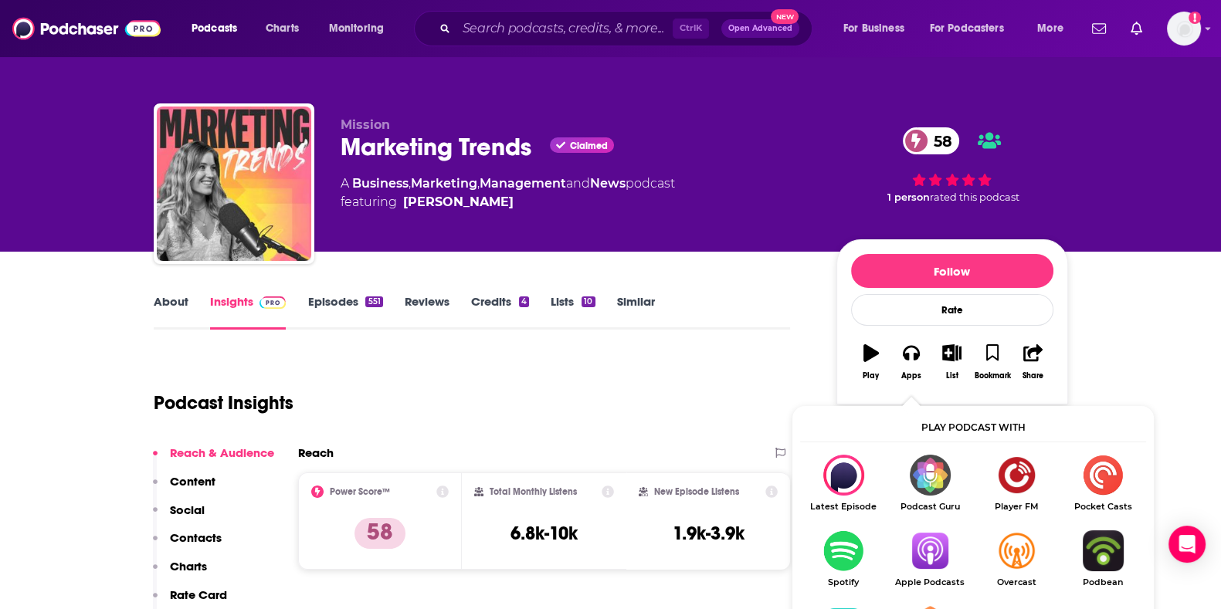
click at [934, 543] on img "Show Listen On dropdown" at bounding box center [929, 550] width 86 height 41
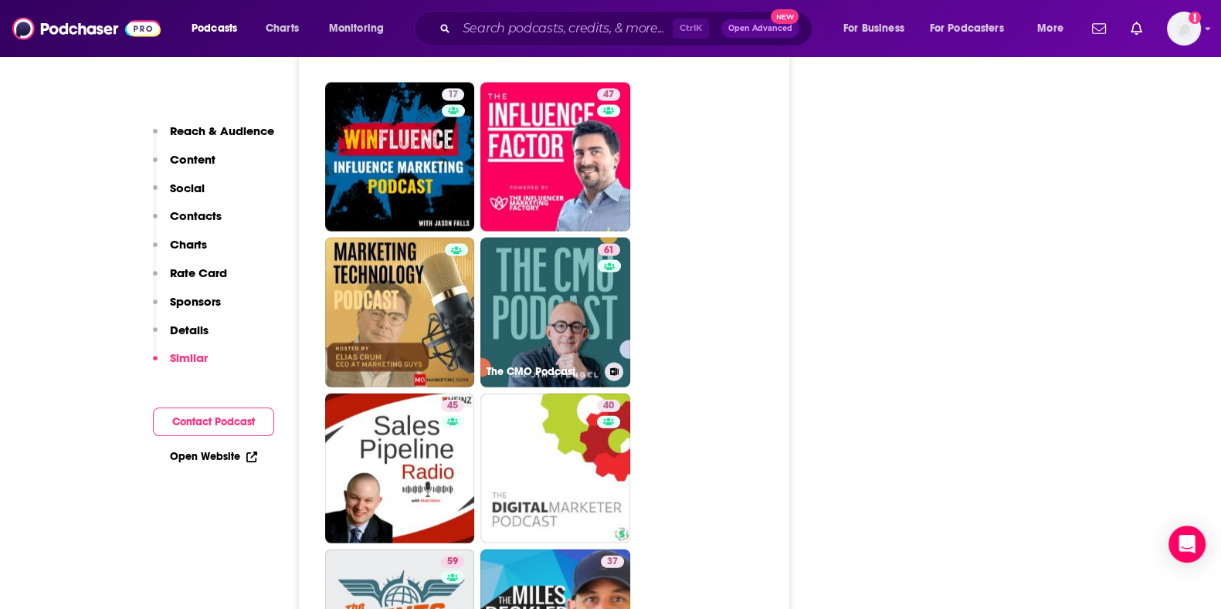
scroll to position [4456, 0]
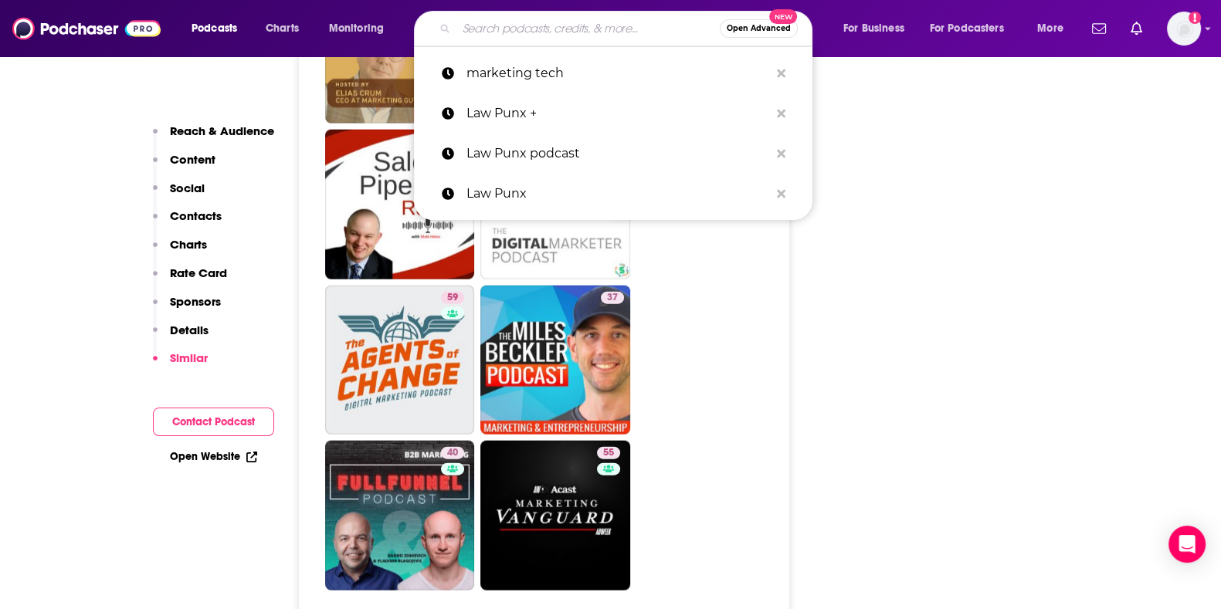
click at [548, 29] on input "Search podcasts, credits, & more..." at bounding box center [587, 28] width 263 height 25
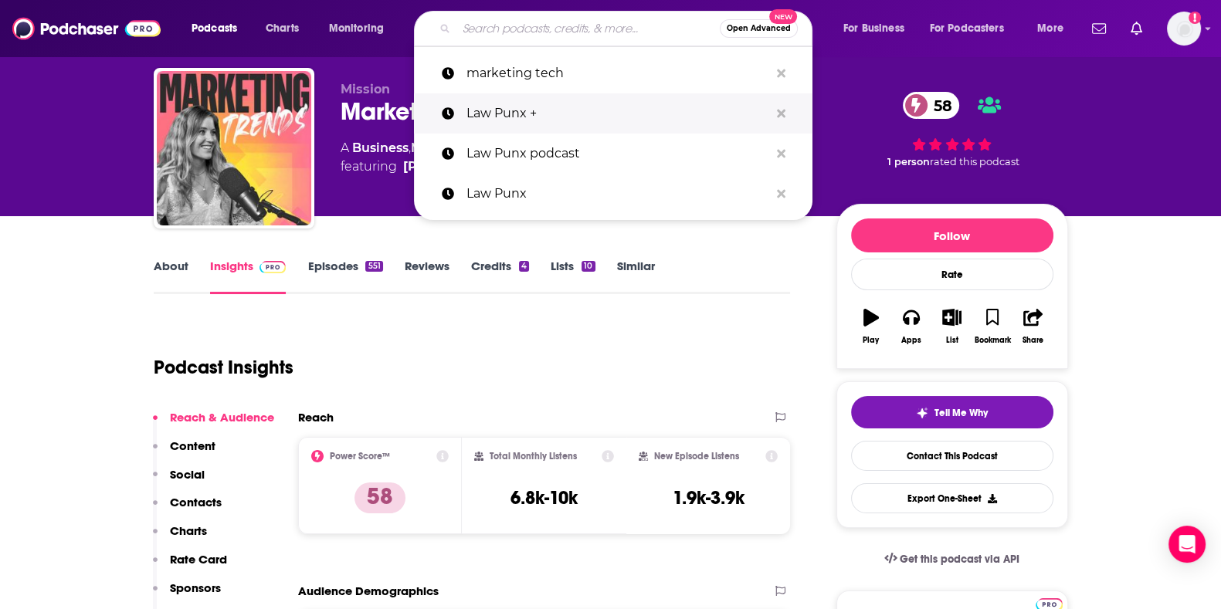
scroll to position [0, 0]
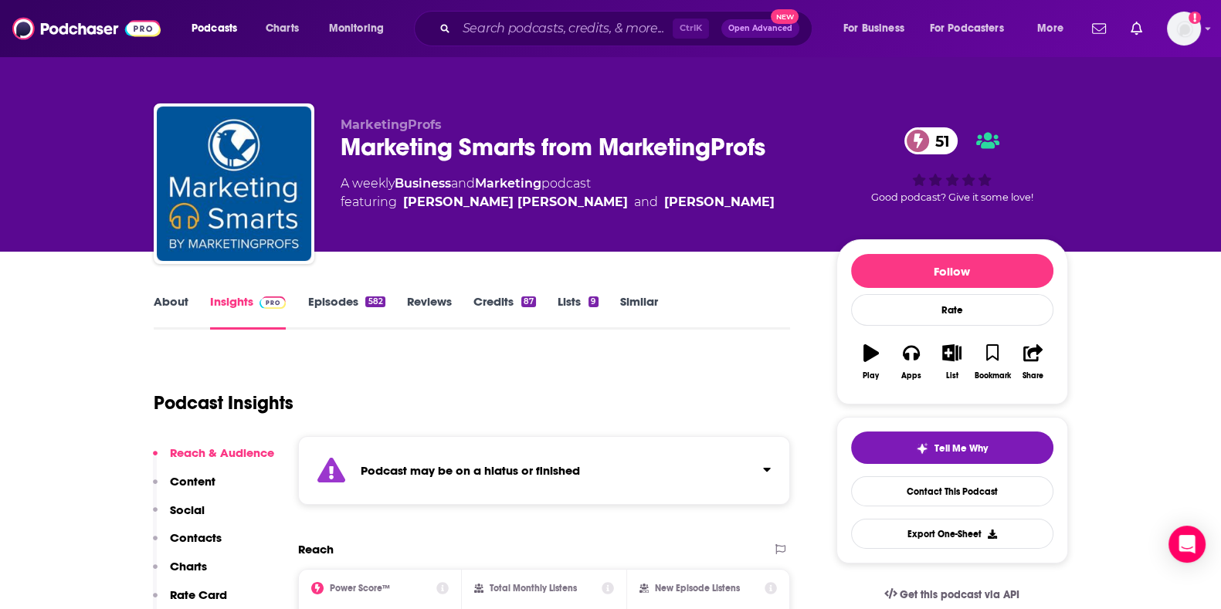
click at [317, 314] on link "Episodes 582" at bounding box center [345, 312] width 77 height 36
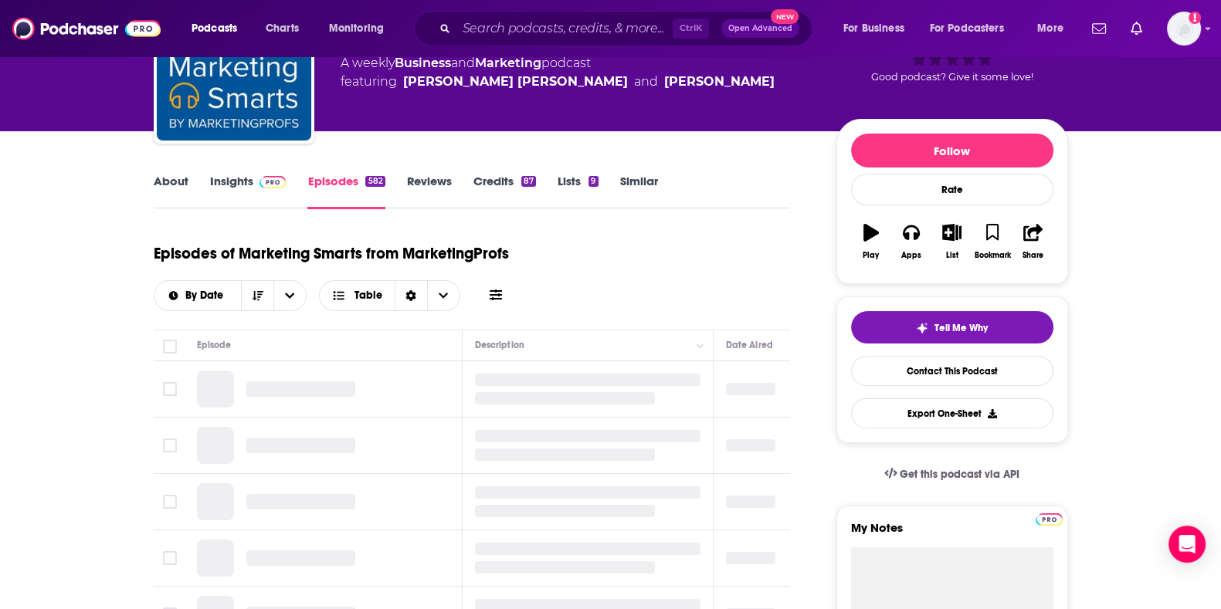
scroll to position [128, 0]
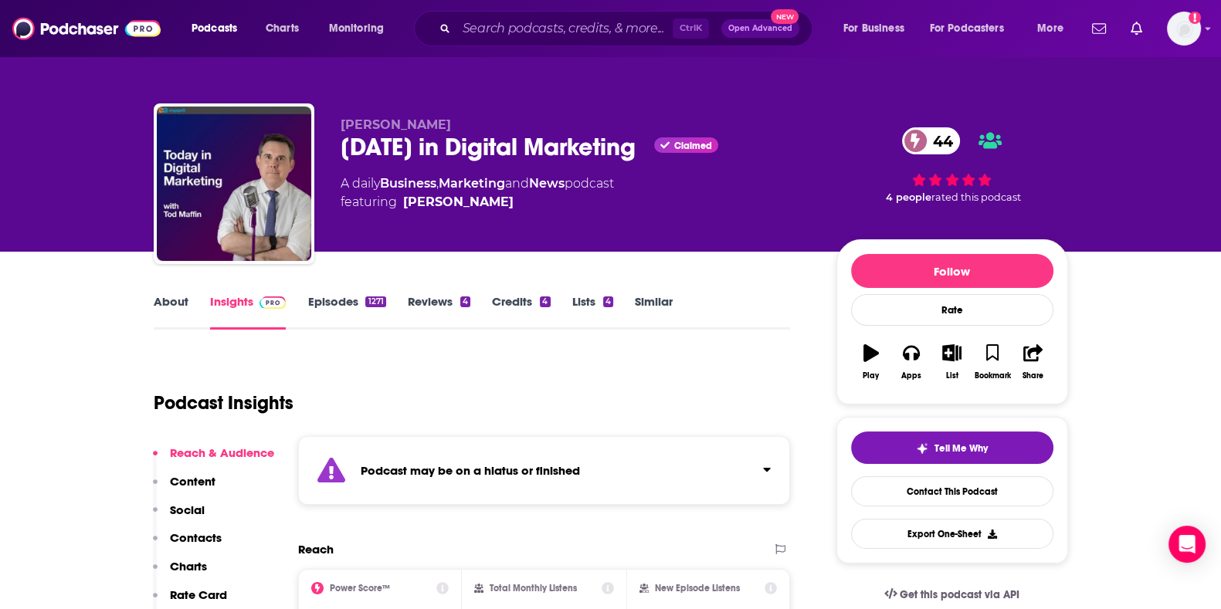
click at [351, 314] on link "Episodes 1271" at bounding box center [346, 312] width 78 height 36
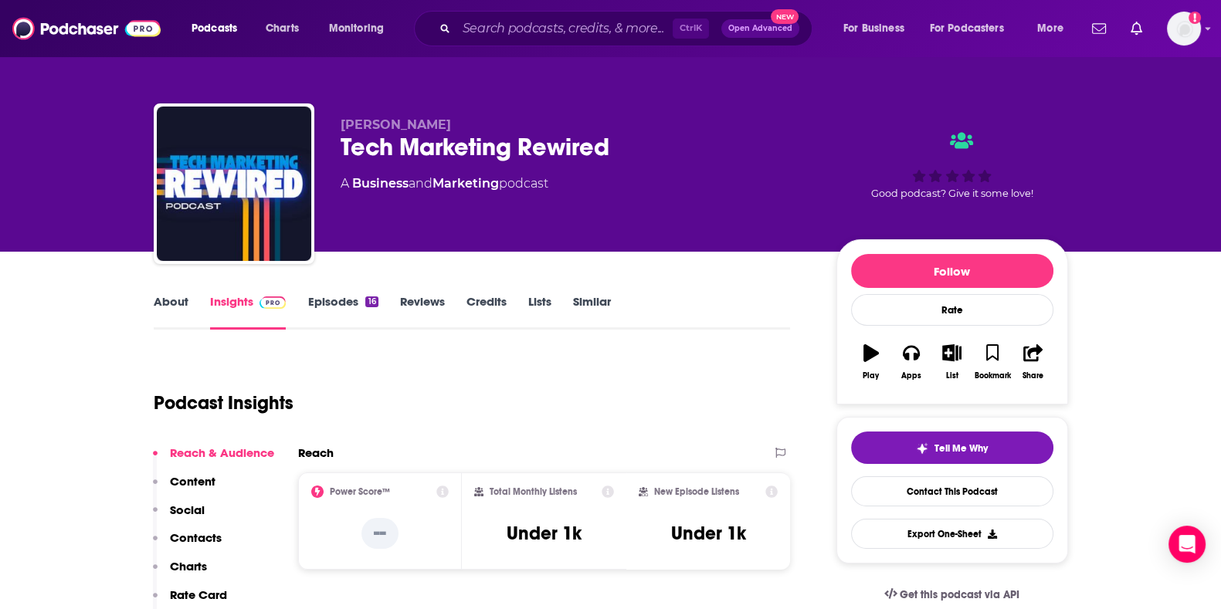
click at [337, 303] on link "Episodes 16" at bounding box center [342, 312] width 70 height 36
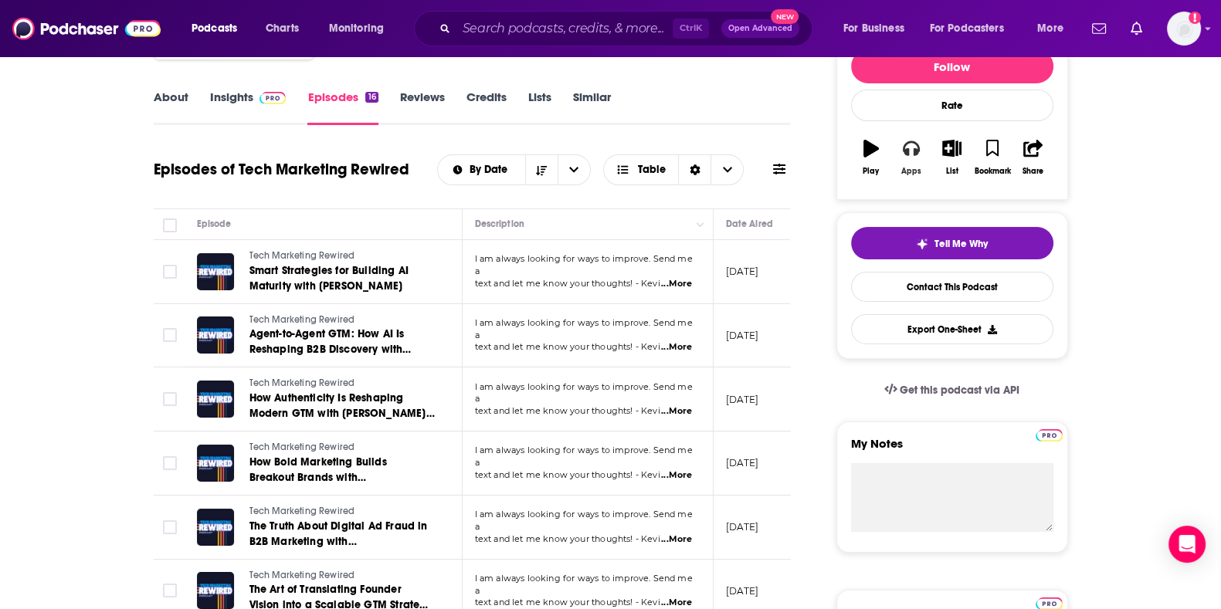
click at [910, 174] on div "Apps" at bounding box center [911, 171] width 20 height 9
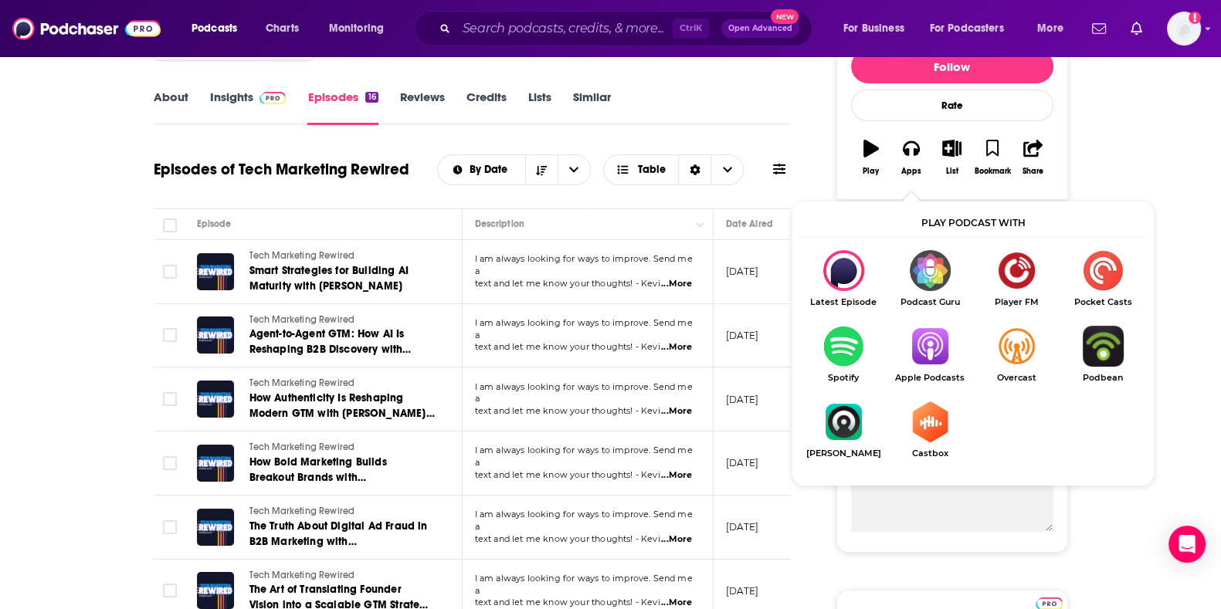
click at [934, 341] on img "Show Listen On dropdown" at bounding box center [929, 346] width 86 height 41
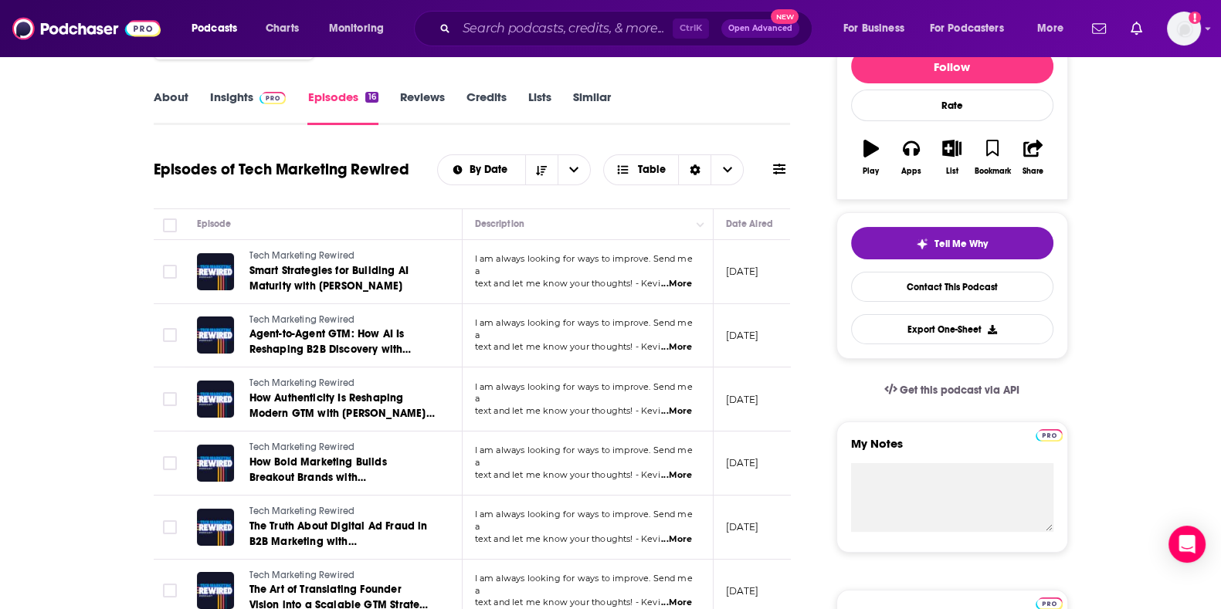
click at [252, 114] on link "Insights" at bounding box center [248, 108] width 76 height 36
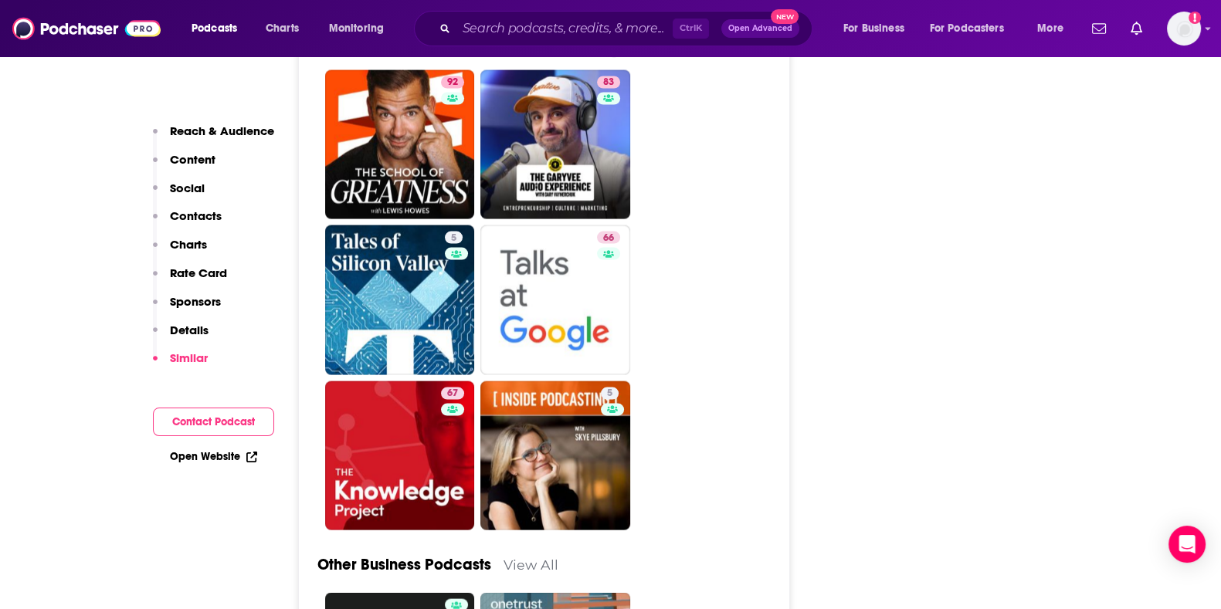
scroll to position [3757, 0]
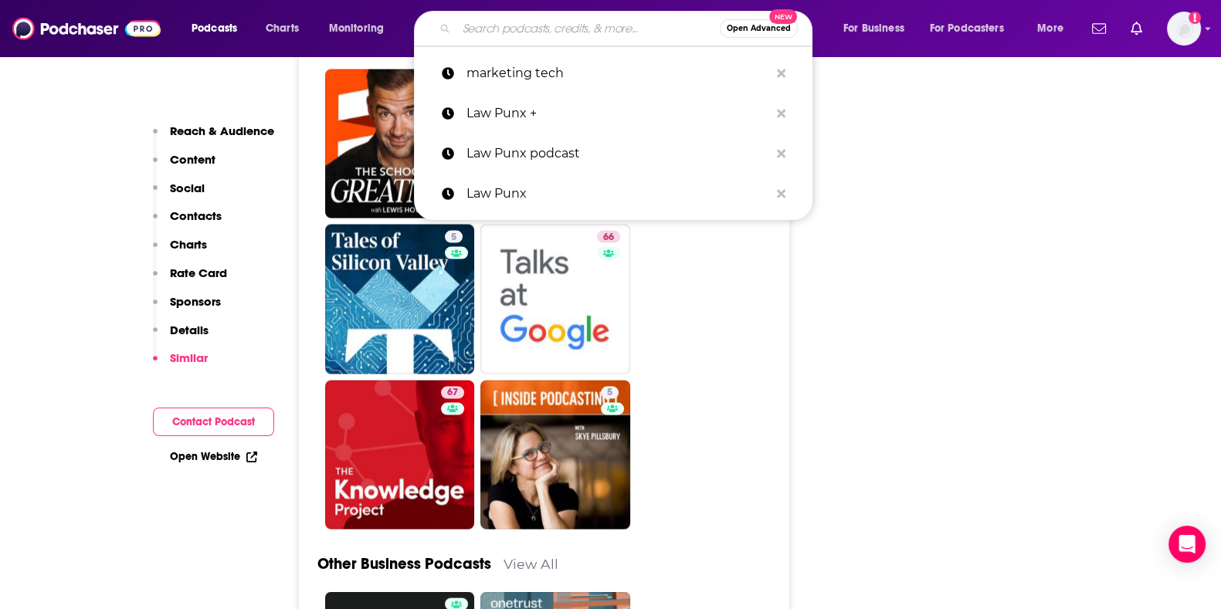
click at [498, 25] on input "Search podcasts, credits, & more..." at bounding box center [587, 28] width 263 height 25
paste input "The Marketing Artificial Intelligence Show"
type input "The Marketing Artificial Intelligence Show"
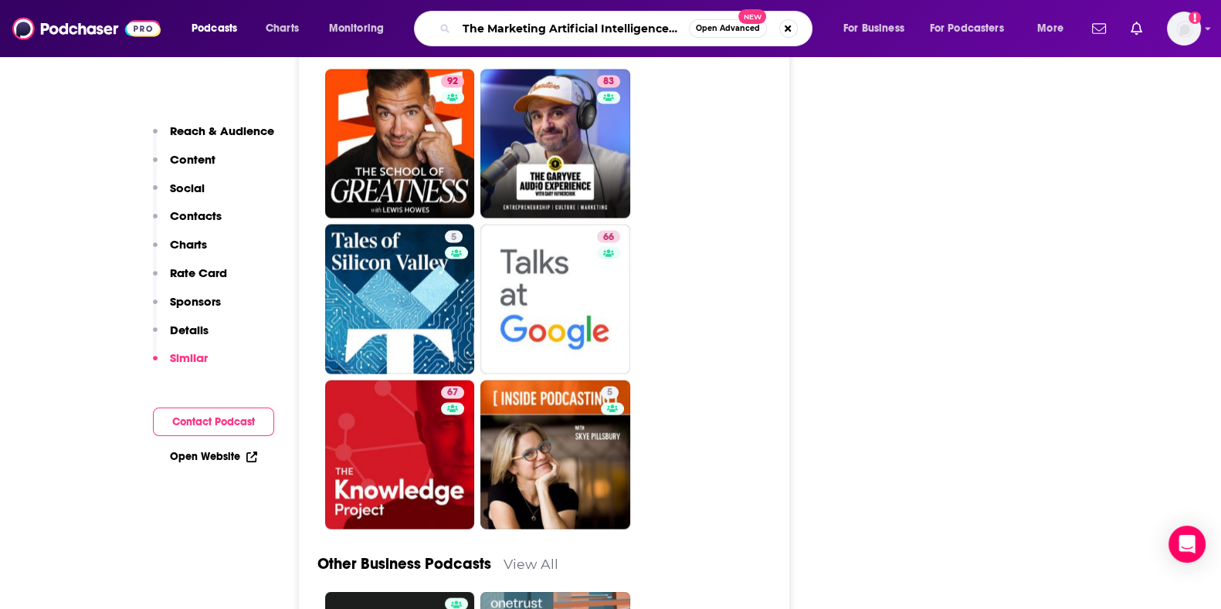
scroll to position [0, 20]
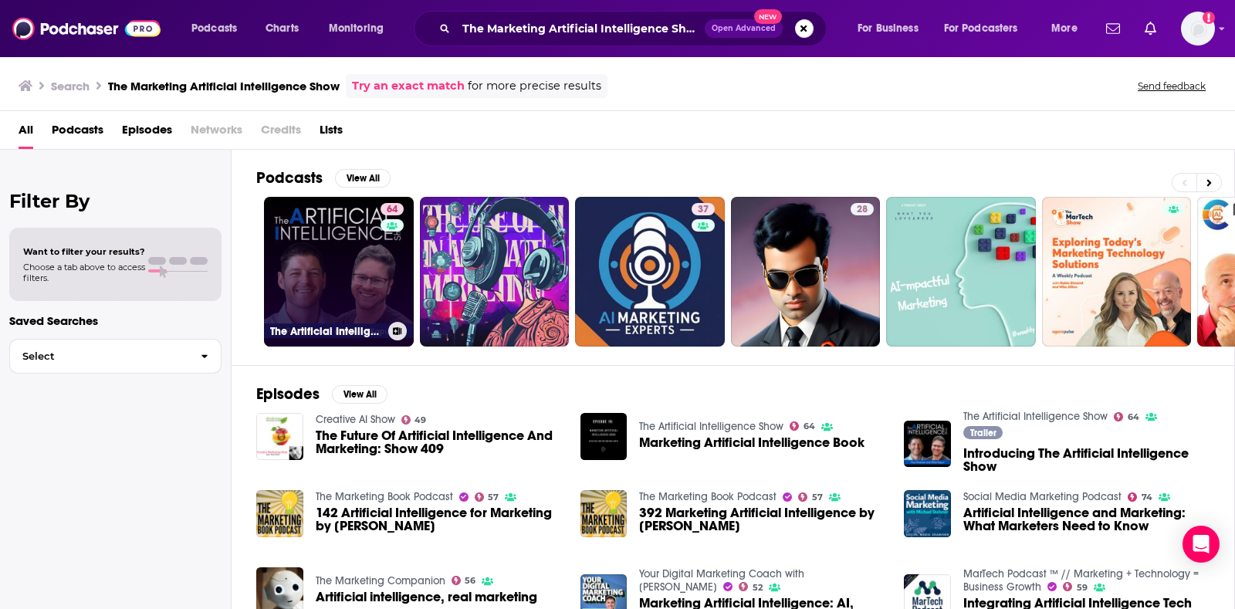
click at [309, 267] on link "64 The Artificial Intelligence Show" at bounding box center [339, 272] width 150 height 150
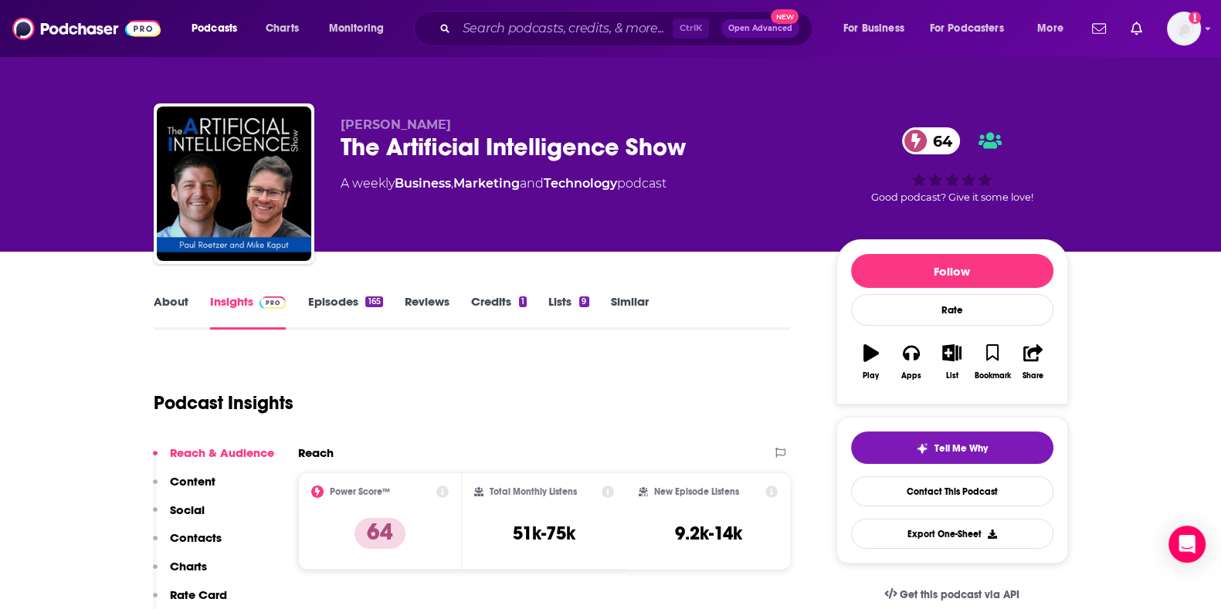
click at [164, 304] on link "About" at bounding box center [171, 312] width 35 height 36
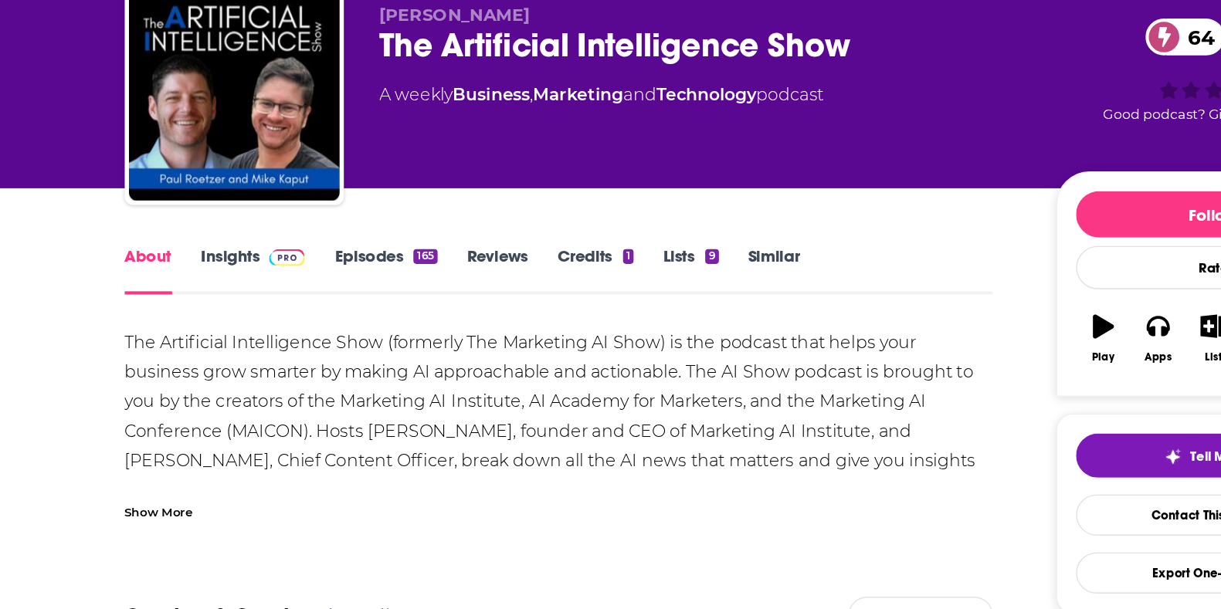
click at [191, 482] on div "Show More" at bounding box center [179, 488] width 50 height 15
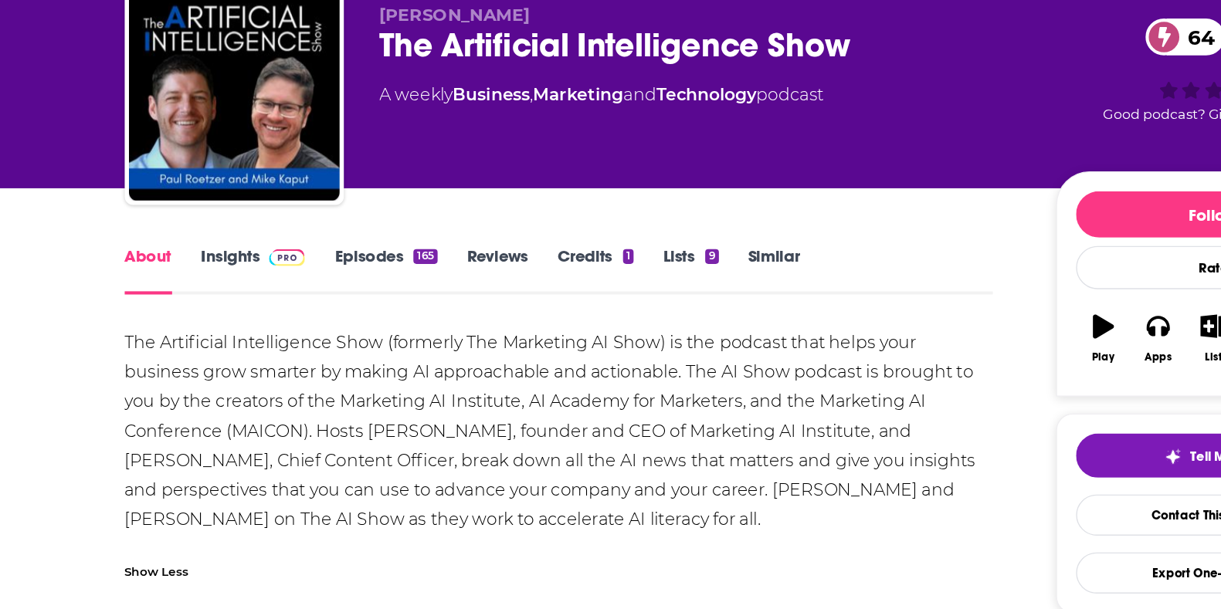
click at [345, 432] on div "The Artificial Intelligence Show (formerly The Marketing AI Show) is the podcas…" at bounding box center [472, 429] width 637 height 151
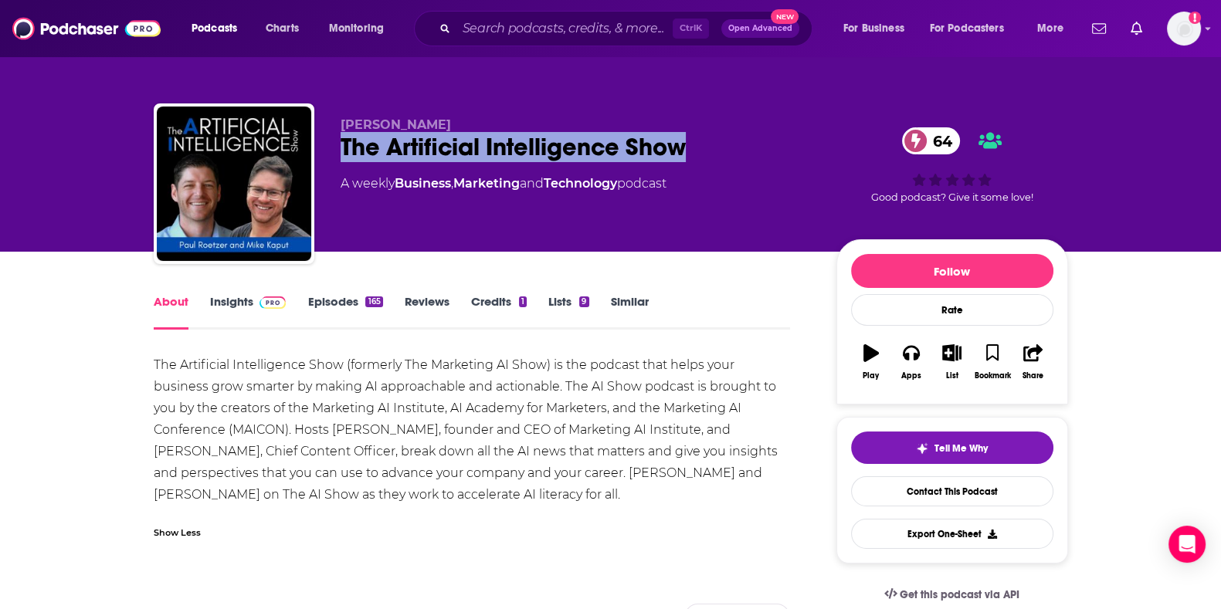
drag, startPoint x: 338, startPoint y: 152, endPoint x: 699, endPoint y: 146, distance: 360.7
click at [699, 146] on div "Cathy McPhillips The Artificial Intelligence Show 64 A weekly Business , Market…" at bounding box center [611, 186] width 914 height 167
copy h1 "The Artificial Intelligence Show"
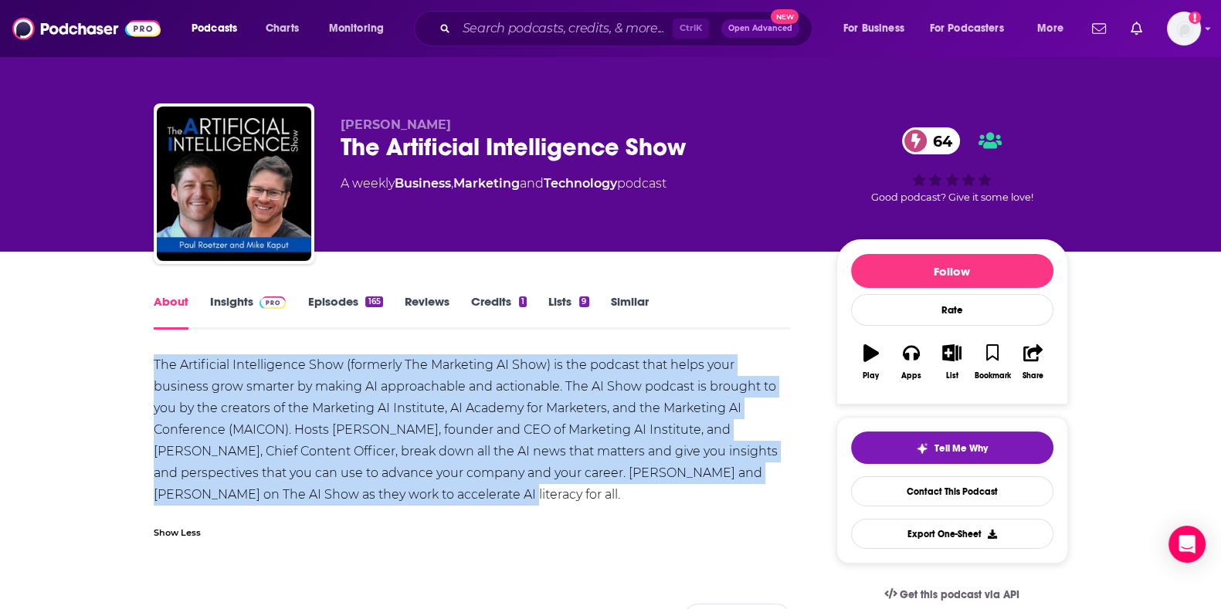
drag, startPoint x: 343, startPoint y: 495, endPoint x: 147, endPoint y: 368, distance: 232.8
copy div "The Artificial Intelligence Show (formerly The Marketing AI Show) is the podcas…"
click at [250, 307] on link "Insights" at bounding box center [248, 312] width 76 height 36
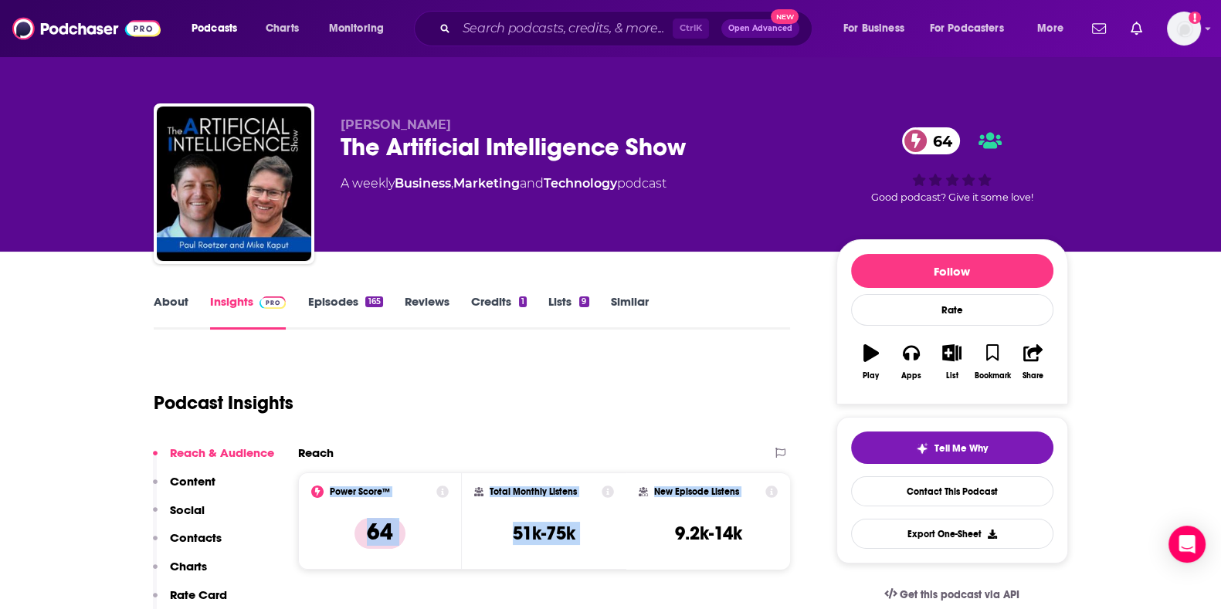
drag, startPoint x: 909, startPoint y: 375, endPoint x: 753, endPoint y: 472, distance: 183.4
click at [753, 472] on div "Reach Power Score™ 64 Total Monthly Listens 51k-75k New Episode Listens 9.2k-14k" at bounding box center [544, 514] width 493 height 137
click at [903, 376] on div "Apps" at bounding box center [911, 375] width 20 height 9
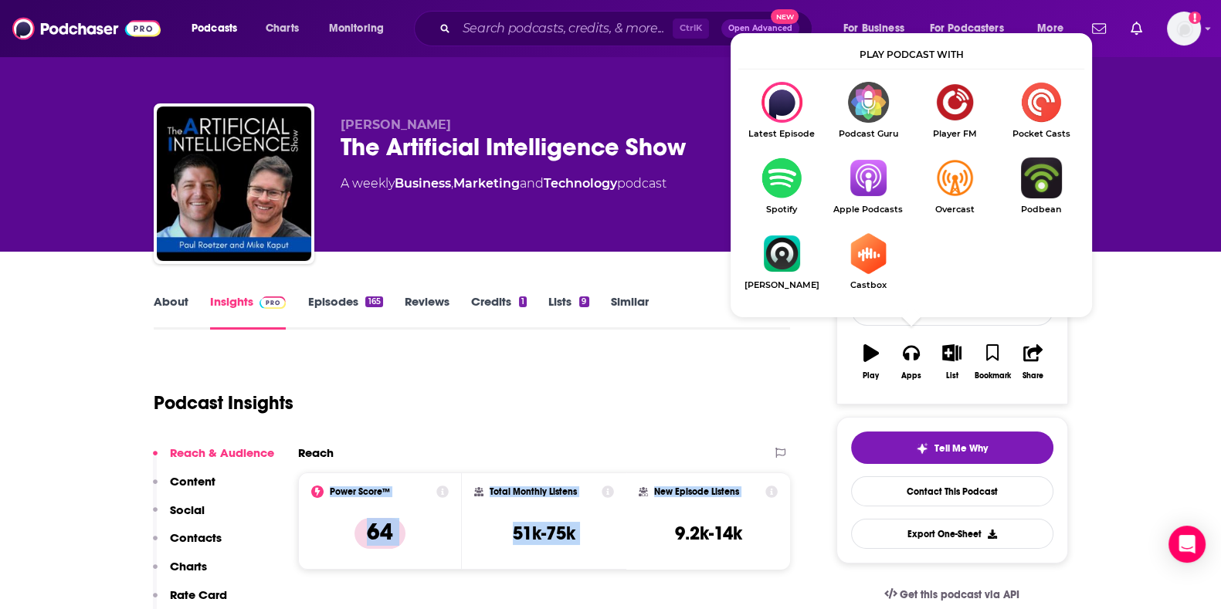
click at [865, 158] on img "Show Listen On dropdown" at bounding box center [868, 178] width 86 height 41
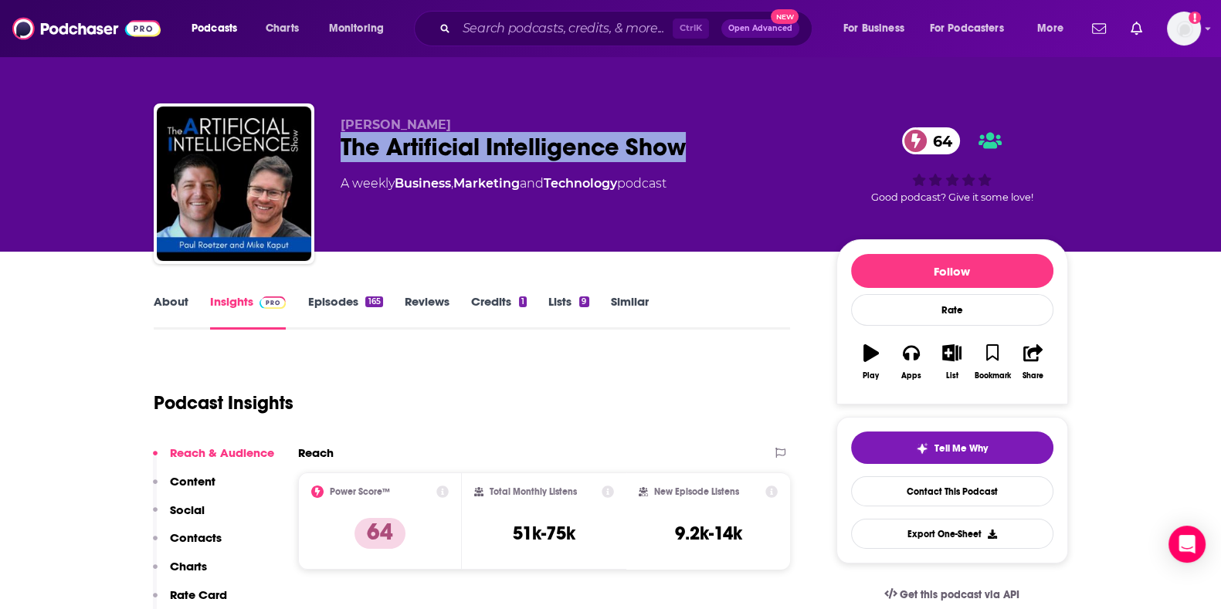
drag, startPoint x: 336, startPoint y: 147, endPoint x: 715, endPoint y: 145, distance: 379.1
click at [715, 145] on div "Cathy McPhillips The Artificial Intelligence Show 64 A weekly Business , Market…" at bounding box center [611, 186] width 914 height 167
copy h2 "The Artificial Intelligence Show"
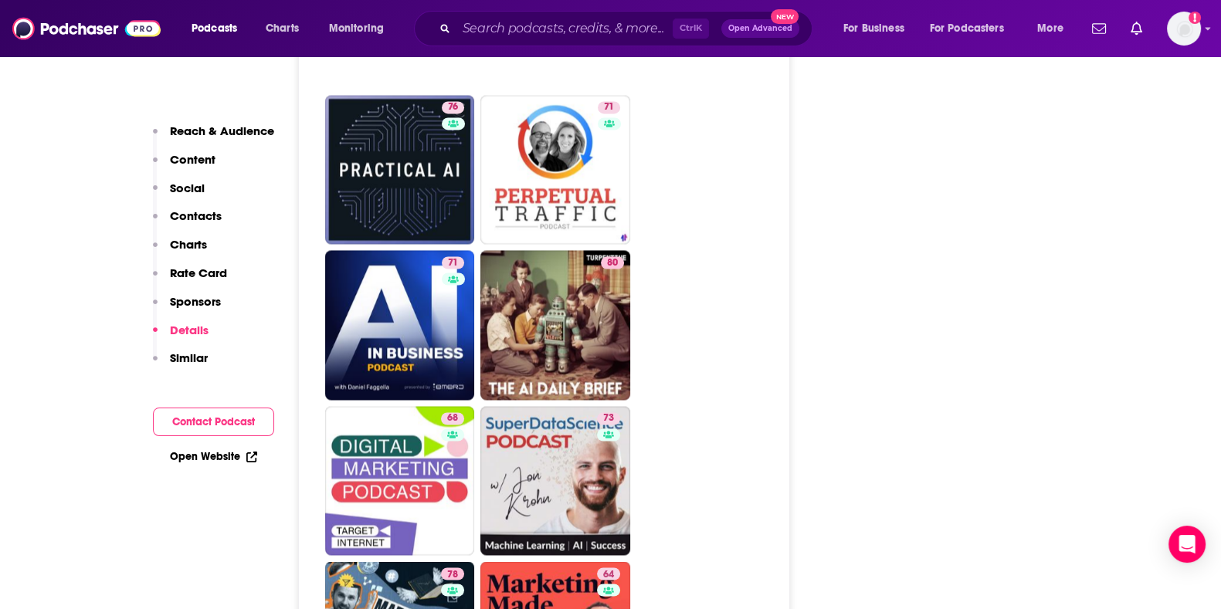
scroll to position [3525, 0]
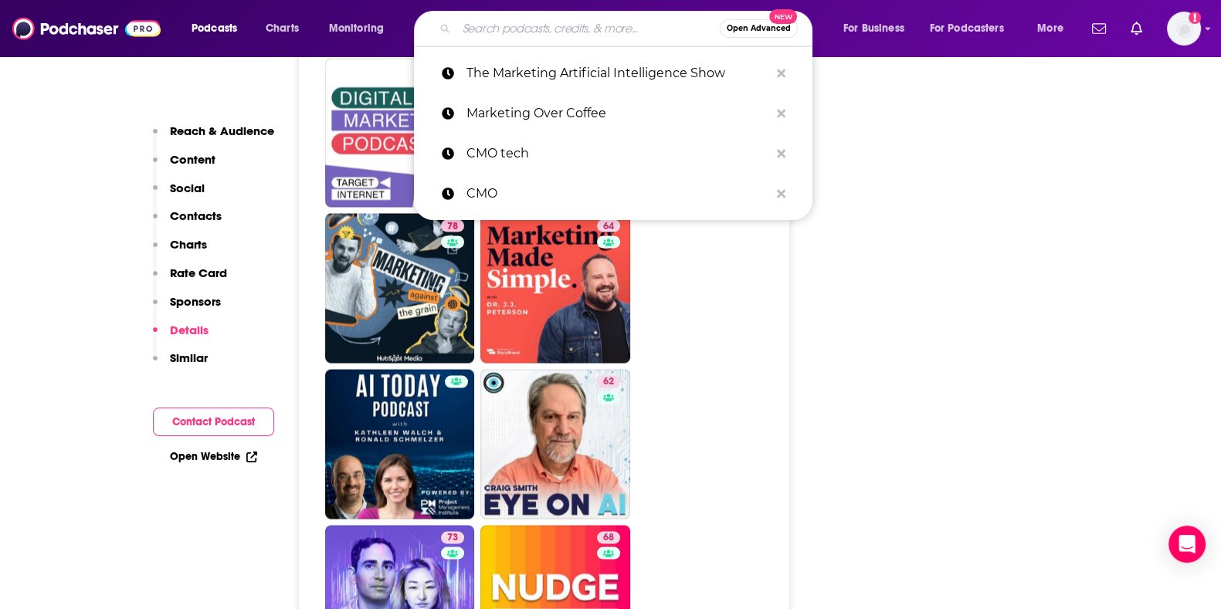
click at [542, 29] on input "Search podcasts, credits, & more..." at bounding box center [587, 28] width 263 height 25
paste input "The Martech Podcast: Data Makes the Difference"
type input "The Martech Podcast: Data Makes the Difference"
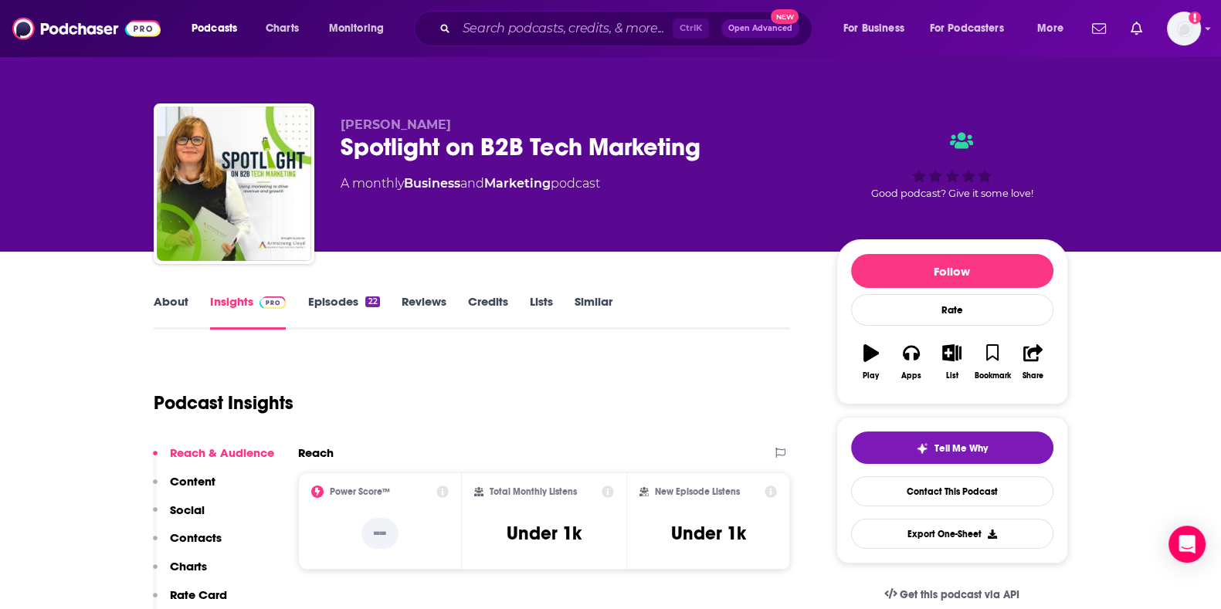
click at [166, 305] on link "About" at bounding box center [171, 312] width 35 height 36
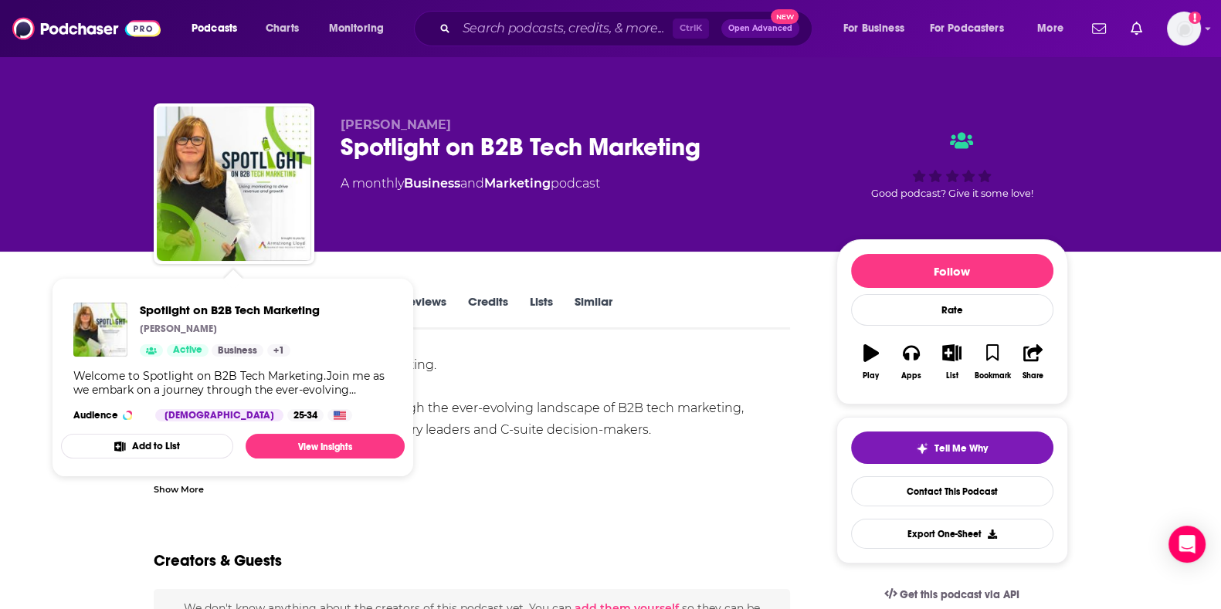
click at [556, 392] on div "Welcome to Spotlight on B2B Tech Marketing. Join me as we embark on a journey t…" at bounding box center [472, 429] width 637 height 151
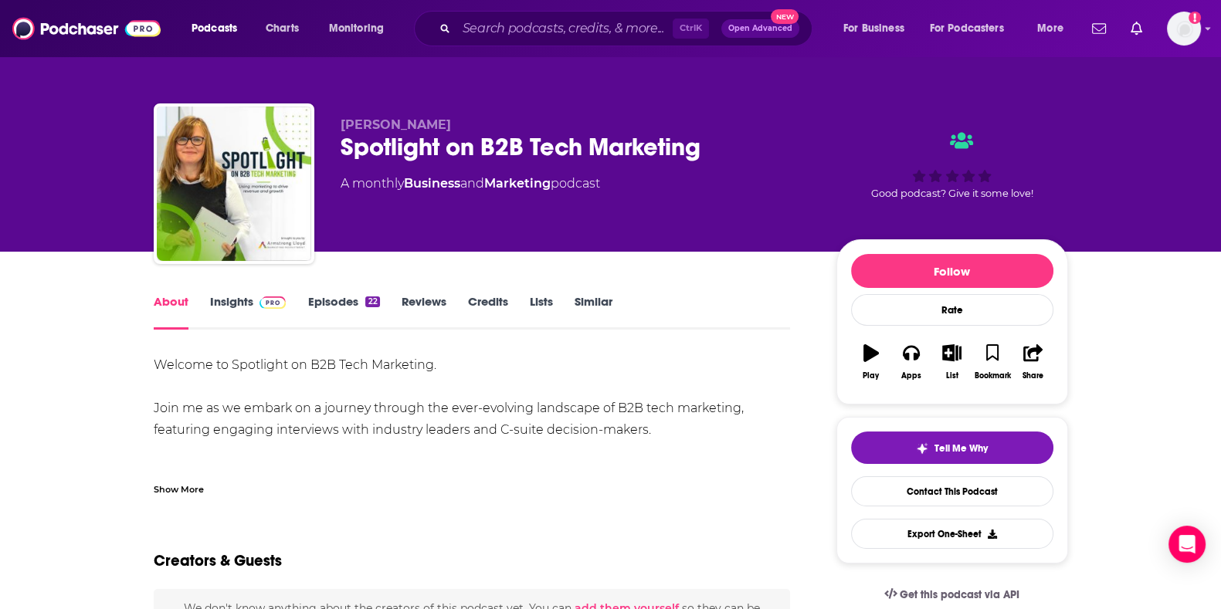
click at [348, 304] on link "Episodes 22" at bounding box center [343, 312] width 72 height 36
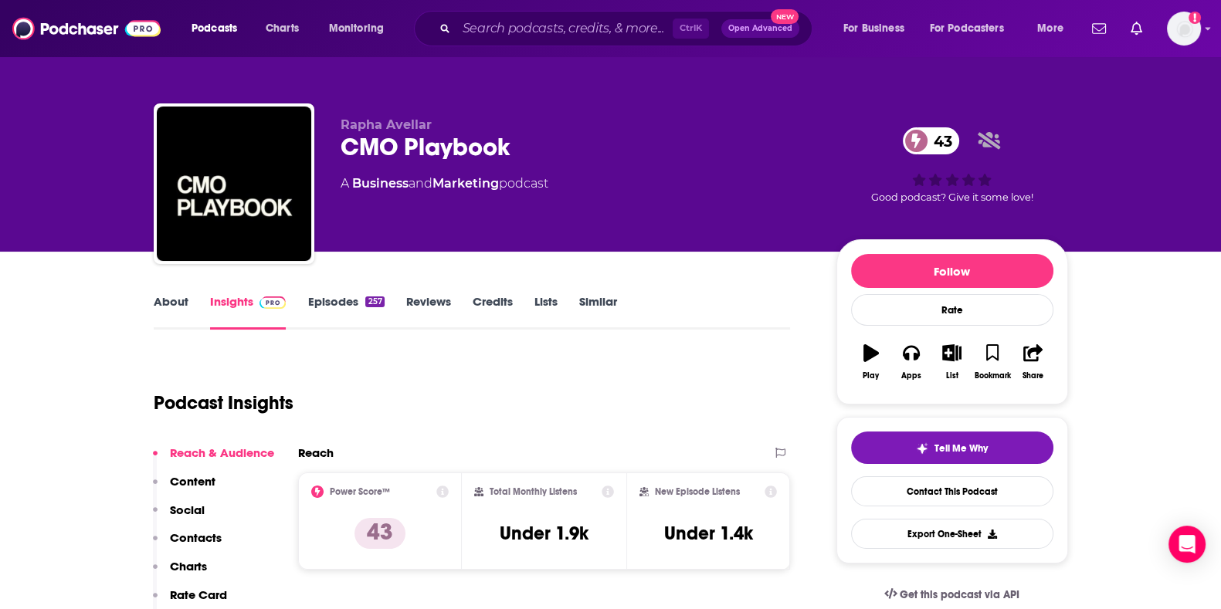
click at [354, 314] on link "Episodes 257" at bounding box center [345, 312] width 76 height 36
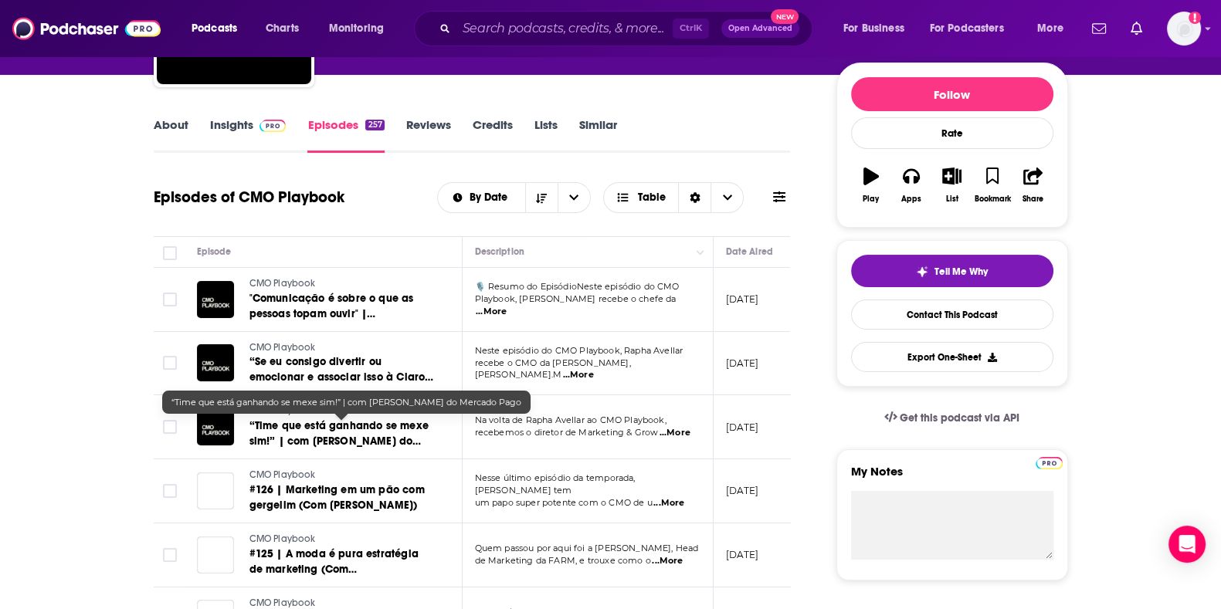
scroll to position [177, 0]
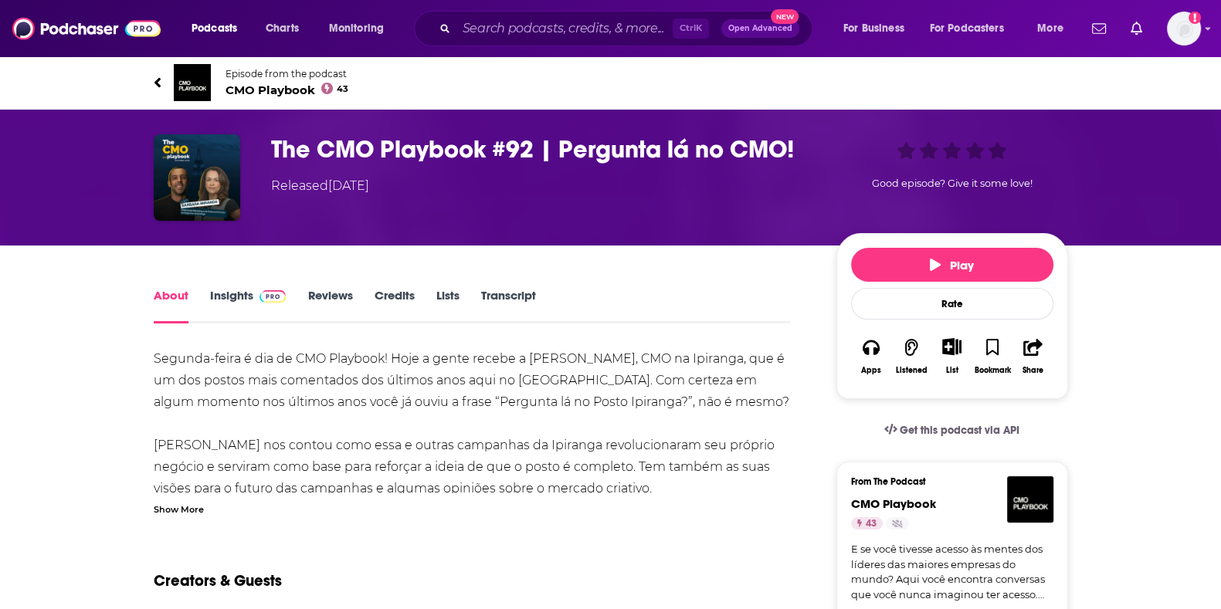
click at [297, 85] on span "CMO Playbook 43" at bounding box center [287, 90] width 124 height 15
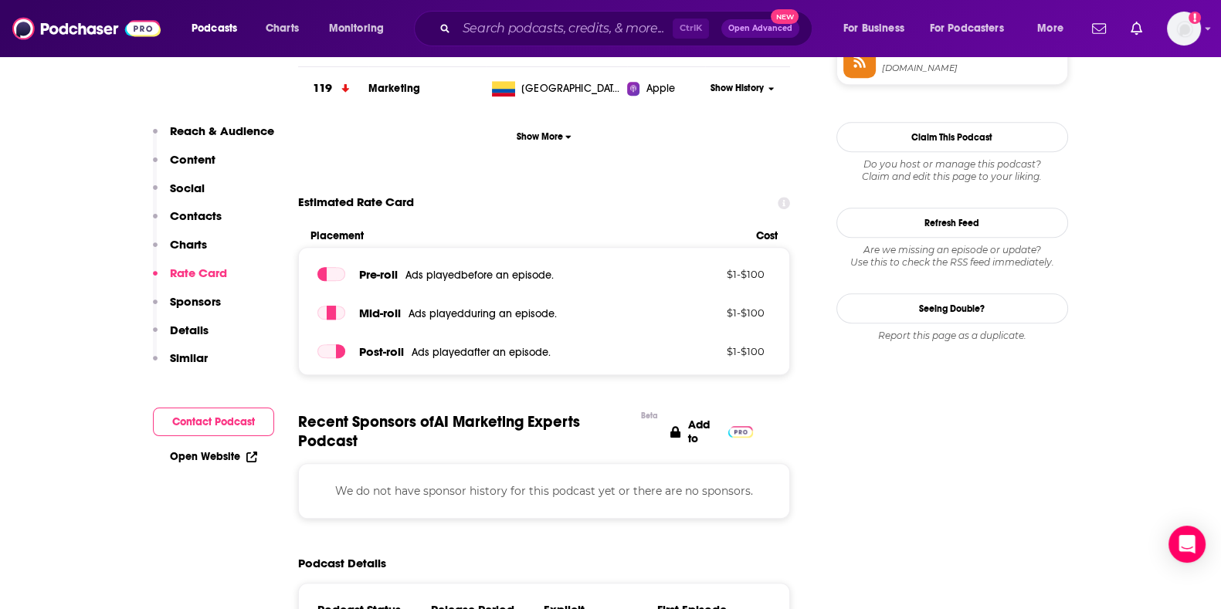
scroll to position [1335, 0]
